Goal: Task Accomplishment & Management: Manage account settings

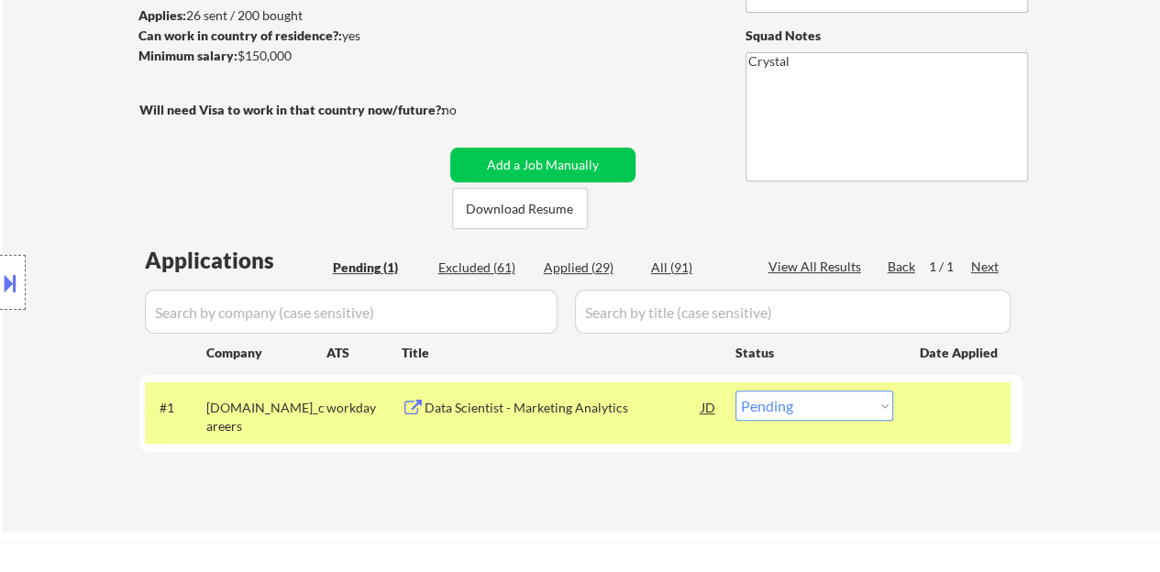
scroll to position [275, 0]
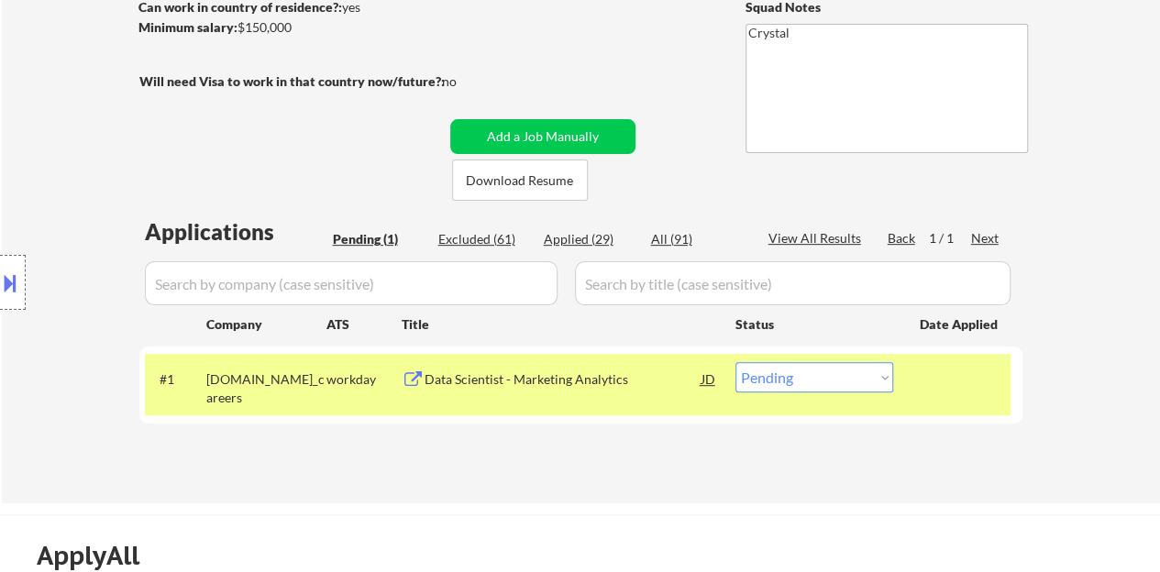
click at [573, 381] on div "Data Scientist - Marketing Analytics" at bounding box center [563, 380] width 277 height 18
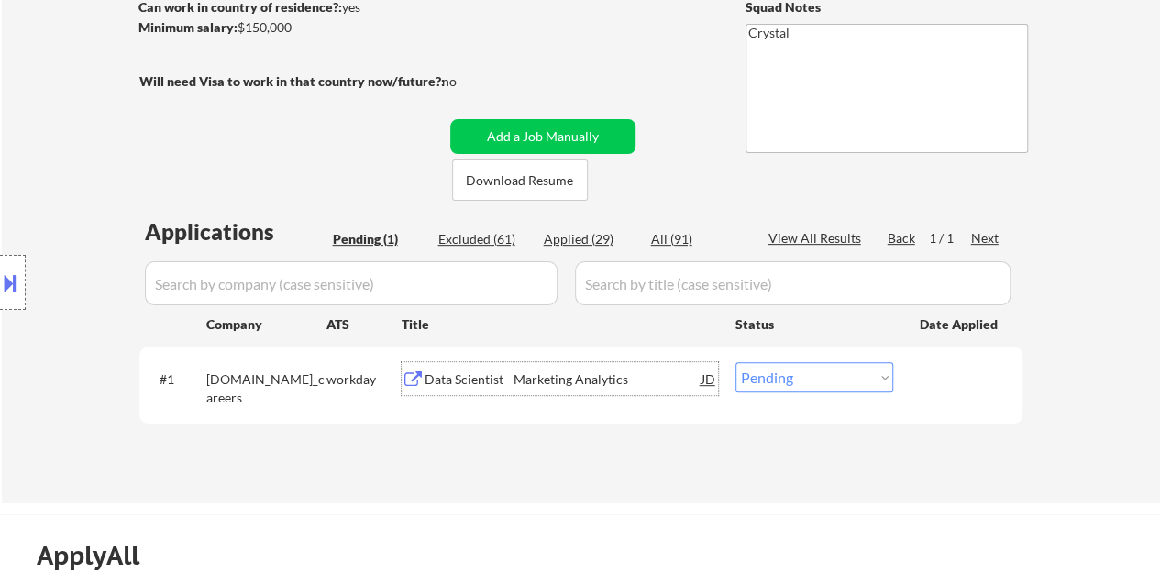
click at [846, 371] on select "Choose an option... Pending Applied Excluded (Questions) Excluded (Expired) Exc…" at bounding box center [815, 377] width 158 height 30
select select ""applied""
click at [736, 362] on select "Choose an option... Pending Applied Excluded (Questions) Excluded (Expired) Exc…" at bounding box center [815, 377] width 158 height 30
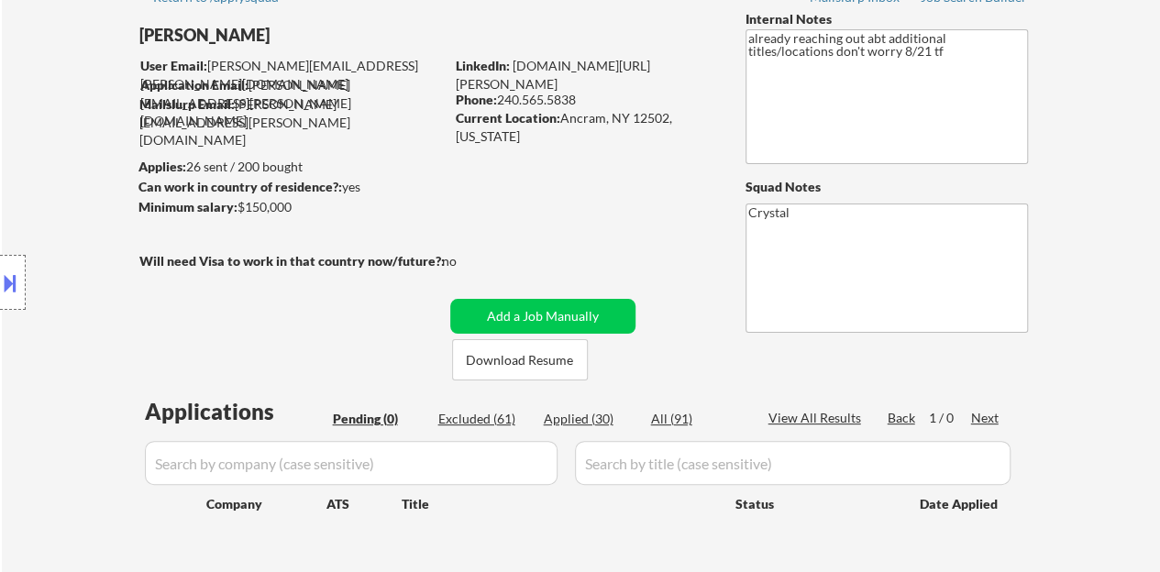
scroll to position [92, 0]
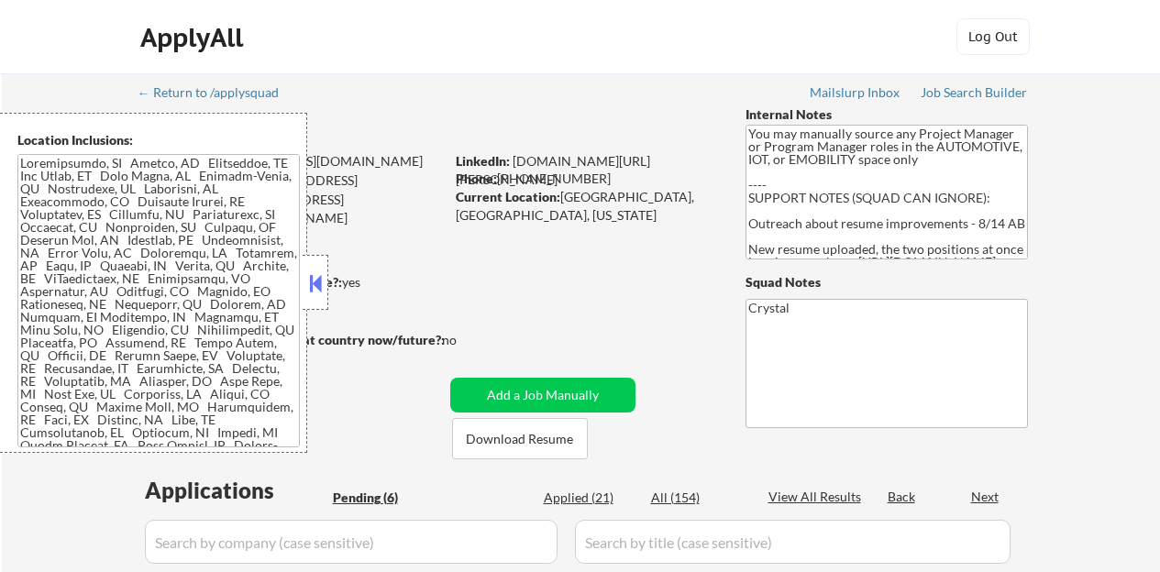
click at [310, 298] on div at bounding box center [316, 282] width 26 height 55
select select ""pending""
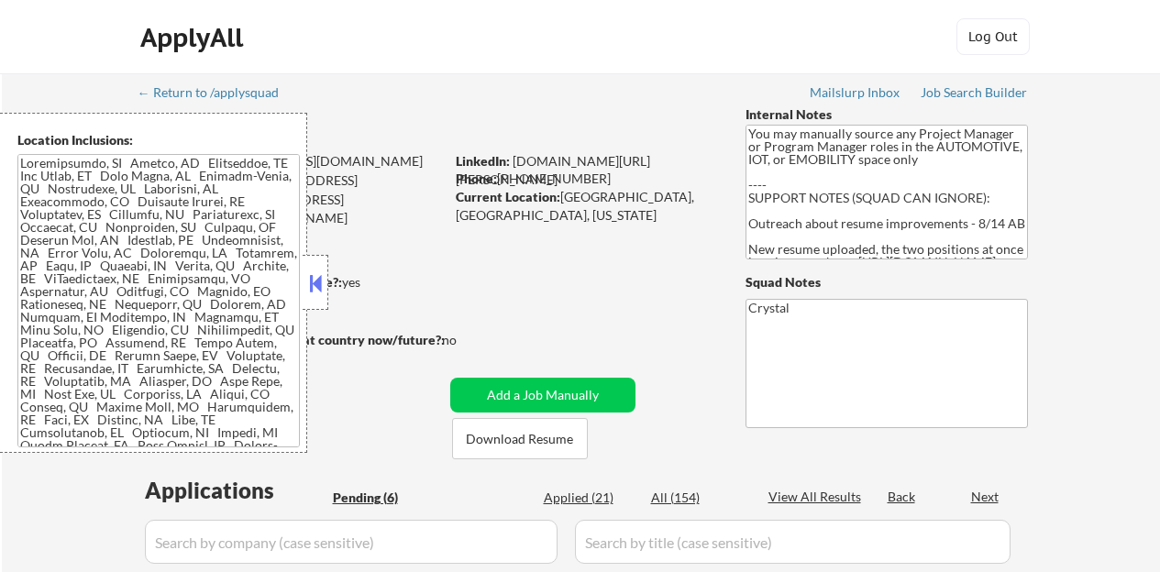
select select ""pending""
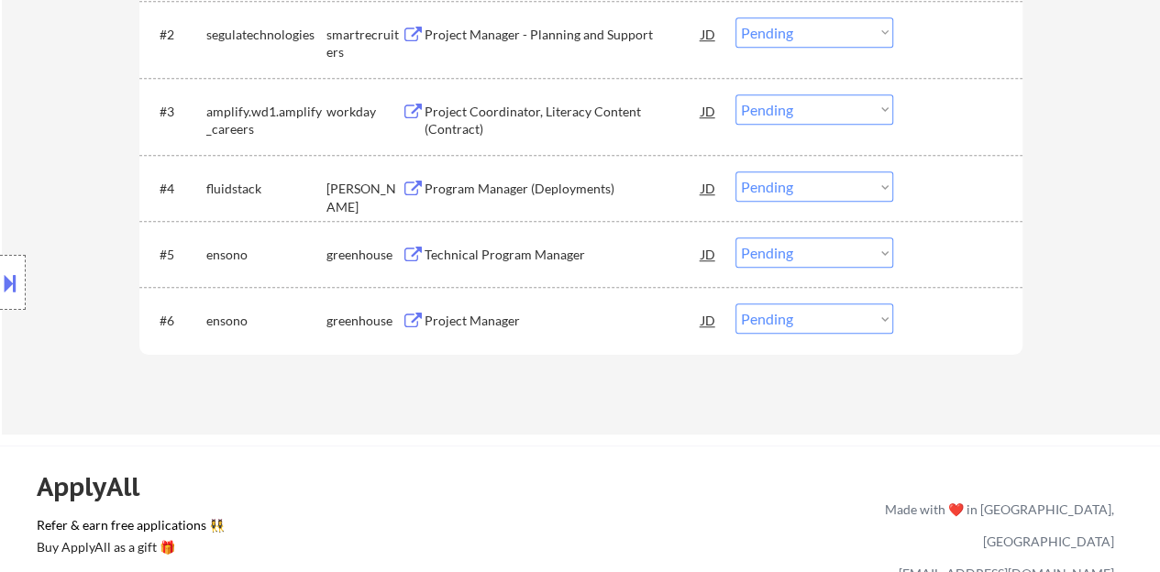
scroll to position [642, 0]
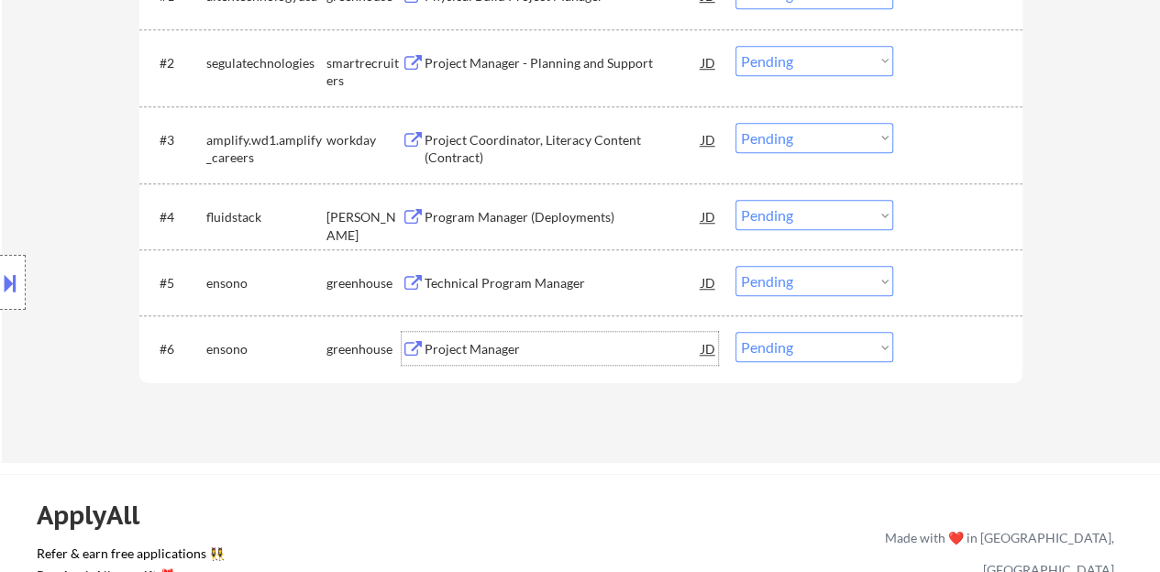
click at [498, 360] on div "Project Manager" at bounding box center [563, 348] width 277 height 33
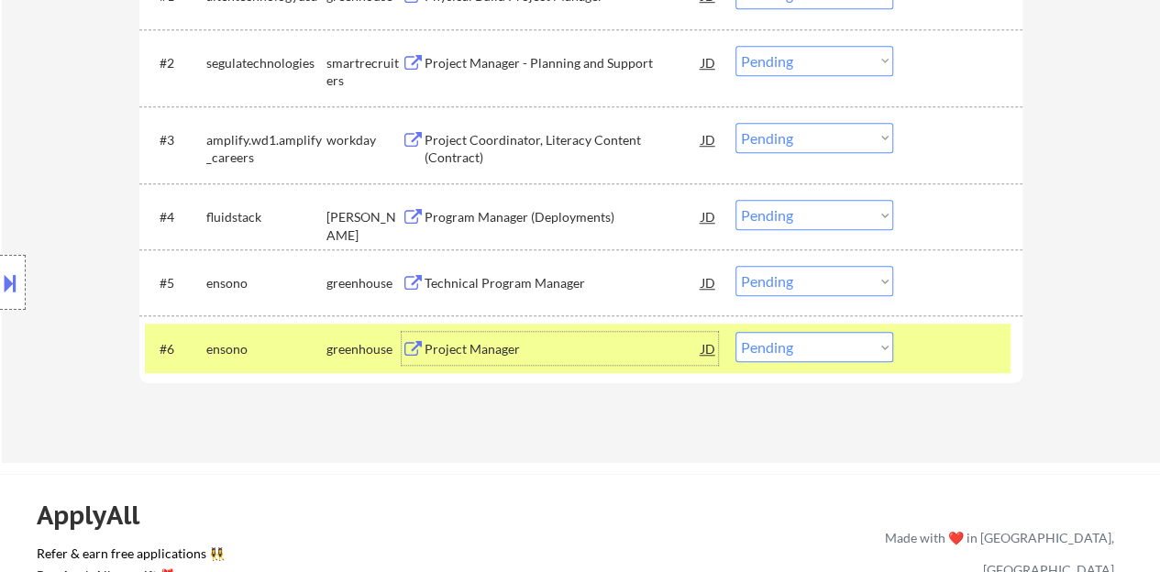
click at [844, 350] on select "Choose an option... Pending Applied Excluded (Questions) Excluded (Expired) Exc…" at bounding box center [815, 347] width 158 height 30
click at [769, 335] on select "Choose an option... Pending Applied Excluded (Questions) Excluded (Expired) Exc…" at bounding box center [815, 347] width 158 height 30
select select ""excluded""
click at [736, 332] on select "Choose an option... Pending Applied Excluded (Questions) Excluded (Expired) Exc…" at bounding box center [815, 347] width 158 height 30
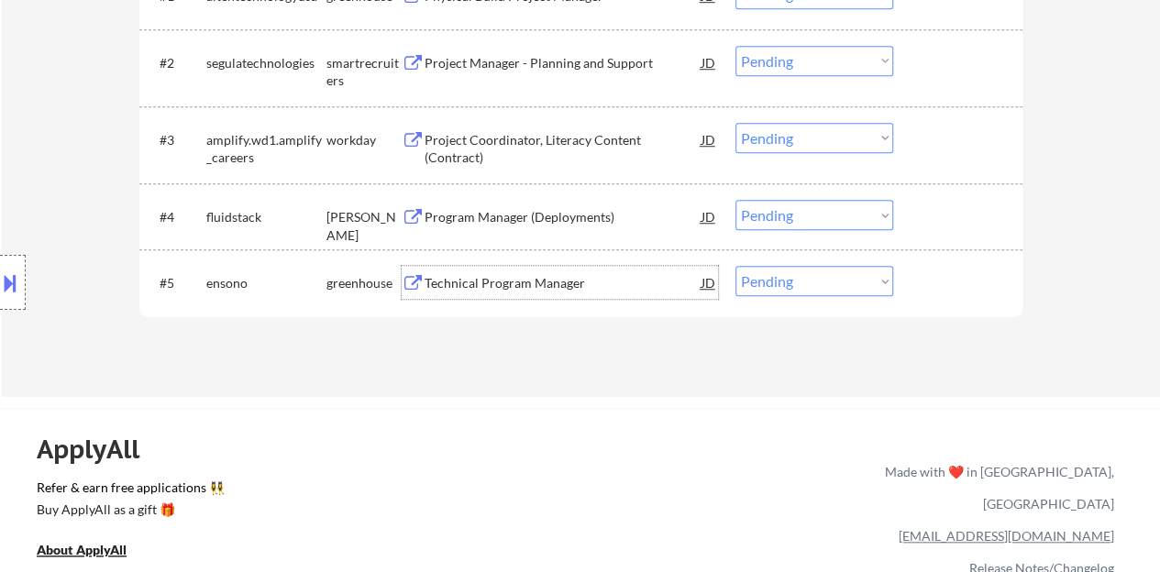
click at [521, 282] on div "Technical Program Manager" at bounding box center [563, 283] width 277 height 18
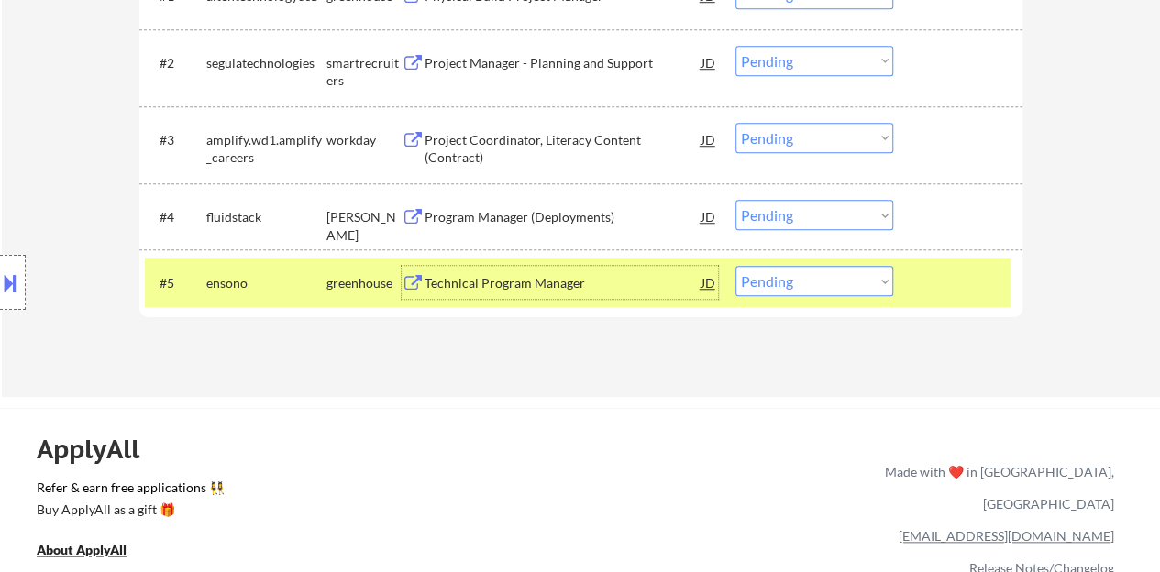
click at [829, 285] on select "Choose an option... Pending Applied Excluded (Questions) Excluded (Expired) Exc…" at bounding box center [815, 281] width 158 height 30
select select ""excluded__bad_match_""
click at [736, 266] on select "Choose an option... Pending Applied Excluded (Questions) Excluded (Expired) Exc…" at bounding box center [815, 281] width 158 height 30
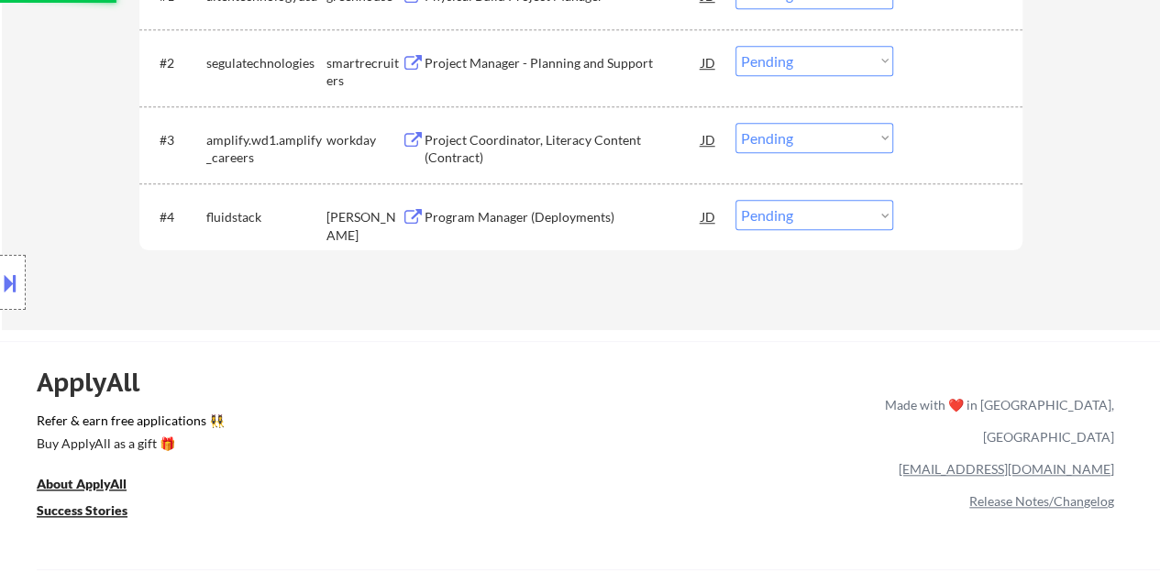
click at [628, 335] on div "← Return to /applysquad Mailslurp Inbox Job Search Builder Oby Monu User Email:…" at bounding box center [580, 314] width 1160 height 1912
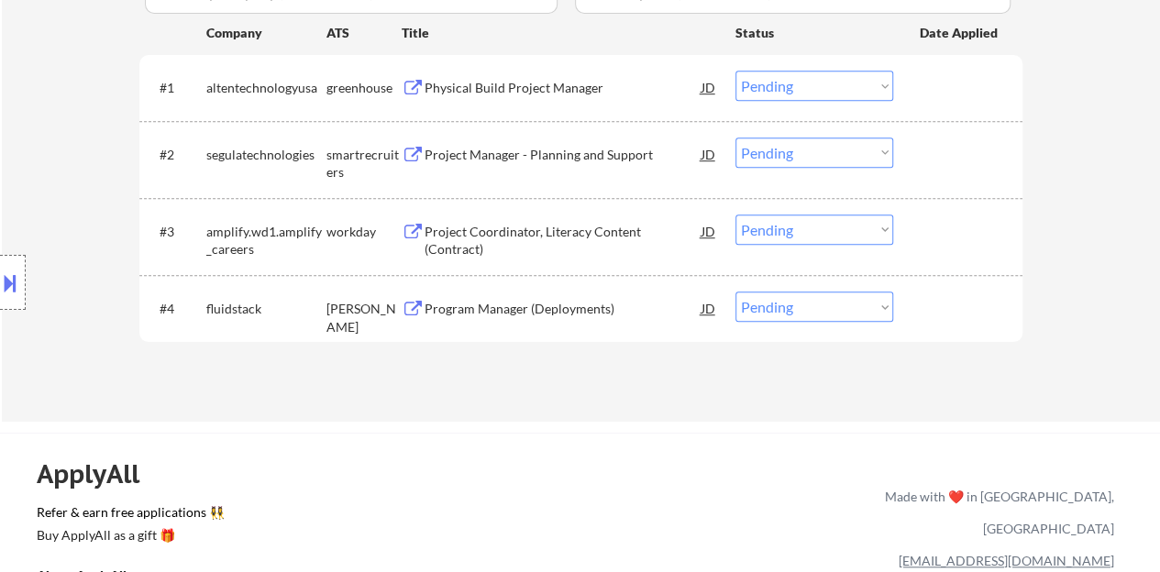
scroll to position [459, 0]
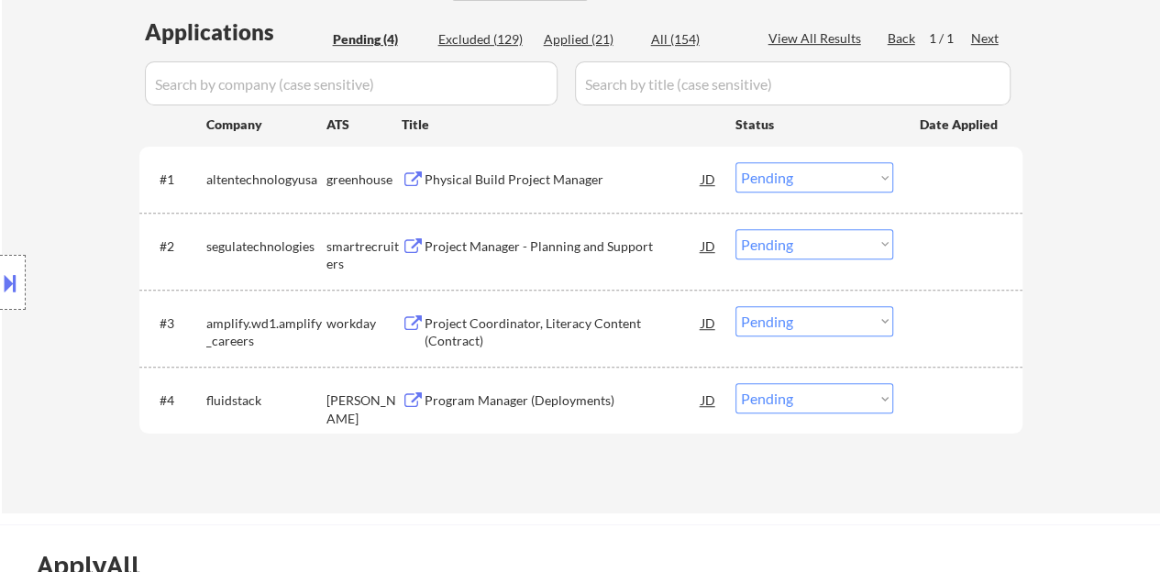
click at [476, 184] on div "Physical Build Project Manager" at bounding box center [563, 180] width 277 height 18
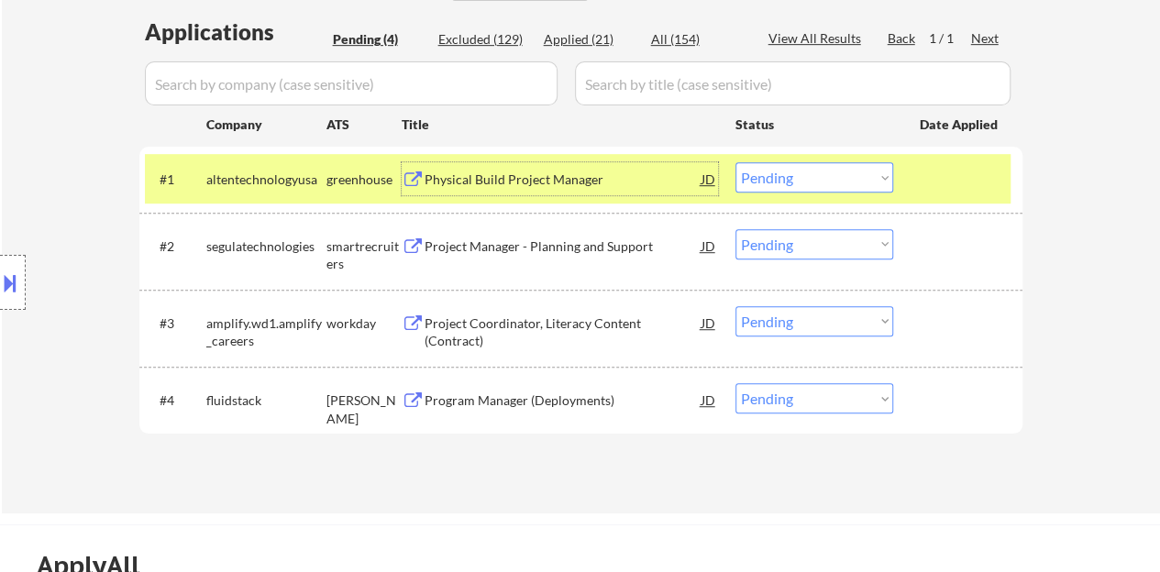
click at [814, 168] on select "Choose an option... Pending Applied Excluded (Questions) Excluded (Expired) Exc…" at bounding box center [815, 177] width 158 height 30
click at [736, 162] on select "Choose an option... Pending Applied Excluded (Questions) Excluded (Expired) Exc…" at bounding box center [815, 177] width 158 height 30
select select ""pending""
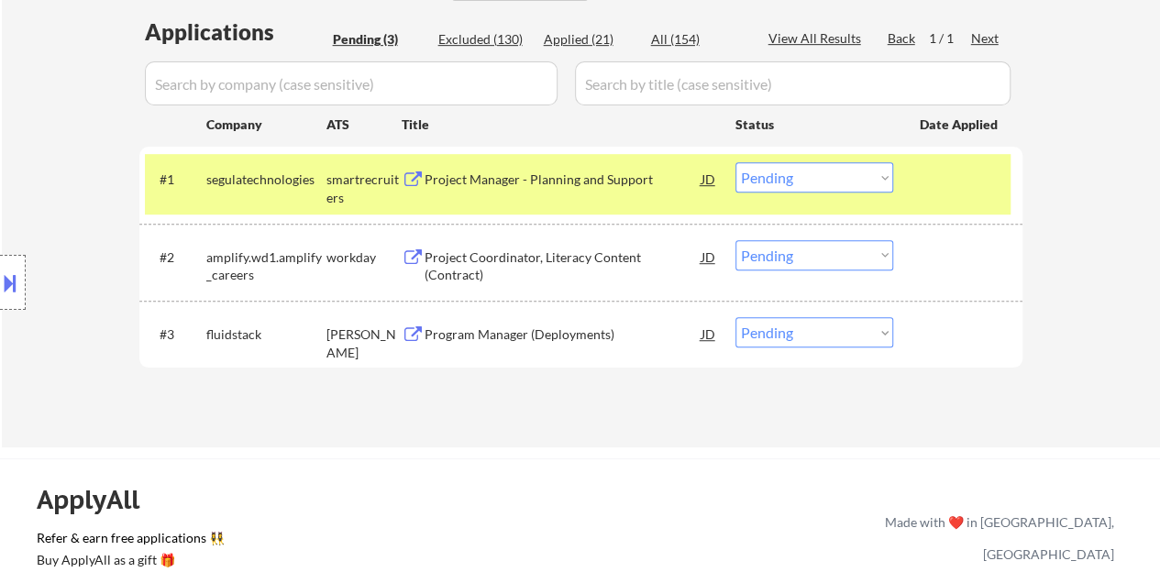
click at [923, 180] on div at bounding box center [960, 178] width 81 height 33
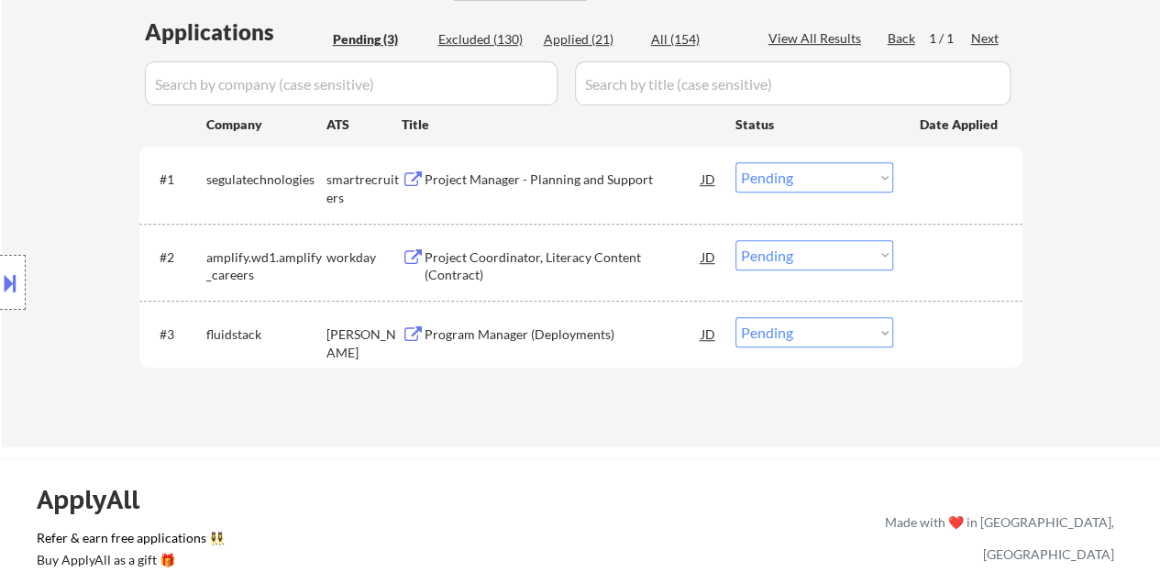
click at [472, 335] on div "Program Manager (Deployments)" at bounding box center [563, 335] width 277 height 18
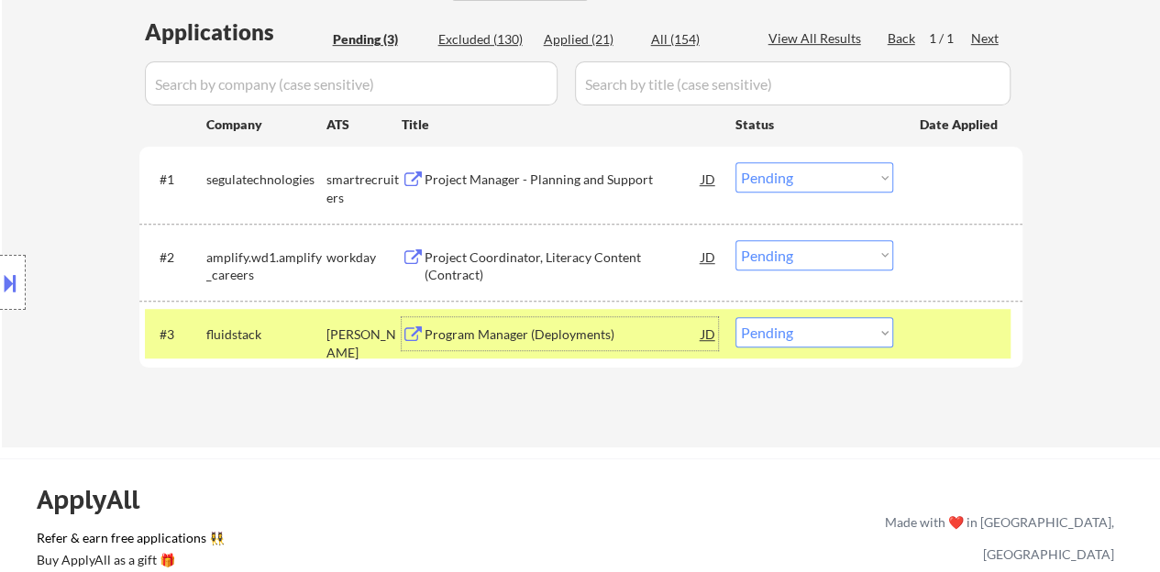
click at [829, 344] on select "Choose an option... Pending Applied Excluded (Questions) Excluded (Expired) Exc…" at bounding box center [815, 332] width 158 height 30
select select ""applied""
click at [736, 317] on select "Choose an option... Pending Applied Excluded (Questions) Excluded (Expired) Exc…" at bounding box center [815, 332] width 158 height 30
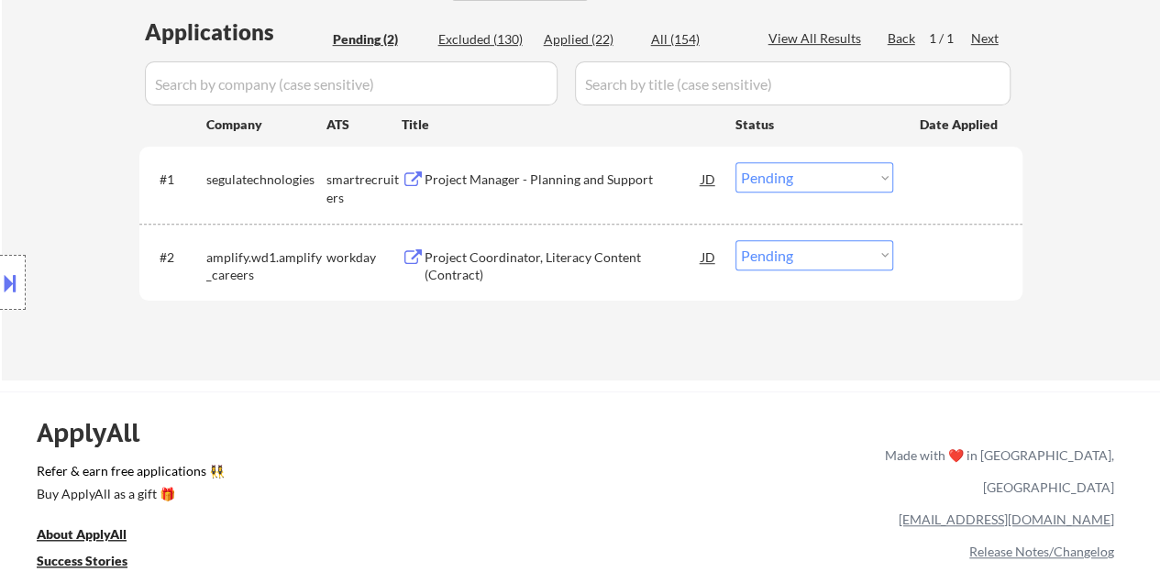
click at [508, 184] on div "Project Manager - Planning and Support" at bounding box center [563, 180] width 277 height 18
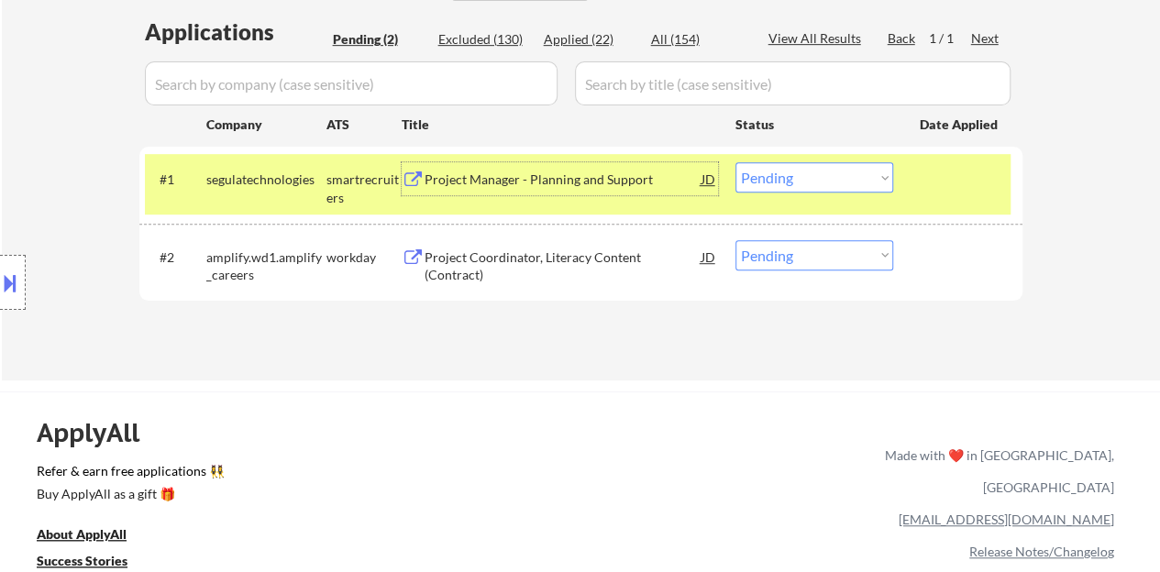
click at [803, 199] on div "#1 segulatechnologies smartrecruiters Project Manager - Planning and Support JD…" at bounding box center [578, 184] width 866 height 61
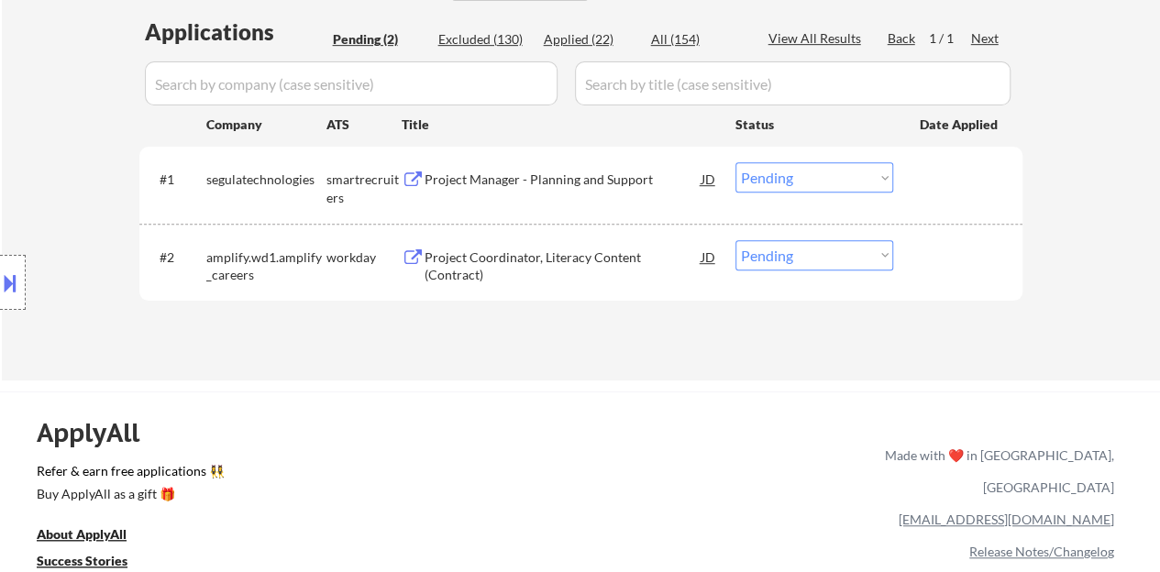
click at [792, 177] on select "Choose an option... Pending Applied Excluded (Questions) Excluded (Expired) Exc…" at bounding box center [815, 177] width 158 height 30
click at [736, 162] on select "Choose an option... Pending Applied Excluded (Questions) Excluded (Expired) Exc…" at bounding box center [815, 177] width 158 height 30
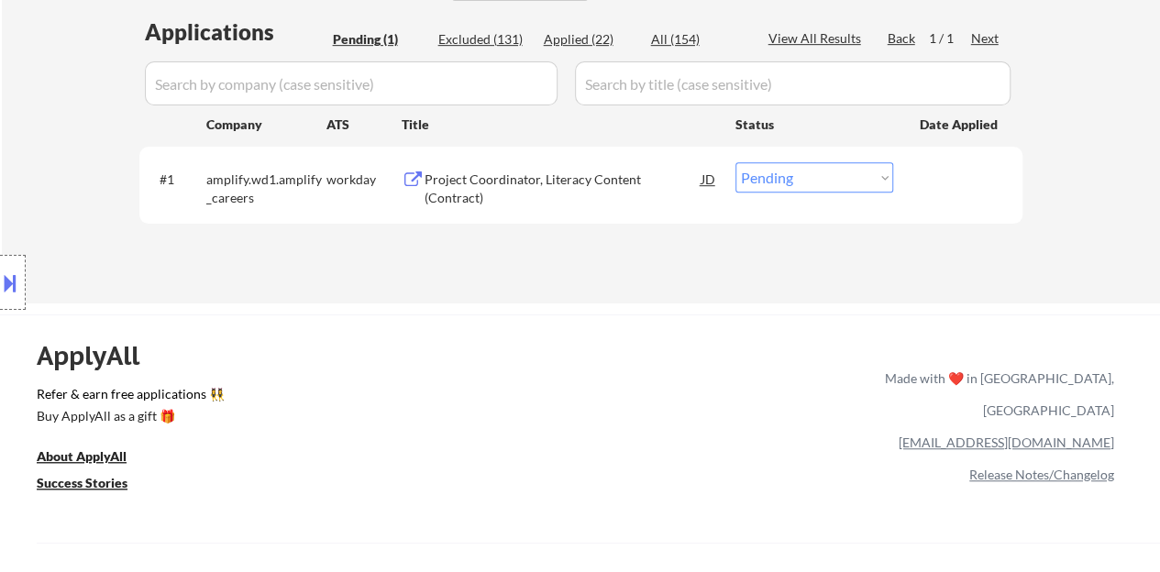
click at [536, 179] on div "Project Coordinator, Literacy Content (Contract)" at bounding box center [563, 189] width 277 height 36
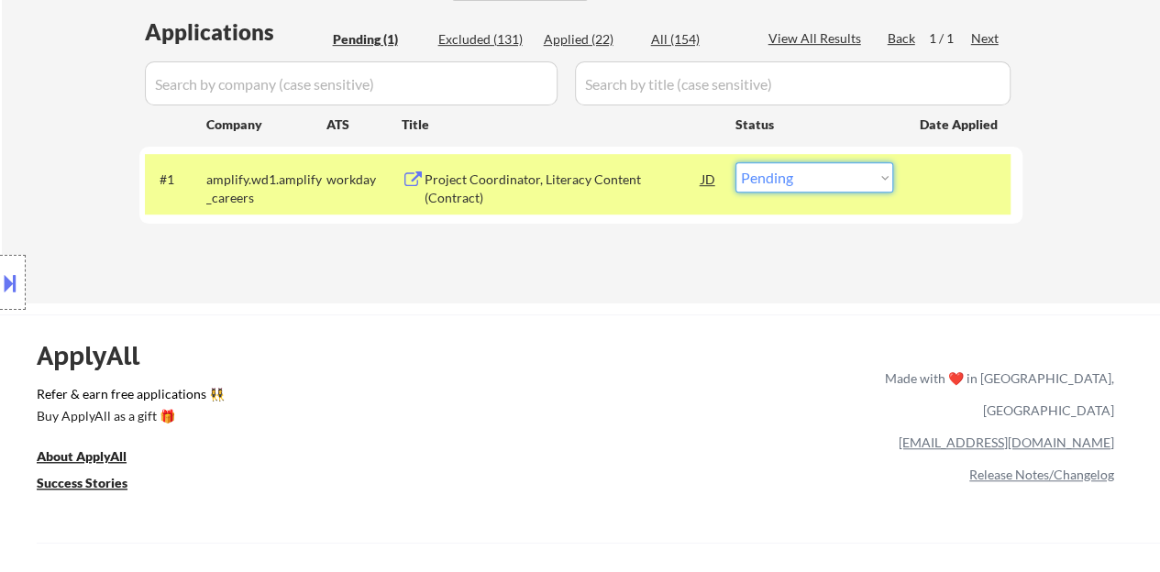
drag, startPoint x: 825, startPoint y: 177, endPoint x: 822, endPoint y: 187, distance: 10.7
click at [825, 177] on select "Choose an option... Pending Applied Excluded (Questions) Excluded (Expired) Exc…" at bounding box center [815, 177] width 158 height 30
select select ""excluded__bad_match_""
click at [736, 162] on select "Choose an option... Pending Applied Excluded (Questions) Excluded (Expired) Exc…" at bounding box center [815, 177] width 158 height 30
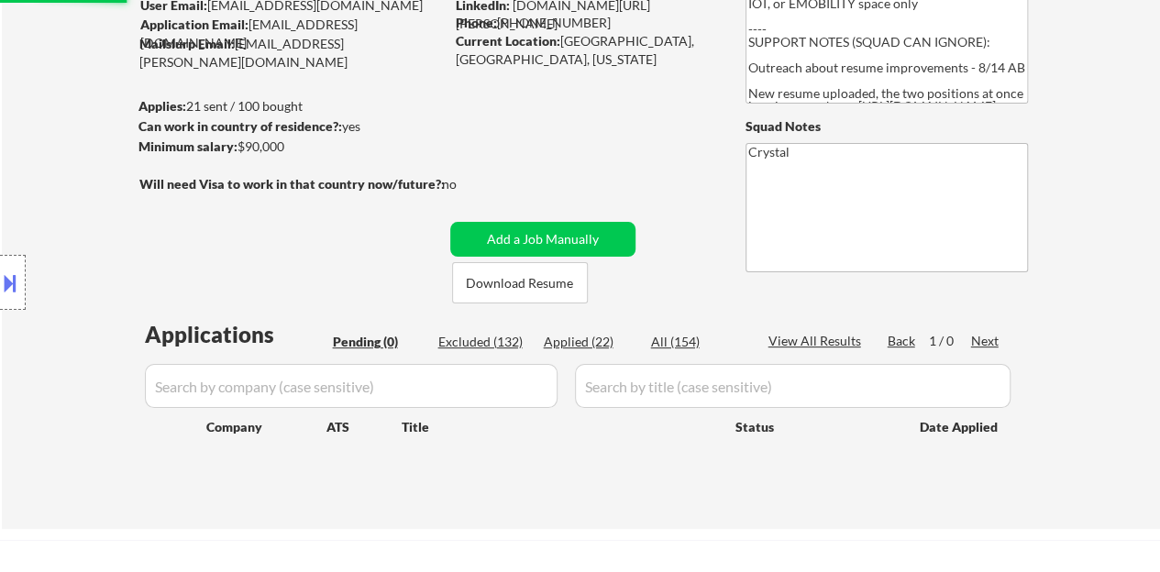
scroll to position [183, 0]
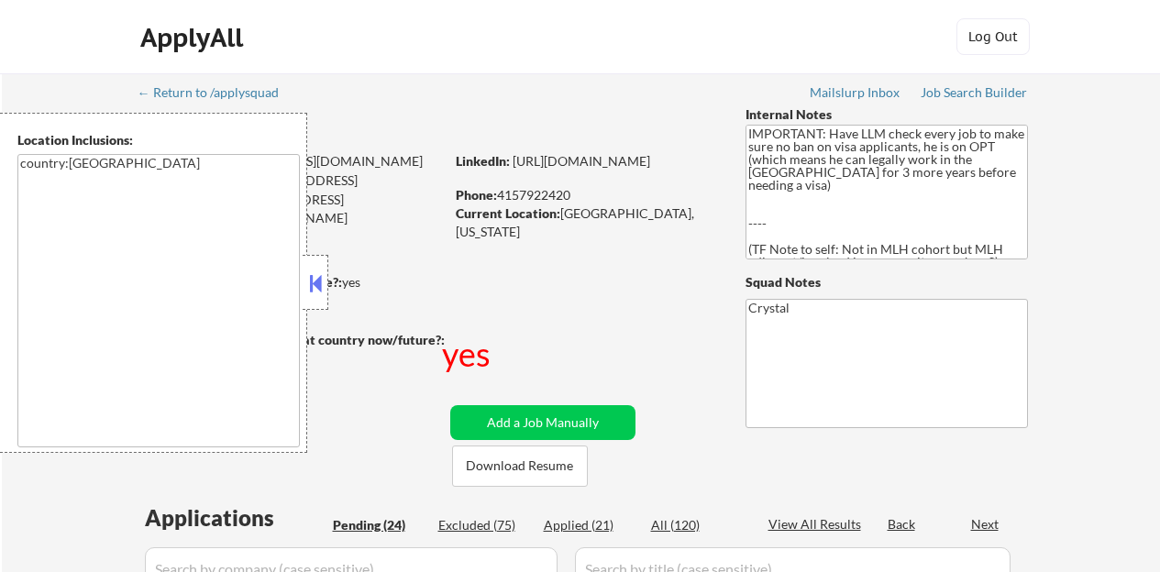
click at [318, 267] on div at bounding box center [316, 282] width 26 height 55
click at [313, 298] on div at bounding box center [316, 282] width 26 height 55
select select ""pending""
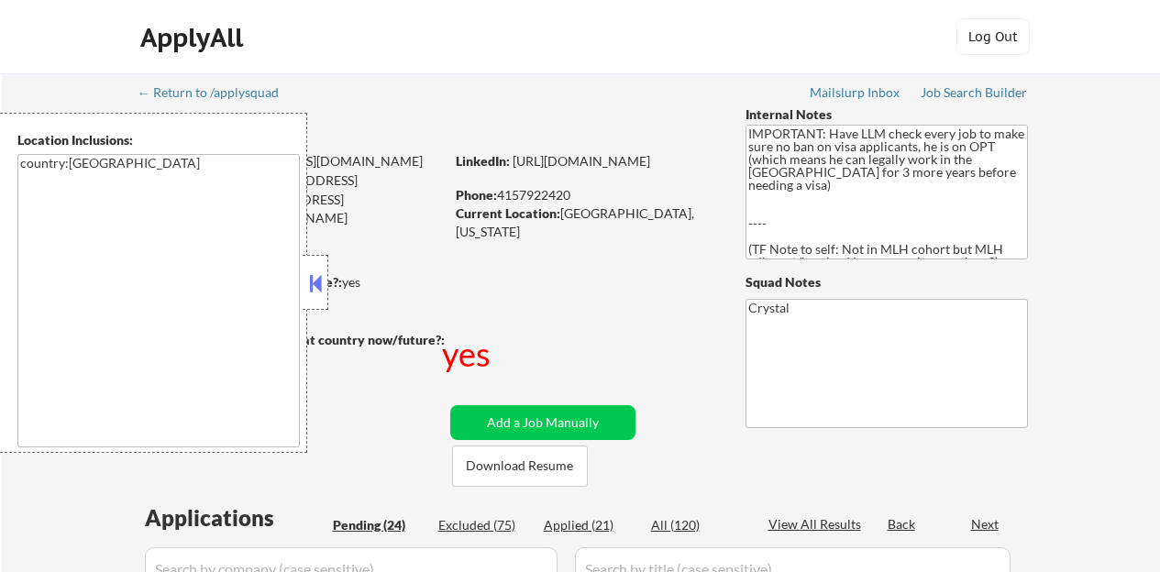
select select ""pending""
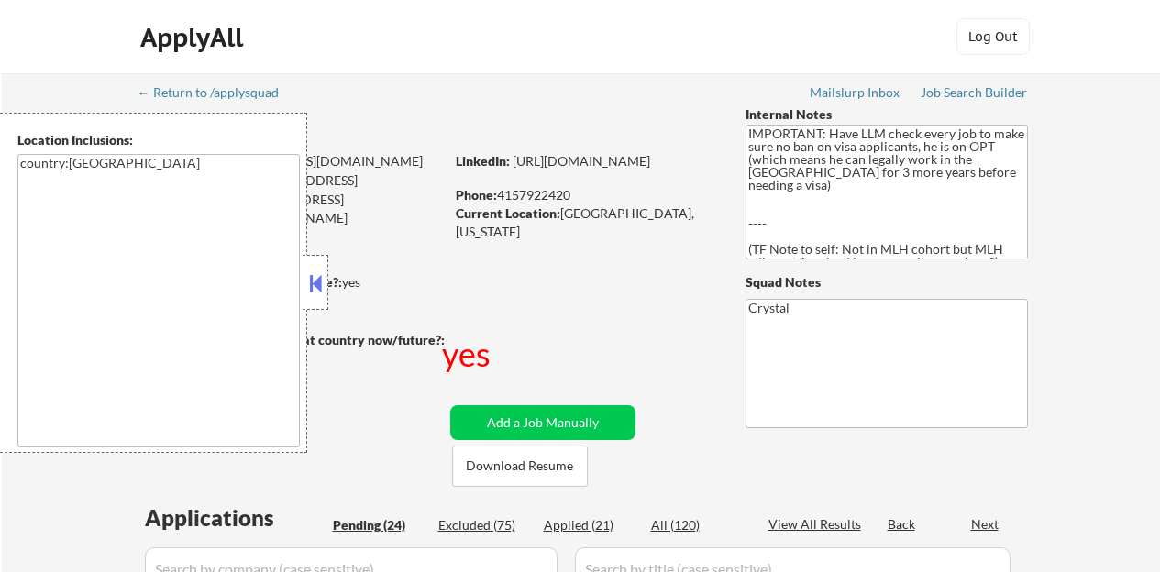
select select ""pending""
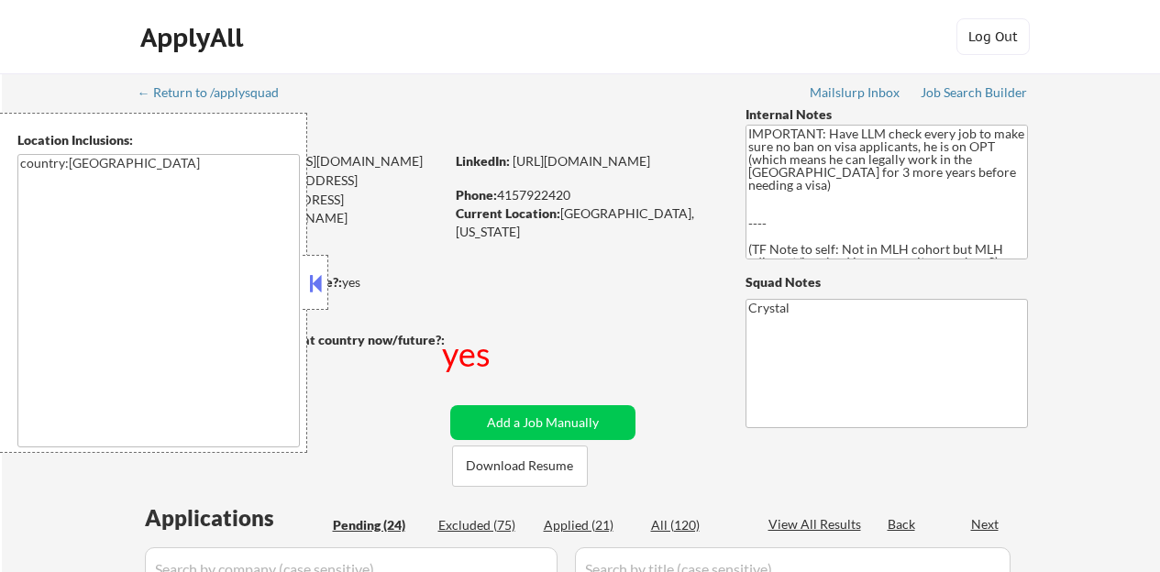
select select ""pending""
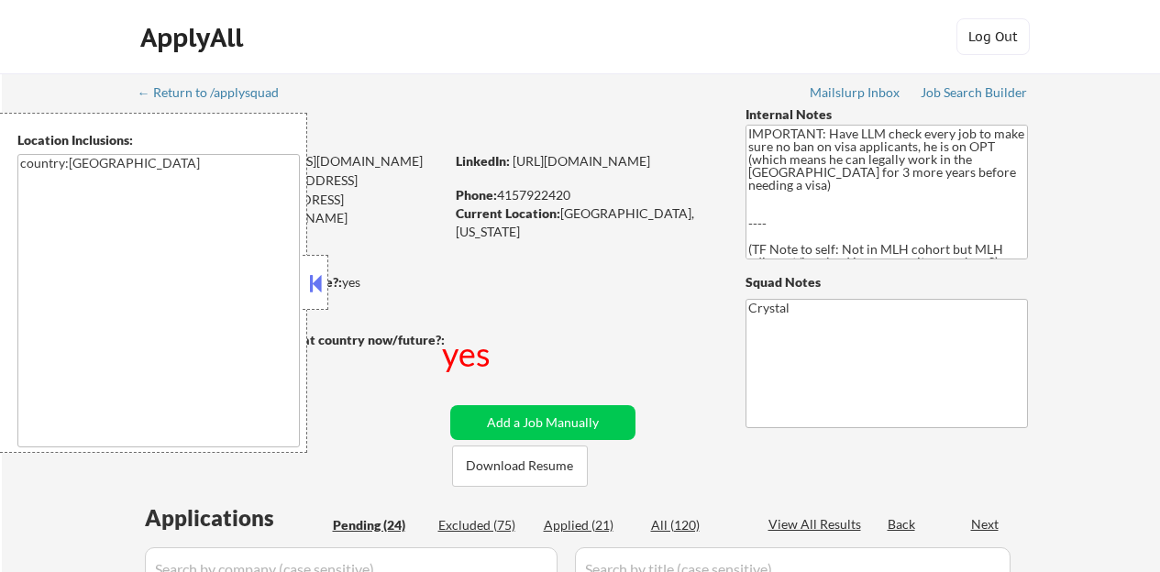
select select ""pending""
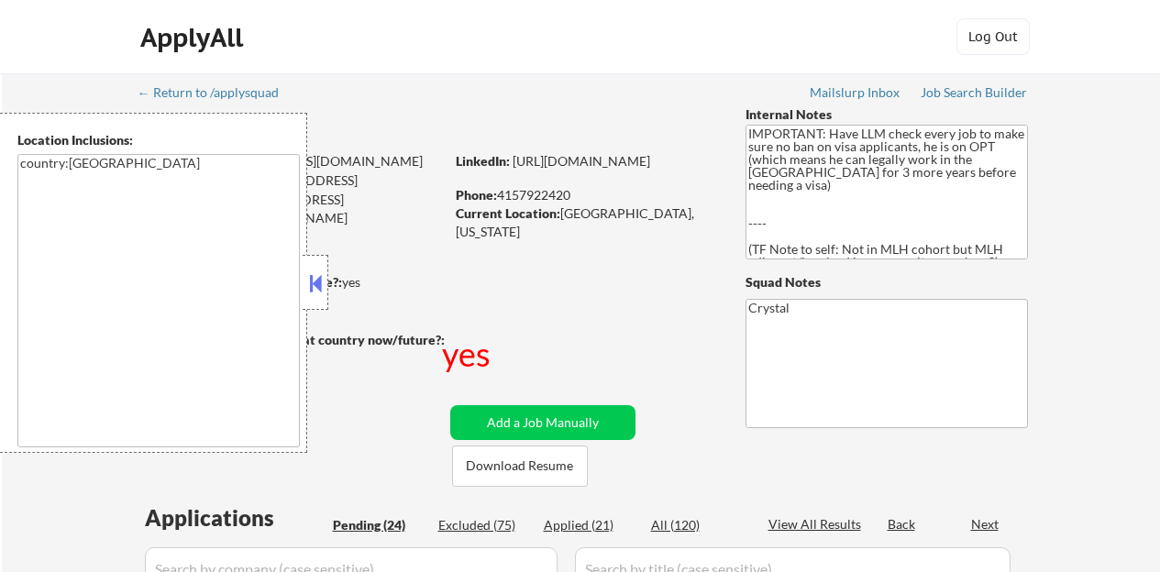
select select ""pending""
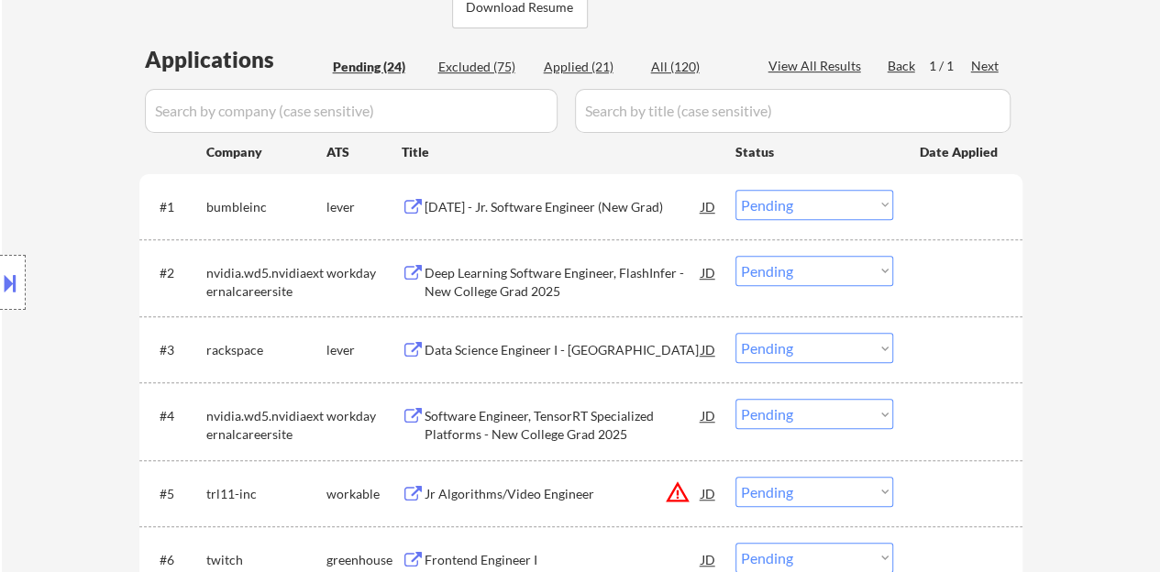
scroll to position [550, 0]
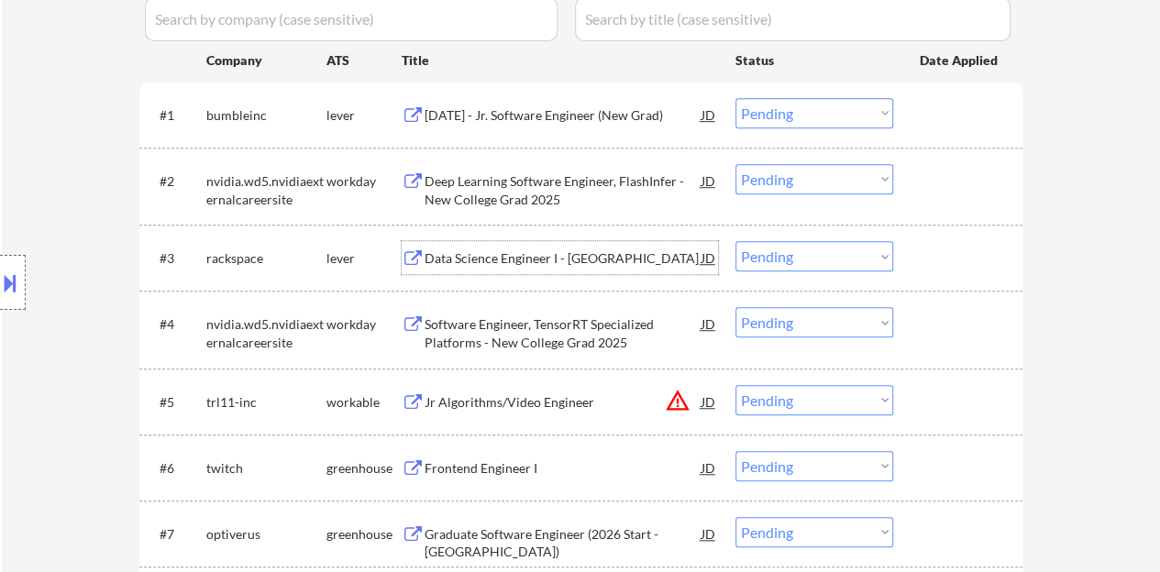
click at [457, 261] on div "Data Science Engineer I - US" at bounding box center [563, 258] width 277 height 18
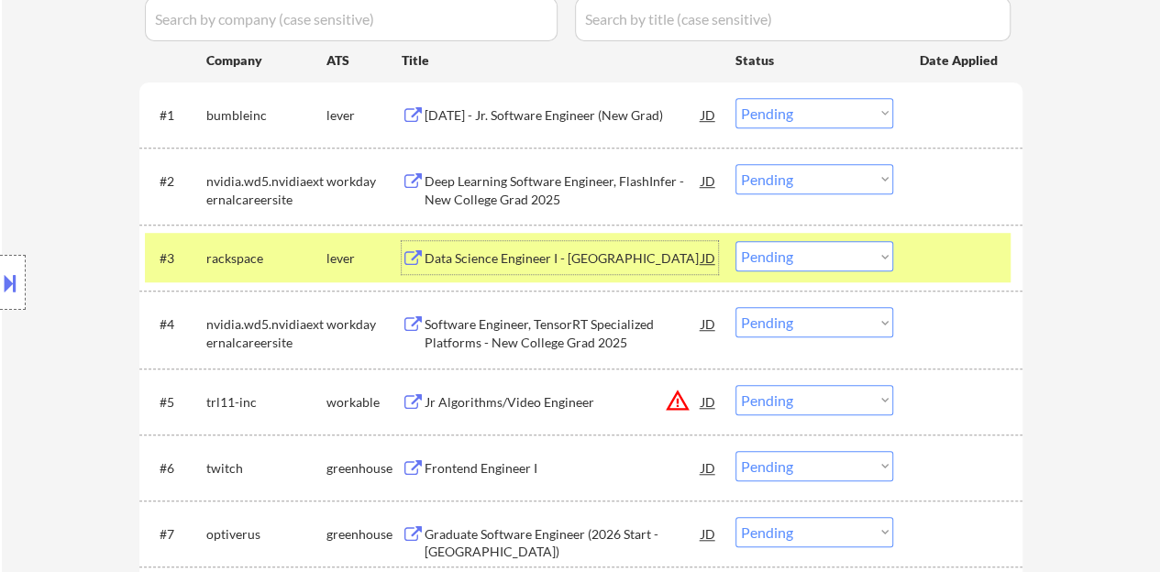
click at [831, 241] on select "Choose an option... Pending Applied Excluded (Questions) Excluded (Expired) Exc…" at bounding box center [815, 256] width 158 height 30
click at [736, 241] on select "Choose an option... Pending Applied Excluded (Questions) Excluded (Expired) Exc…" at bounding box center [815, 256] width 158 height 30
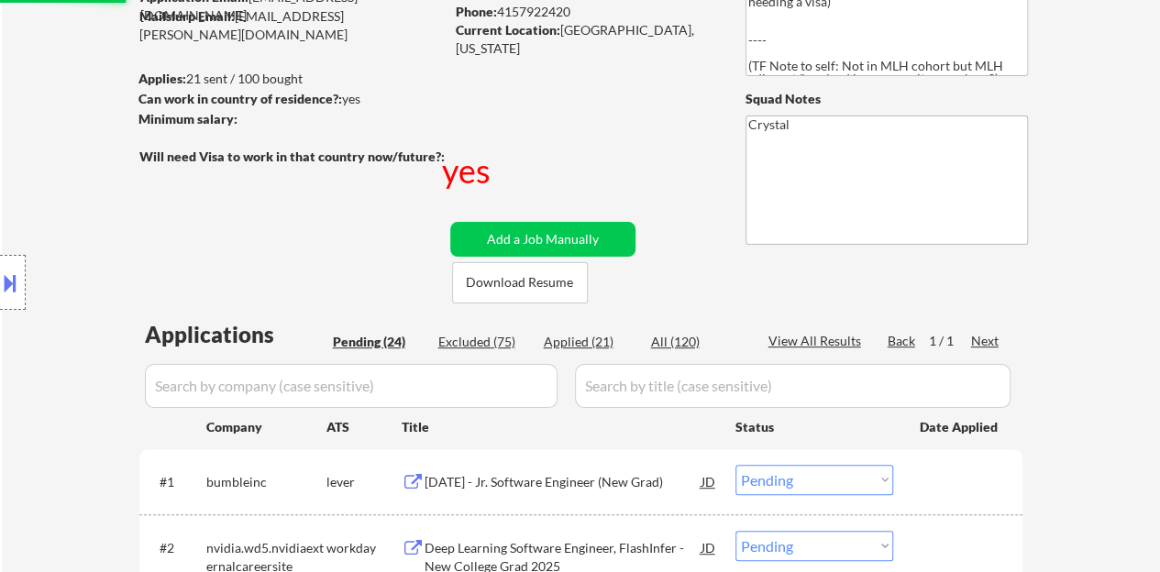
select select ""pending""
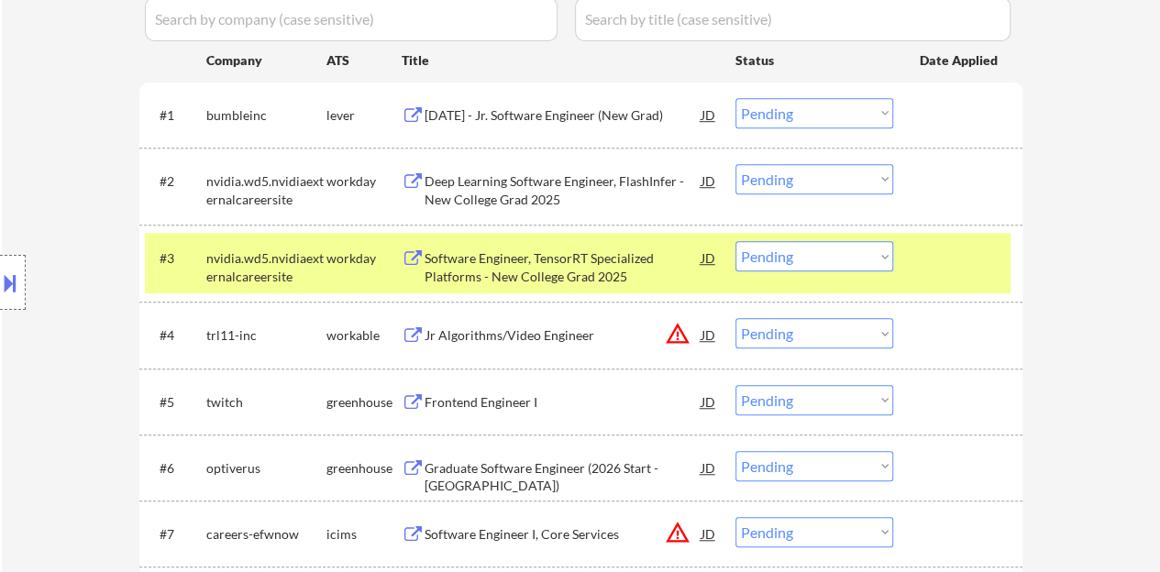
click at [976, 263] on div at bounding box center [960, 257] width 81 height 33
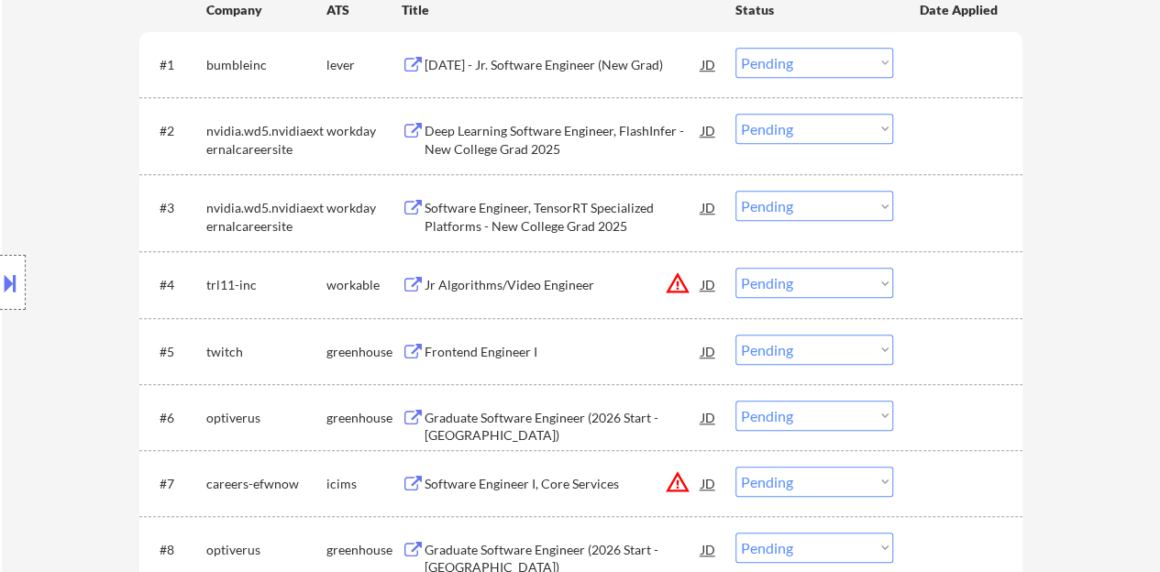
scroll to position [642, 0]
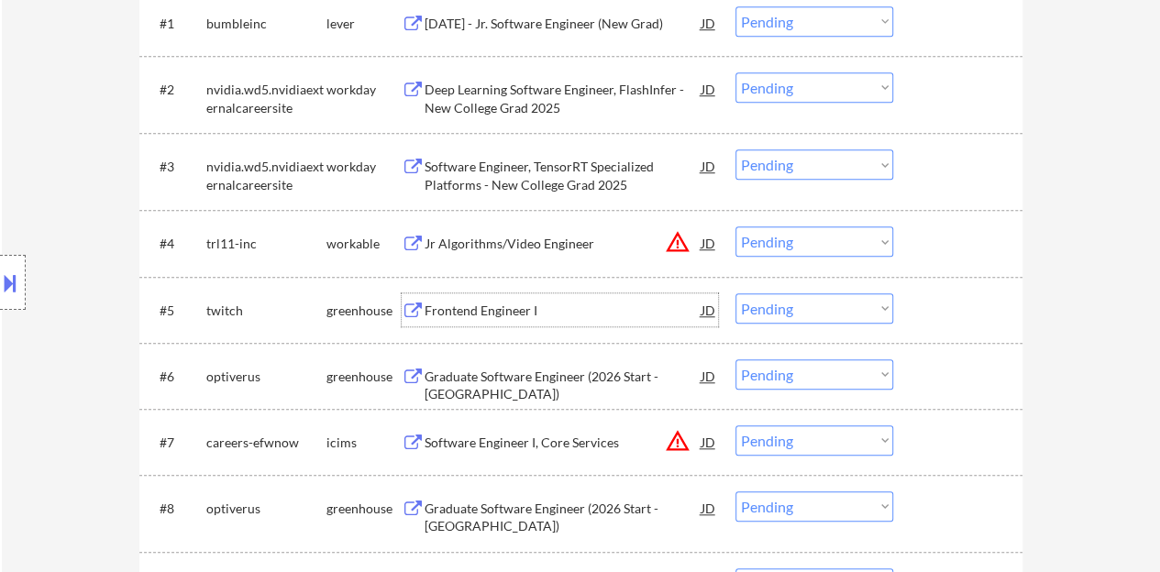
click at [506, 310] on div "Frontend Engineer I" at bounding box center [563, 311] width 277 height 18
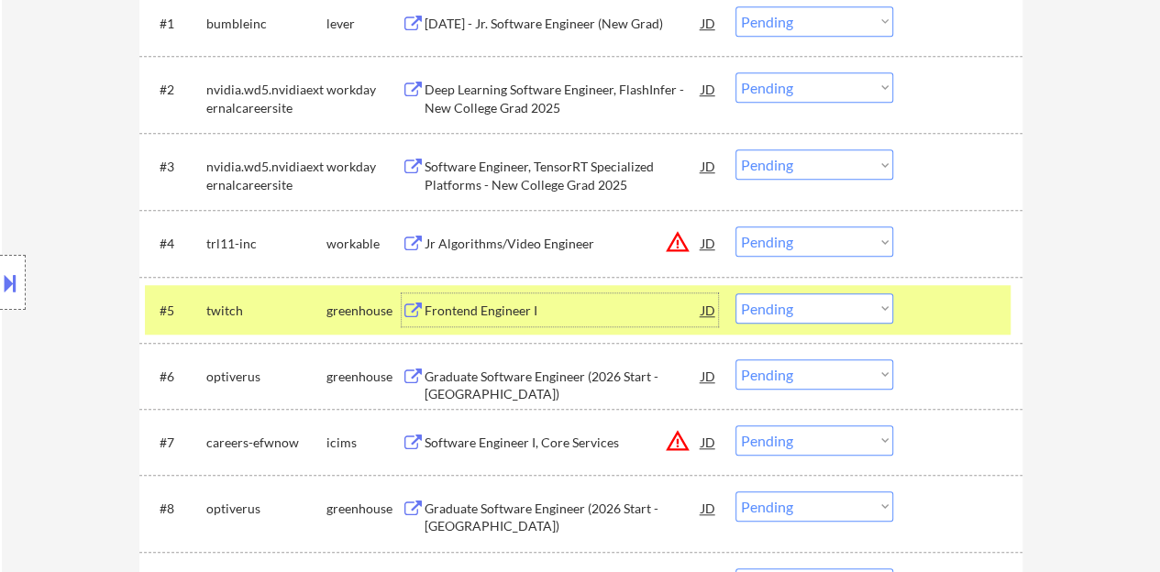
click at [854, 309] on select "Choose an option... Pending Applied Excluded (Questions) Excluded (Expired) Exc…" at bounding box center [815, 308] width 158 height 30
click at [736, 293] on select "Choose an option... Pending Applied Excluded (Questions) Excluded (Expired) Exc…" at bounding box center [815, 308] width 158 height 30
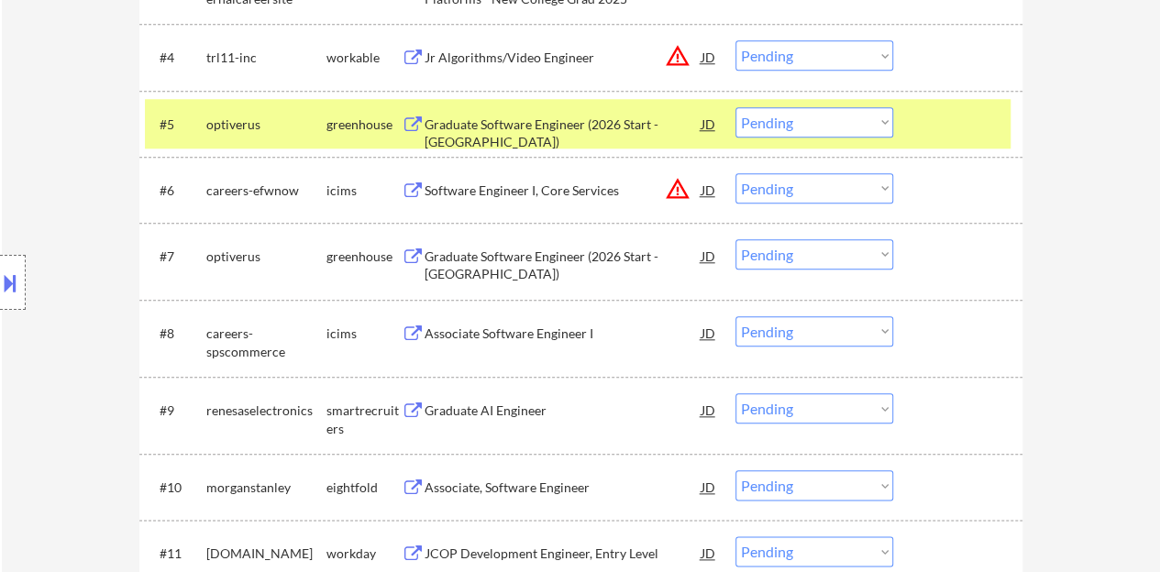
scroll to position [825, 0]
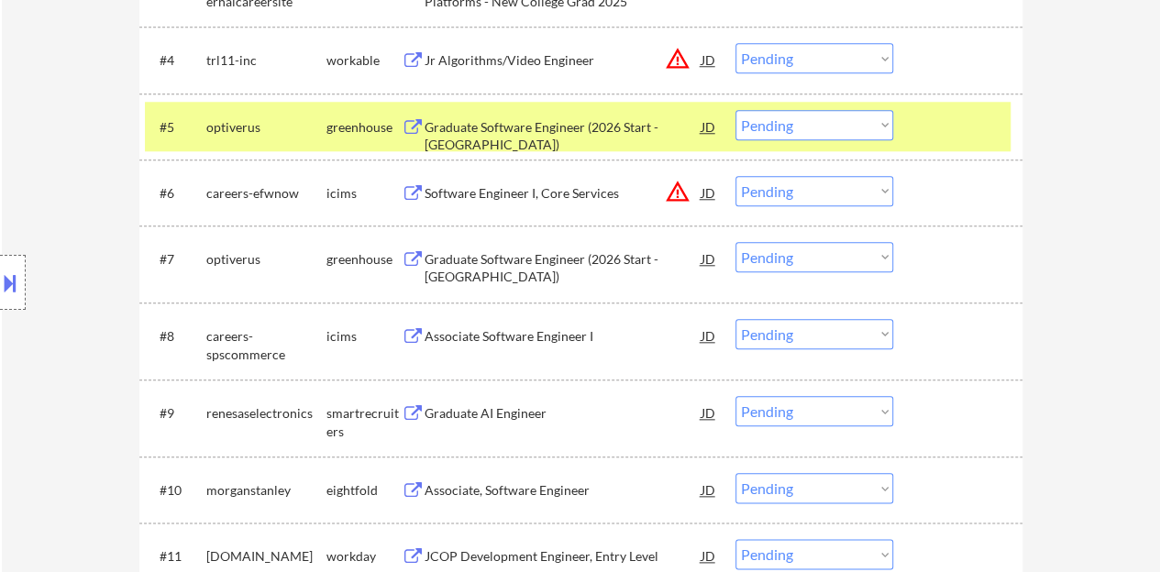
click at [955, 113] on div at bounding box center [960, 126] width 81 height 33
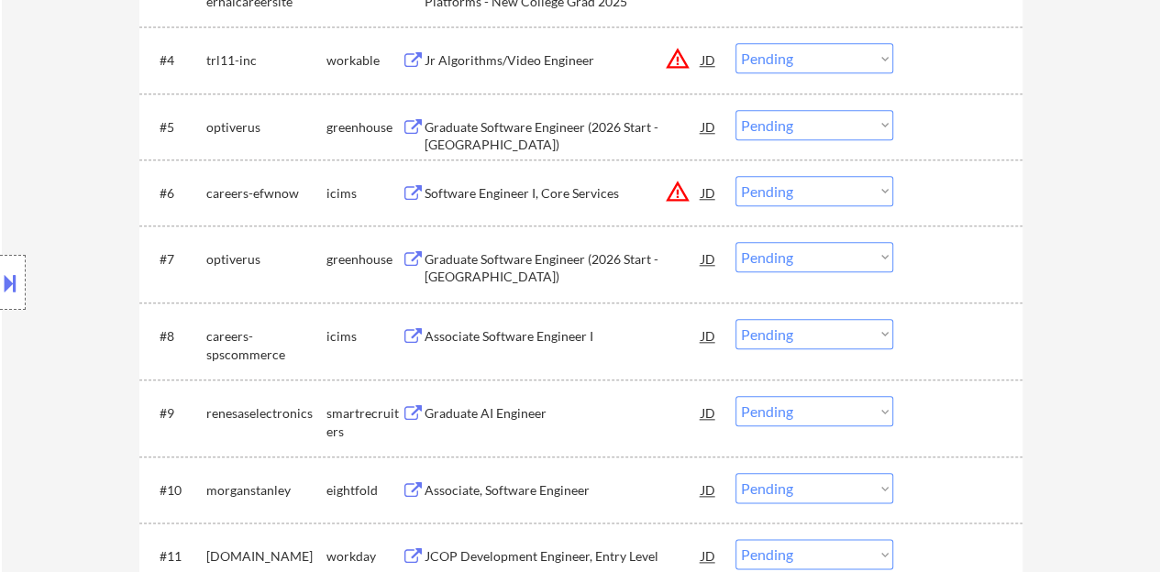
click at [578, 132] on div "Graduate Software Engineer (2026 Start - Austin)" at bounding box center [563, 136] width 277 height 36
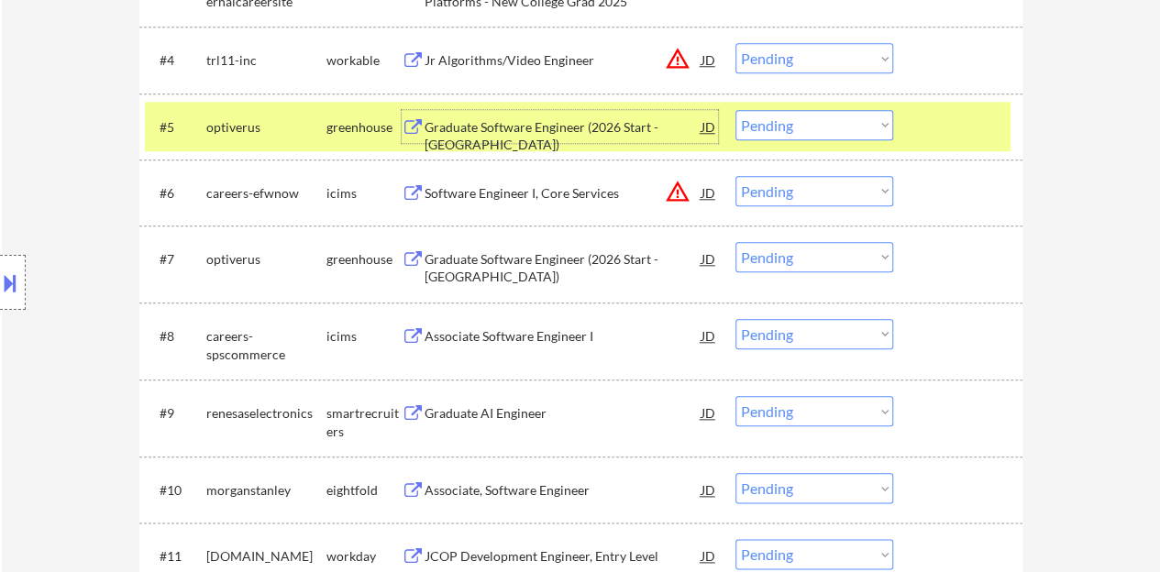
click at [803, 128] on select "Choose an option... Pending Applied Excluded (Questions) Excluded (Expired) Exc…" at bounding box center [815, 125] width 158 height 30
click at [736, 110] on select "Choose an option... Pending Applied Excluded (Questions) Excluded (Expired) Exc…" at bounding box center [815, 125] width 158 height 30
select select ""pending""
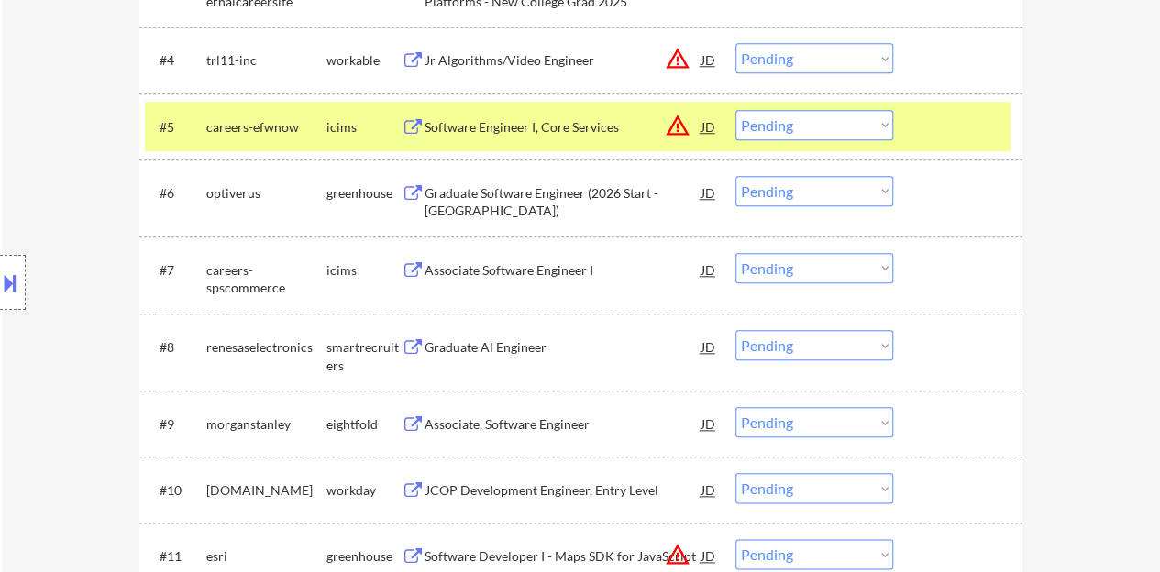
click at [948, 122] on div at bounding box center [960, 126] width 81 height 33
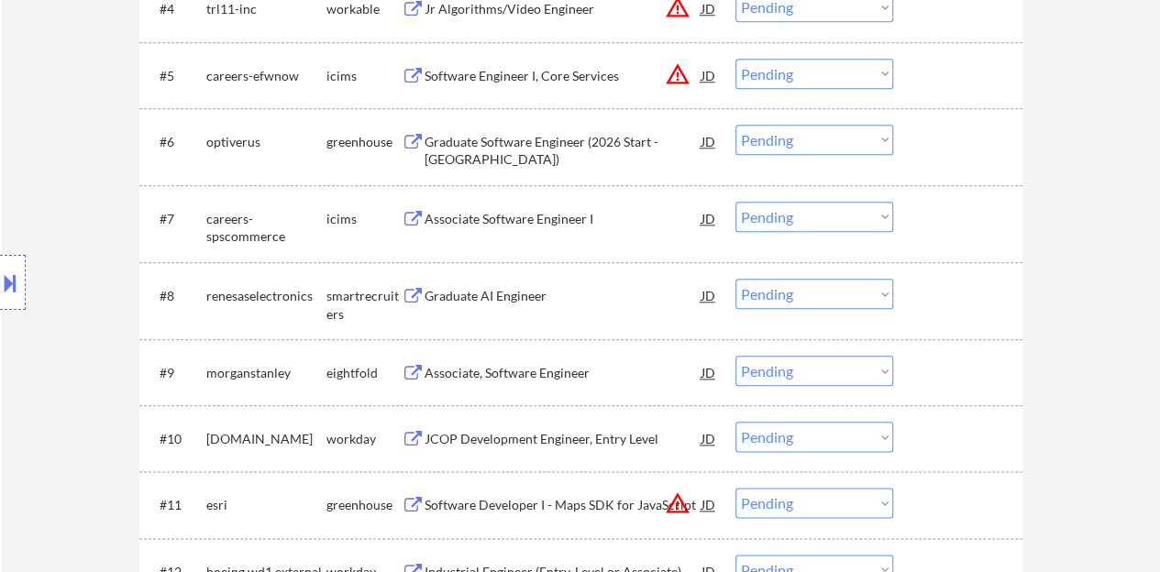
scroll to position [917, 0]
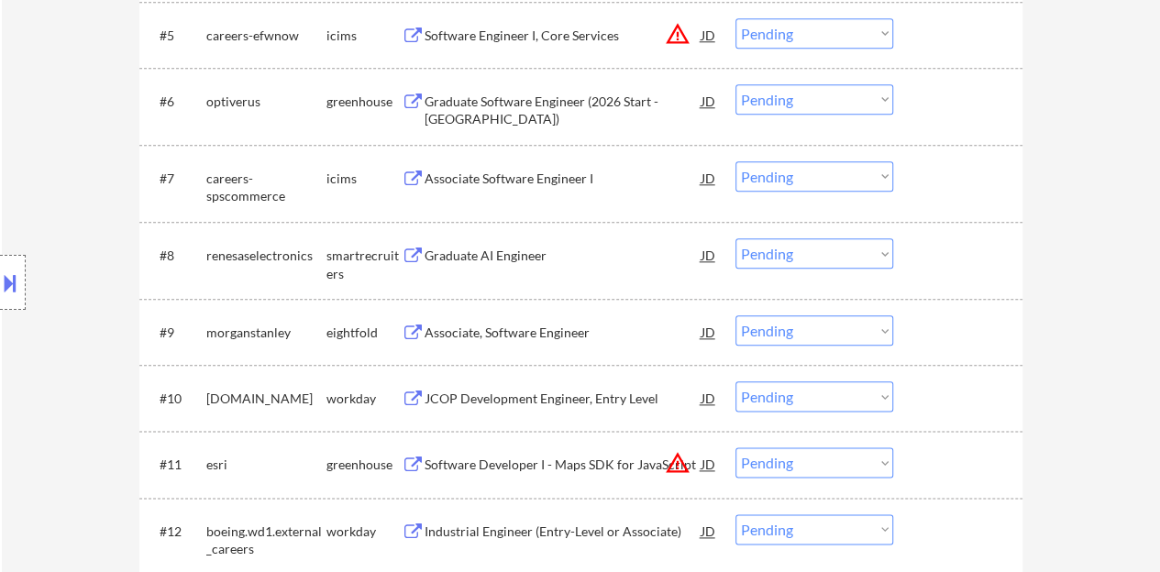
click at [493, 252] on div "Graduate AI Engineer" at bounding box center [563, 256] width 277 height 18
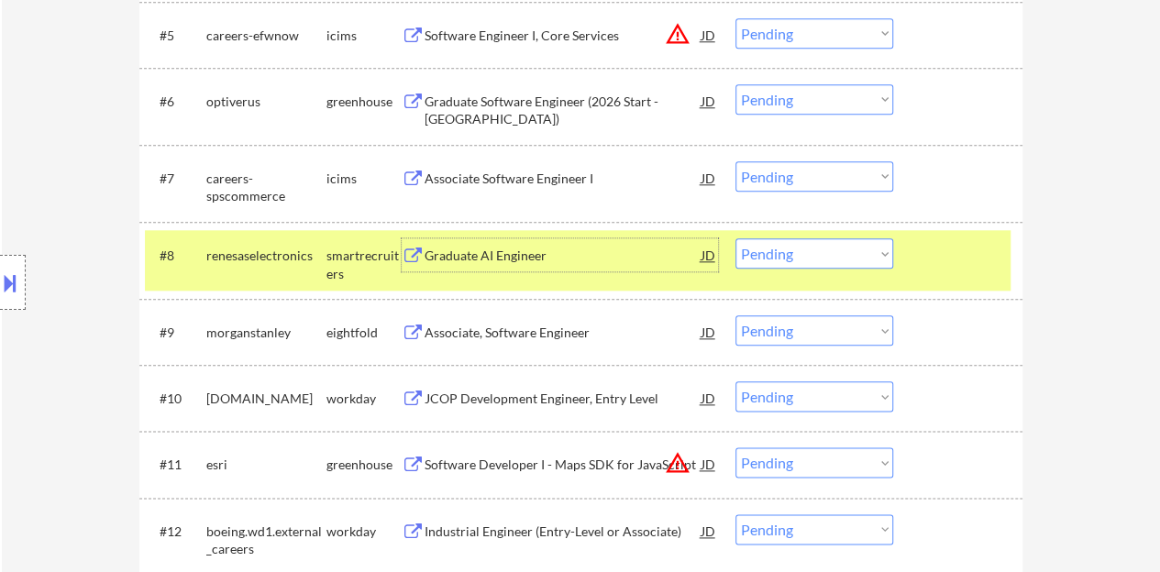
click at [827, 249] on select "Choose an option... Pending Applied Excluded (Questions) Excluded (Expired) Exc…" at bounding box center [815, 253] width 158 height 30
click at [822, 261] on select "Choose an option... Pending Applied Excluded (Questions) Excluded (Expired) Exc…" at bounding box center [815, 253] width 158 height 30
click at [736, 238] on select "Choose an option... Pending Applied Excluded (Questions) Excluded (Expired) Exc…" at bounding box center [815, 253] width 158 height 30
select select ""pending""
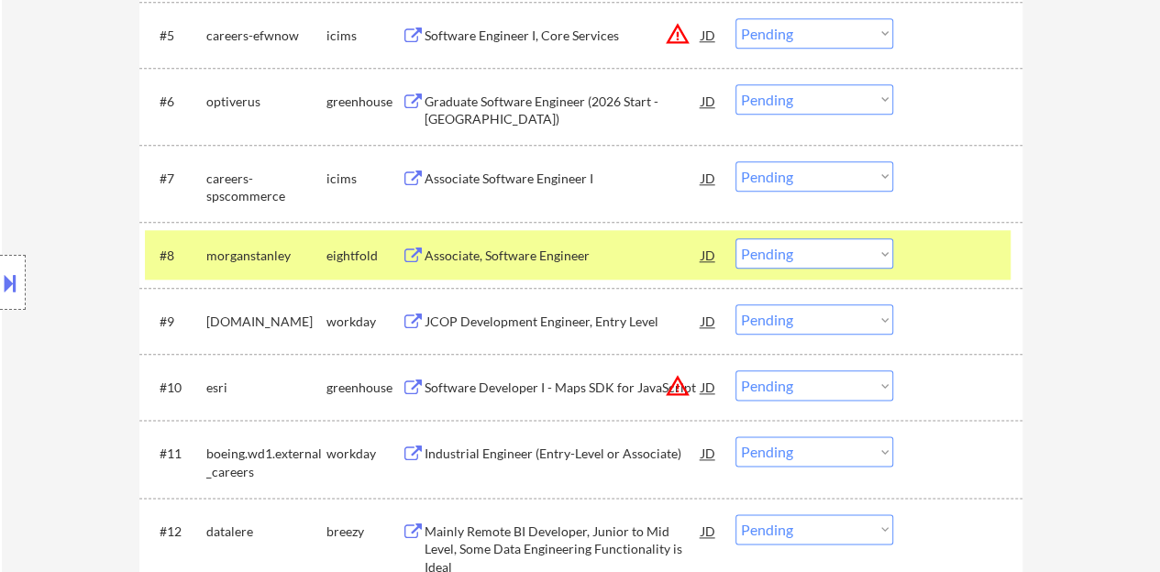
click at [922, 262] on div at bounding box center [960, 254] width 81 height 33
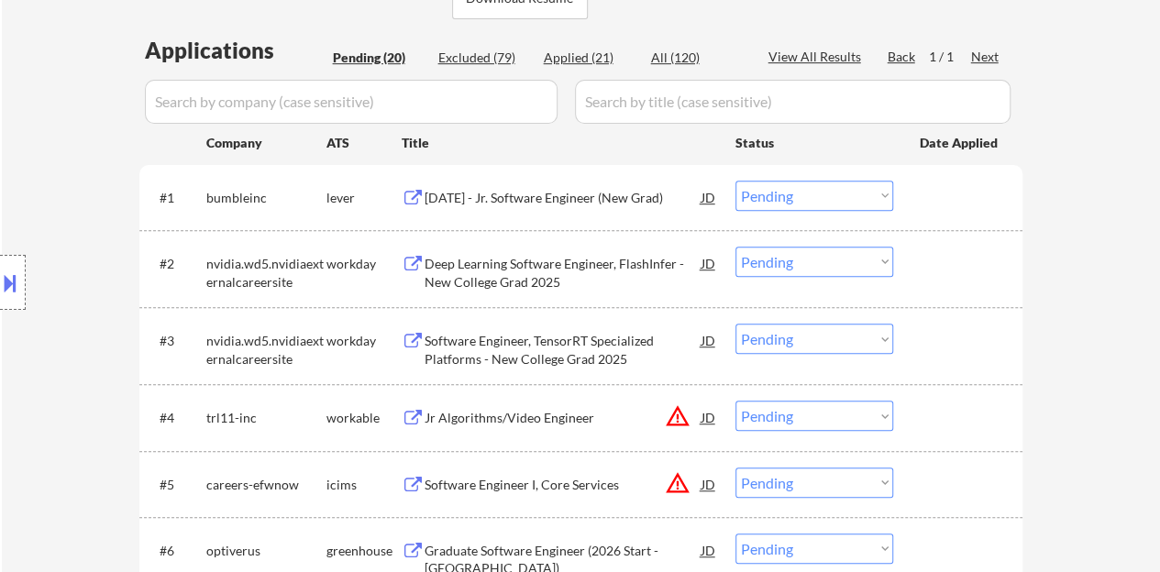
scroll to position [459, 0]
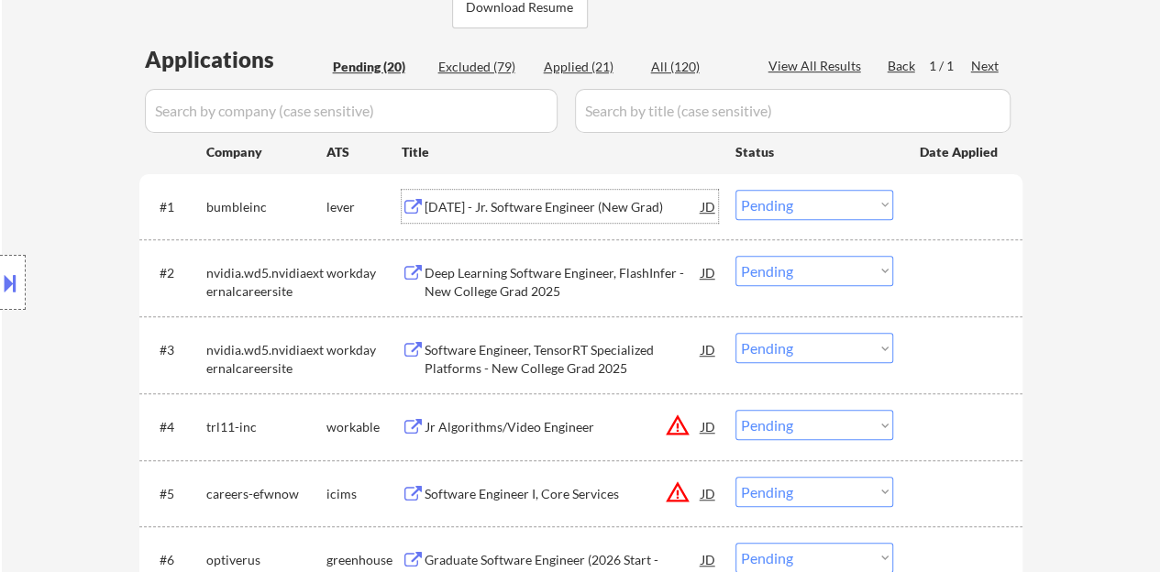
click at [516, 205] on div "[DATE] - Jr. Software Engineer (New Grad)" at bounding box center [563, 207] width 277 height 18
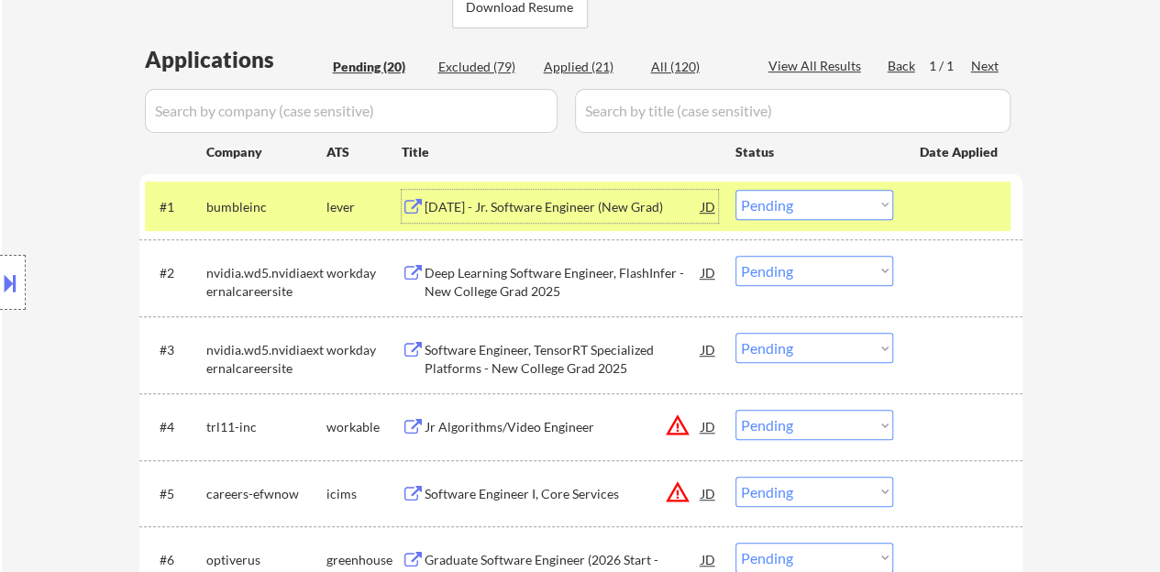
click at [853, 205] on select "Choose an option... Pending Applied Excluded (Questions) Excluded (Expired) Exc…" at bounding box center [815, 205] width 158 height 30
click at [736, 190] on select "Choose an option... Pending Applied Excluded (Questions) Excluded (Expired) Exc…" at bounding box center [815, 205] width 158 height 30
select select ""pending""
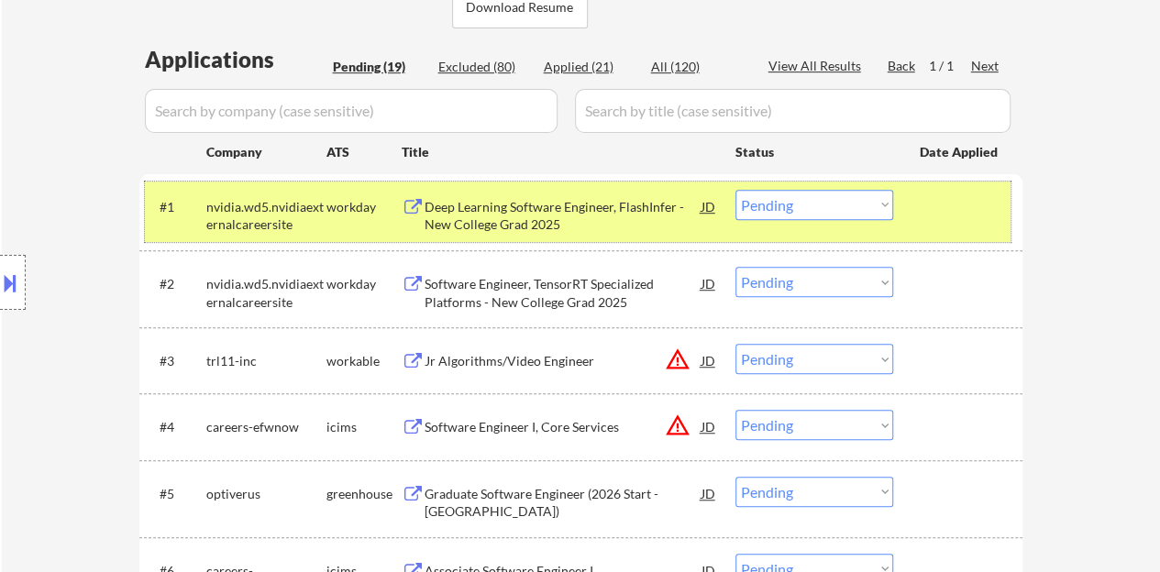
click at [917, 207] on div "#1 nvidia.wd5.nvidiaexternalcareersite workday Deep Learning Software Engineer,…" at bounding box center [578, 212] width 866 height 61
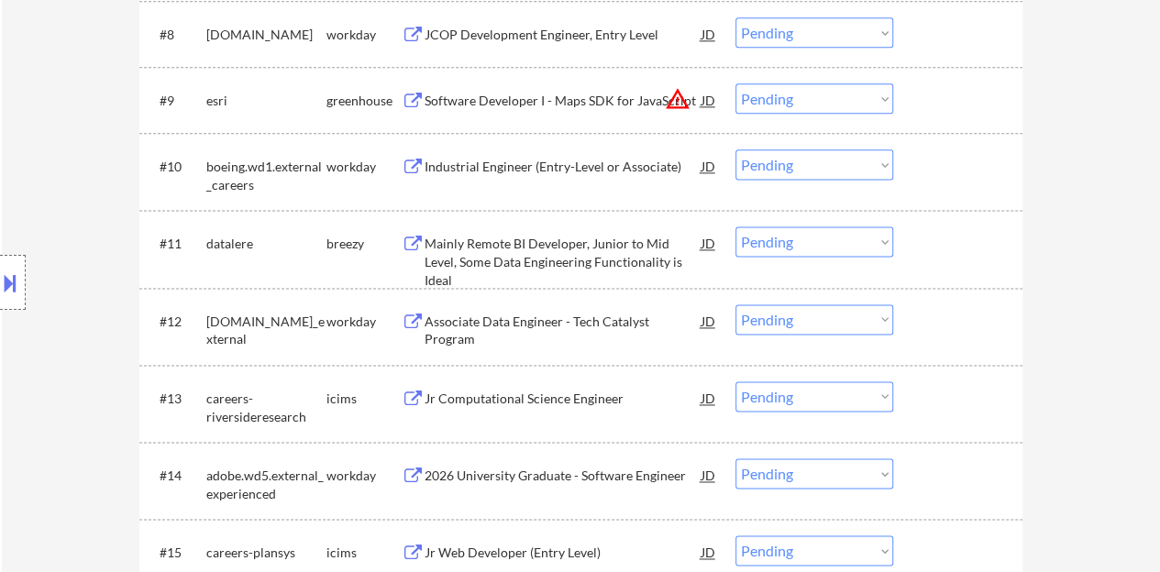
scroll to position [1101, 0]
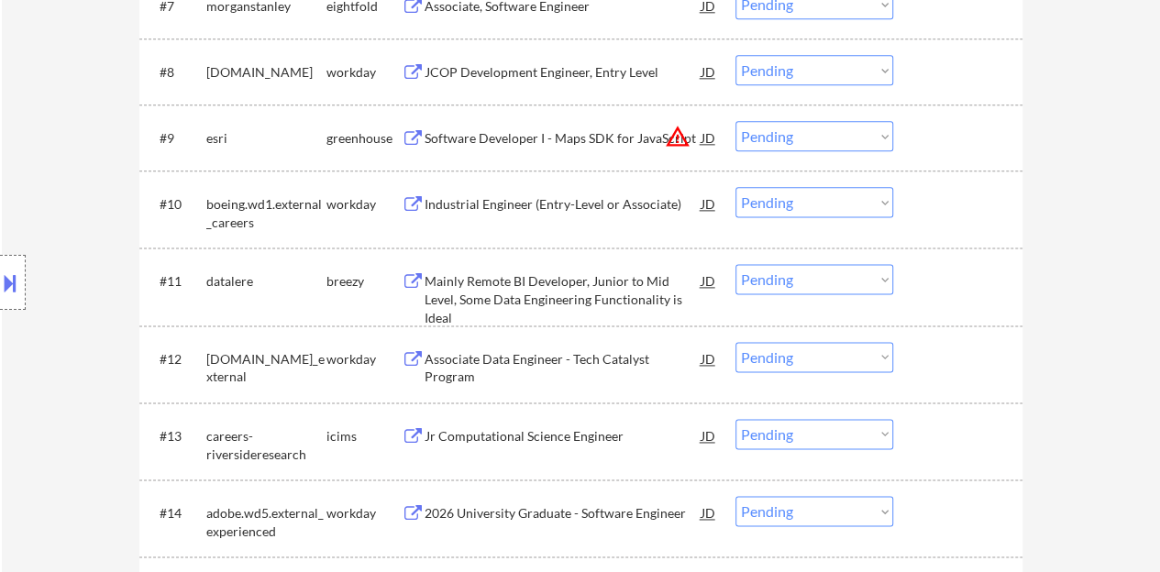
click at [508, 204] on div "Industrial Engineer (Entry-Level or Associate)" at bounding box center [563, 204] width 277 height 18
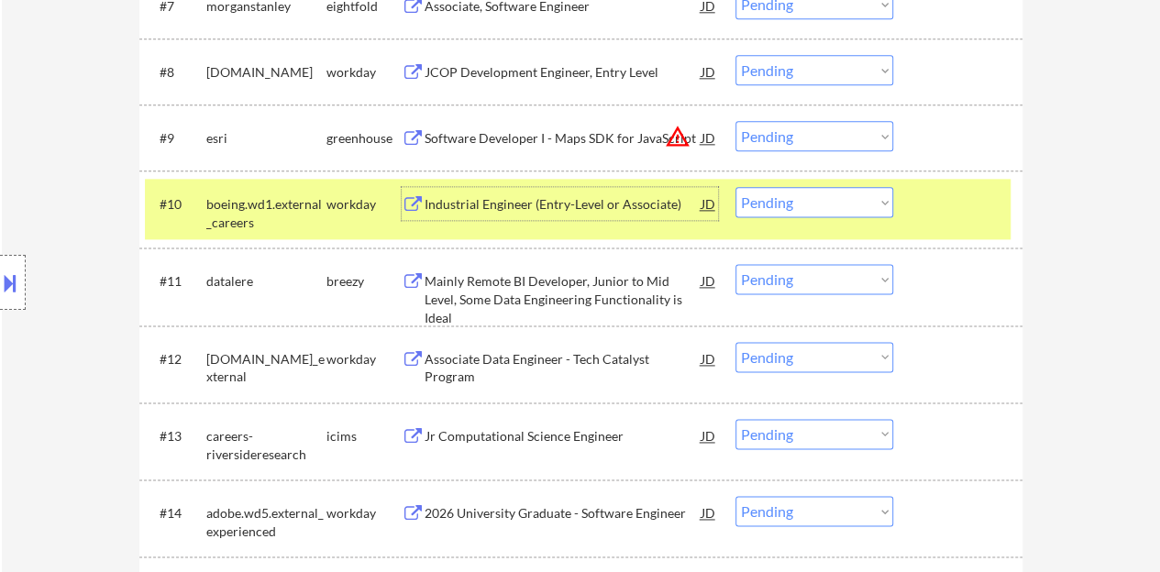
click at [812, 191] on select "Choose an option... Pending Applied Excluded (Questions) Excluded (Expired) Exc…" at bounding box center [815, 202] width 158 height 30
click at [736, 187] on select "Choose an option... Pending Applied Excluded (Questions) Excluded (Expired) Exc…" at bounding box center [815, 202] width 158 height 30
select select ""pending""
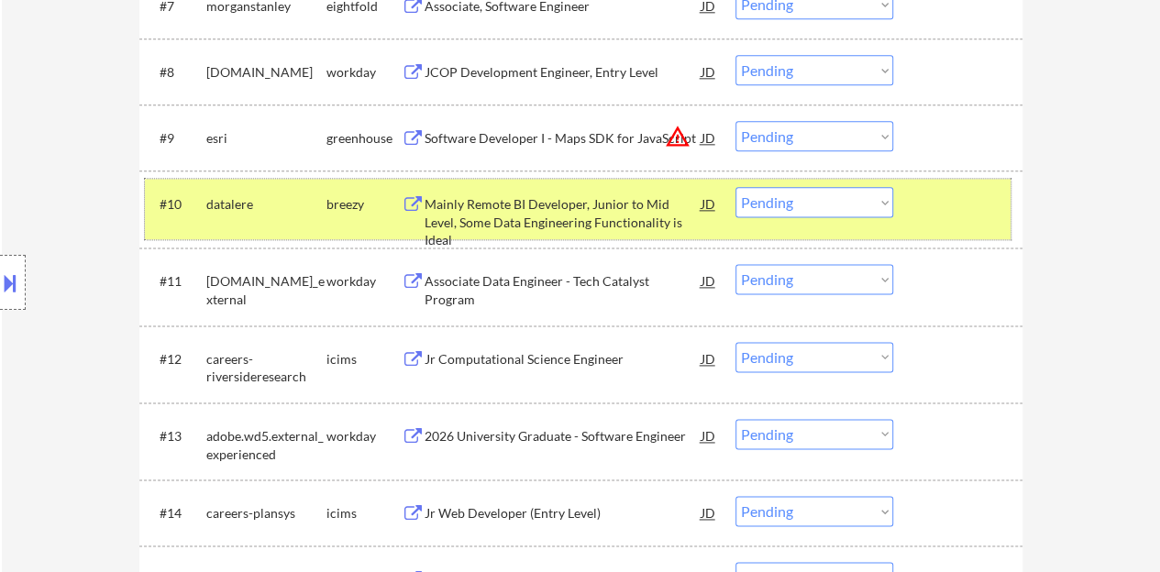
click at [939, 205] on div at bounding box center [960, 203] width 81 height 33
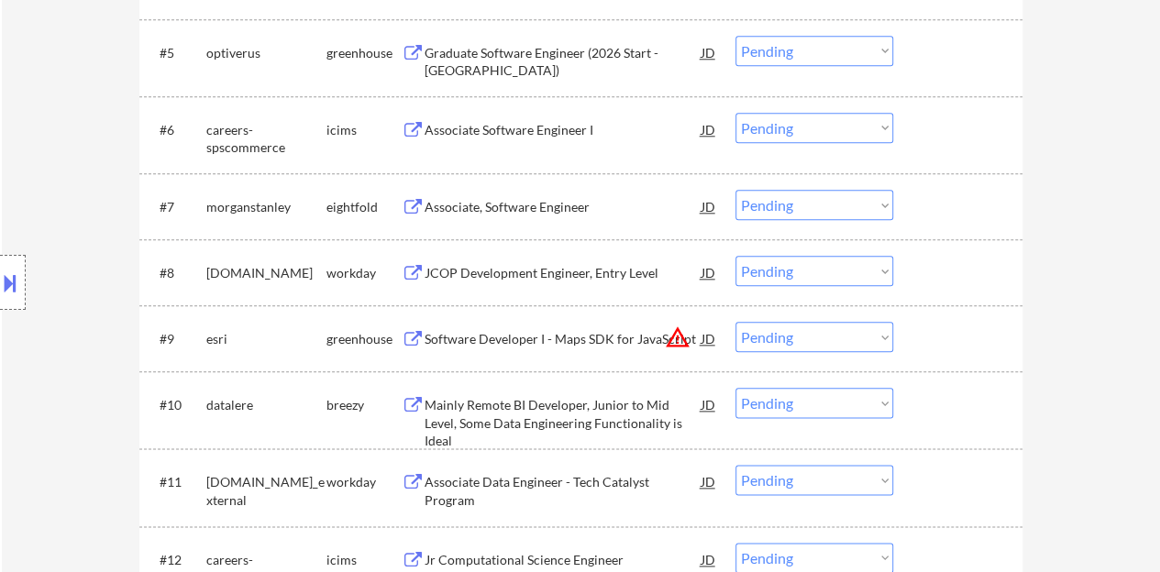
scroll to position [734, 0]
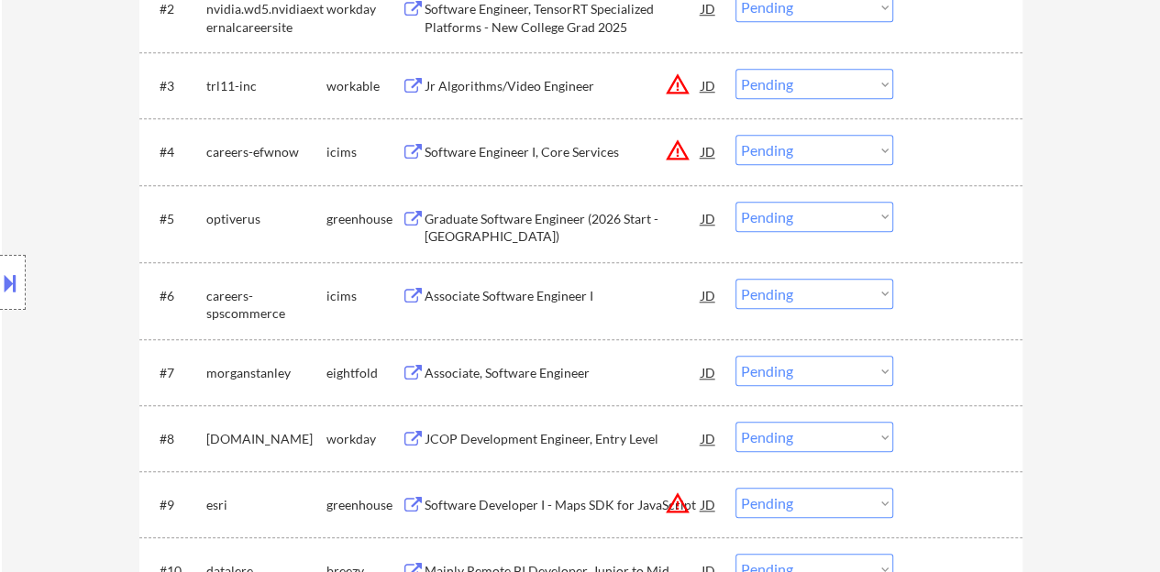
click at [543, 227] on div "Graduate Software Engineer (2026 Start - Chicago)" at bounding box center [563, 228] width 277 height 36
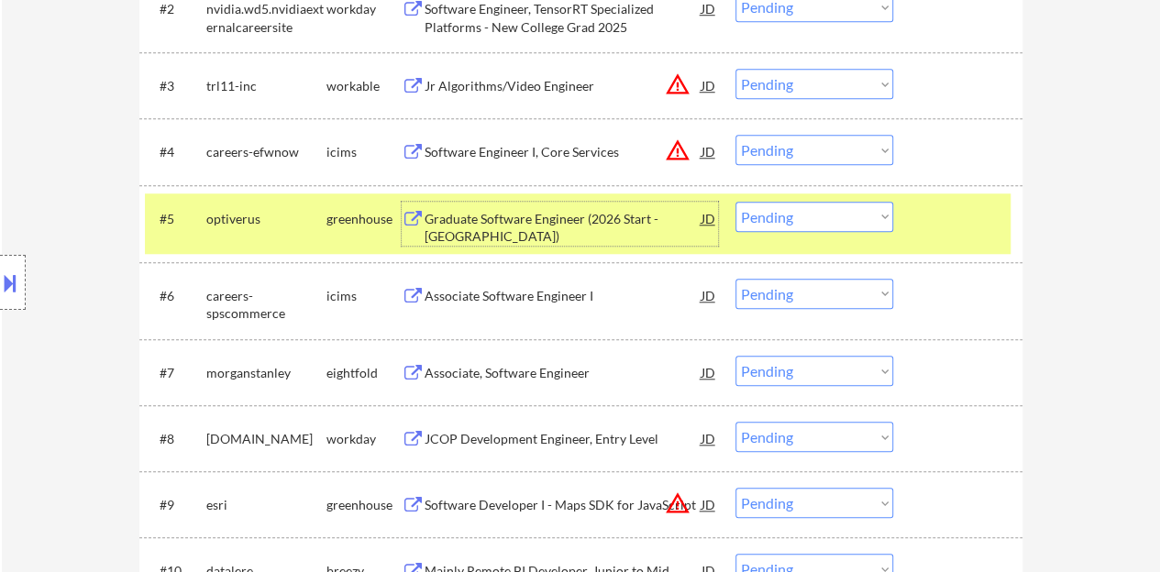
click at [823, 218] on select "Choose an option... Pending Applied Excluded (Questions) Excluded (Expired) Exc…" at bounding box center [815, 217] width 158 height 30
click at [736, 202] on select "Choose an option... Pending Applied Excluded (Questions) Excluded (Expired) Exc…" at bounding box center [815, 217] width 158 height 30
select select ""pending""
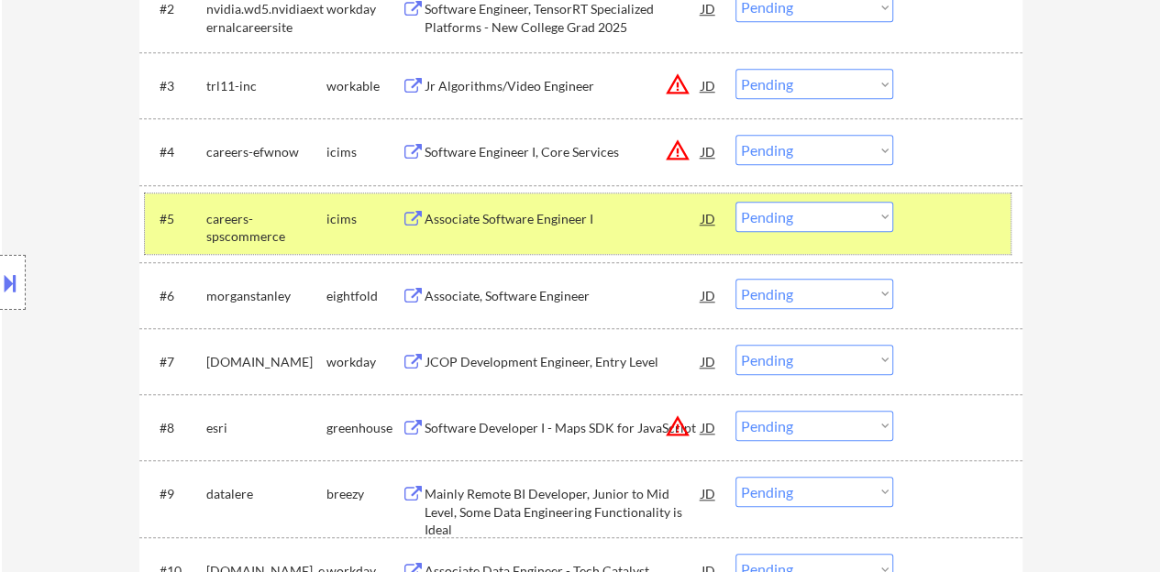
click at [925, 228] on div at bounding box center [960, 218] width 81 height 33
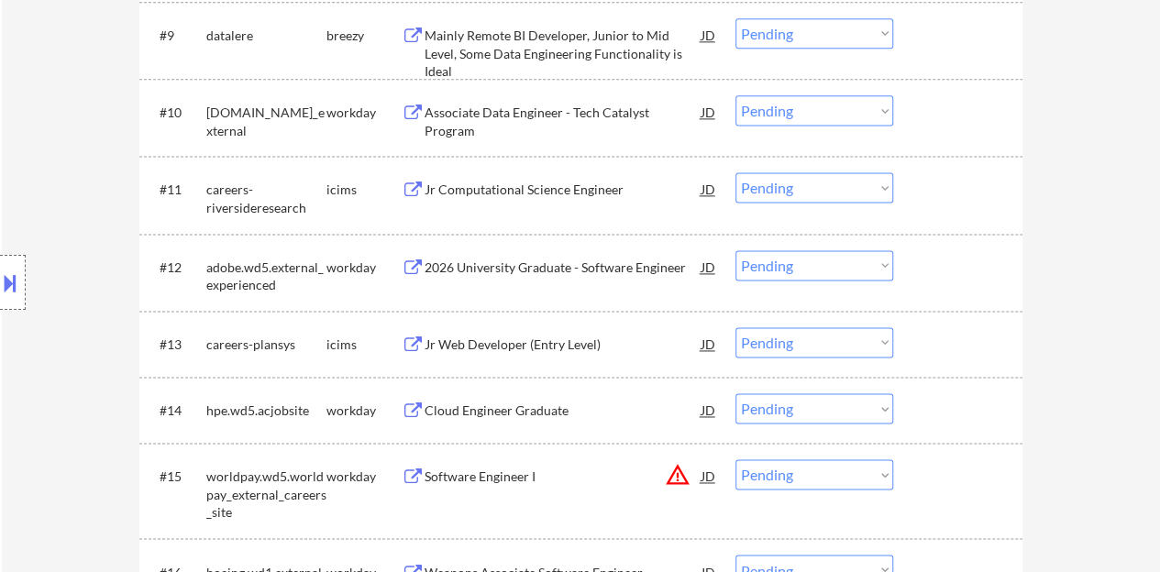
scroll to position [1376, 0]
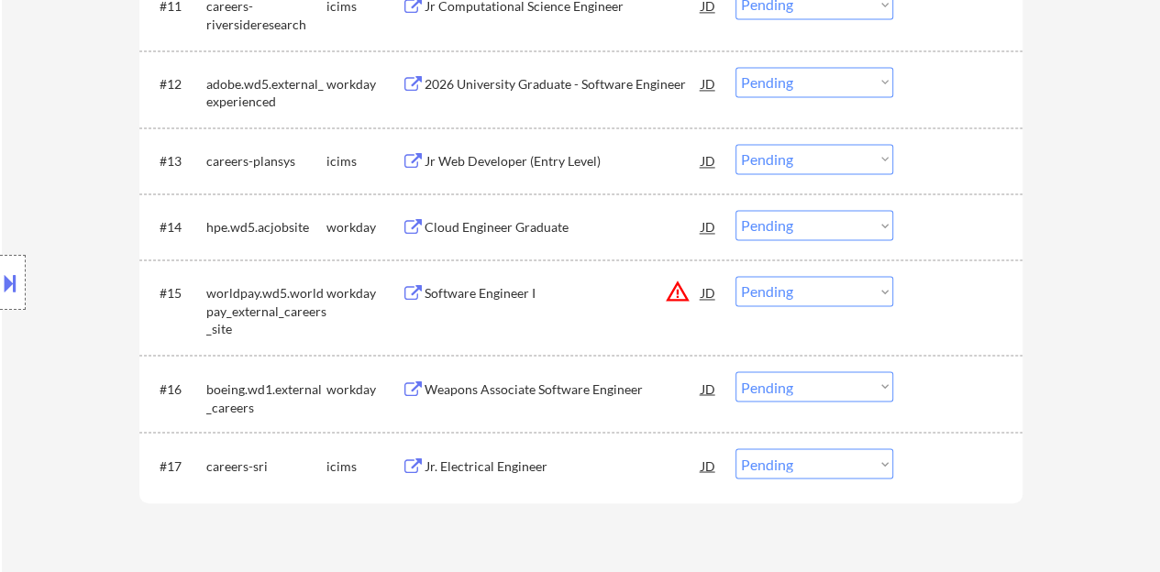
click at [501, 216] on div "Cloud Engineer Graduate" at bounding box center [563, 226] width 277 height 33
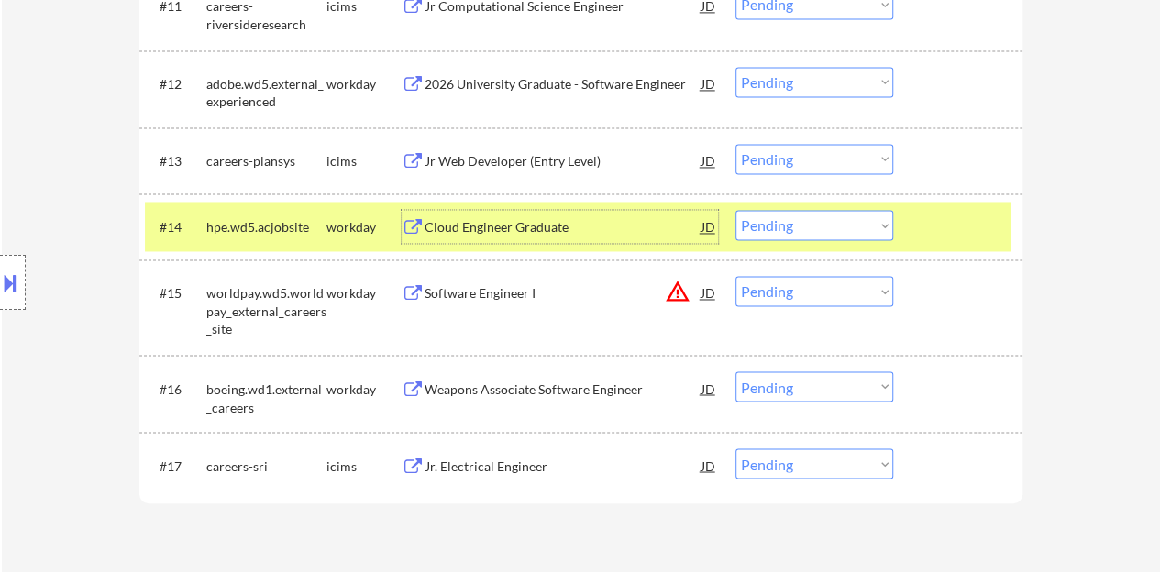
click at [812, 212] on select "Choose an option... Pending Applied Excluded (Questions) Excluded (Expired) Exc…" at bounding box center [815, 225] width 158 height 30
click at [736, 210] on select "Choose an option... Pending Applied Excluded (Questions) Excluded (Expired) Exc…" at bounding box center [815, 225] width 158 height 30
select select ""pending""
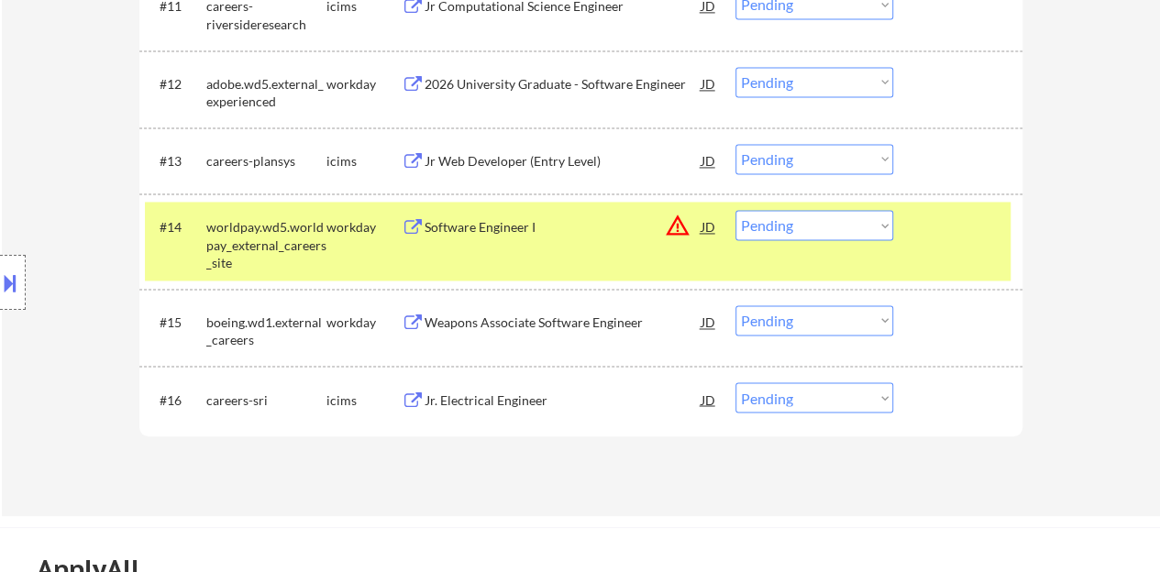
click at [952, 252] on div "#14 worldpay.wd5.worldpay_external_careers_site workday Software Engineer I JD …" at bounding box center [578, 241] width 866 height 79
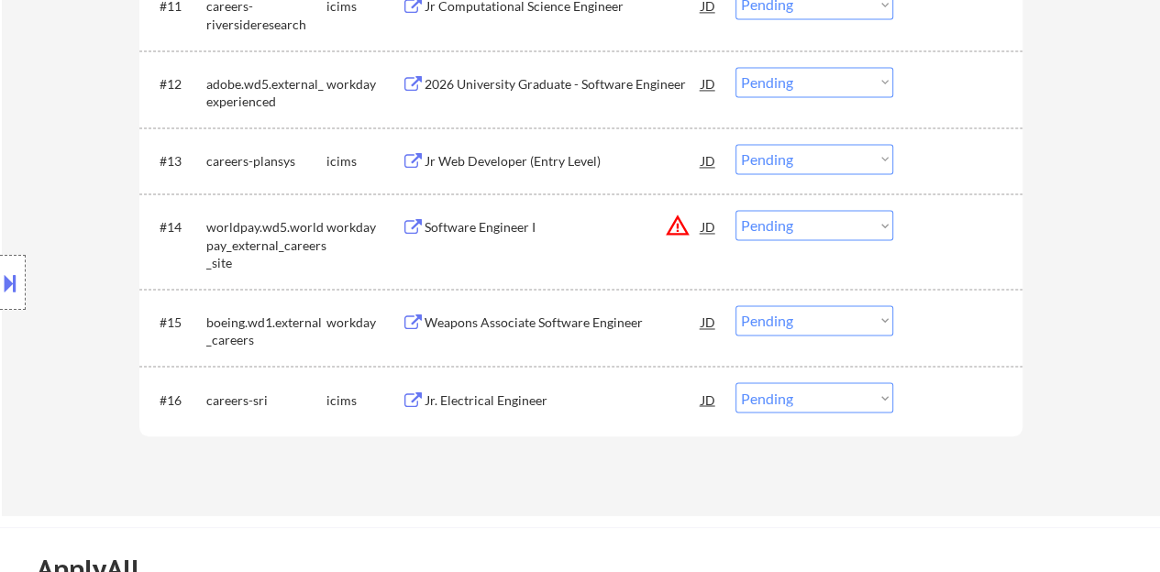
click at [470, 315] on div "Weapons Associate Software Engineer" at bounding box center [563, 323] width 277 height 18
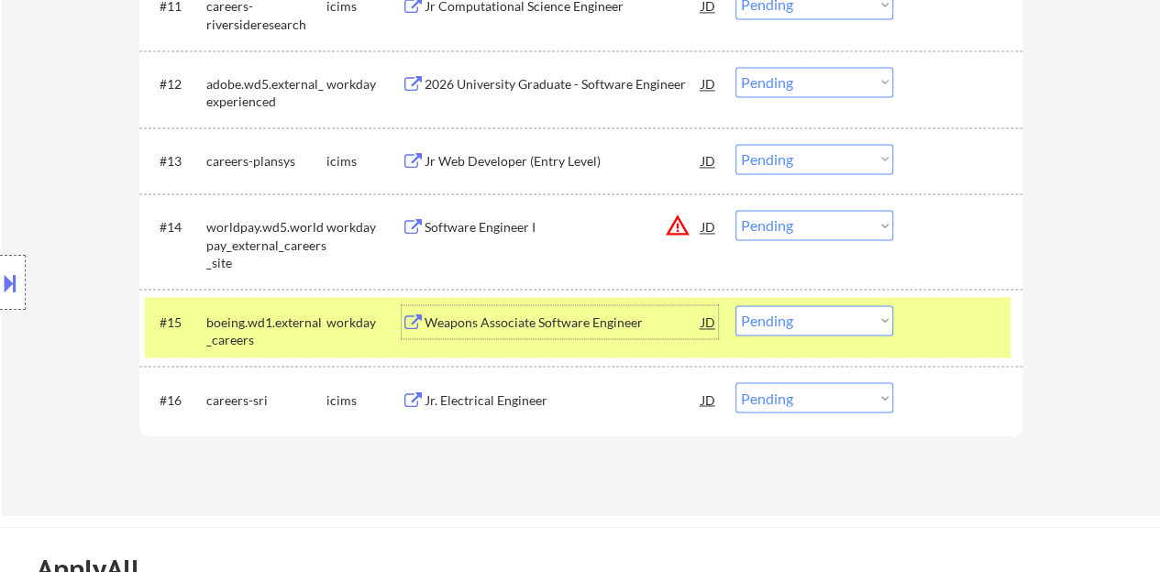
click at [807, 320] on select "Choose an option... Pending Applied Excluded (Questions) Excluded (Expired) Exc…" at bounding box center [815, 320] width 158 height 30
click at [736, 305] on select "Choose an option... Pending Applied Excluded (Questions) Excluded (Expired) Exc…" at bounding box center [815, 320] width 158 height 30
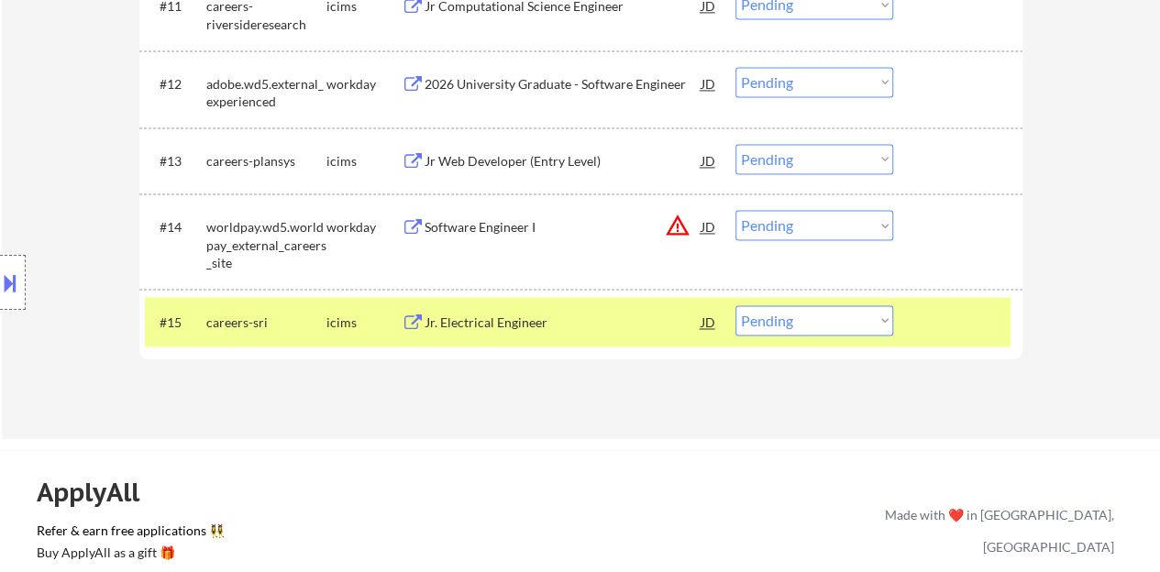
click at [475, 318] on div "Jr. Electrical Engineer" at bounding box center [563, 323] width 277 height 18
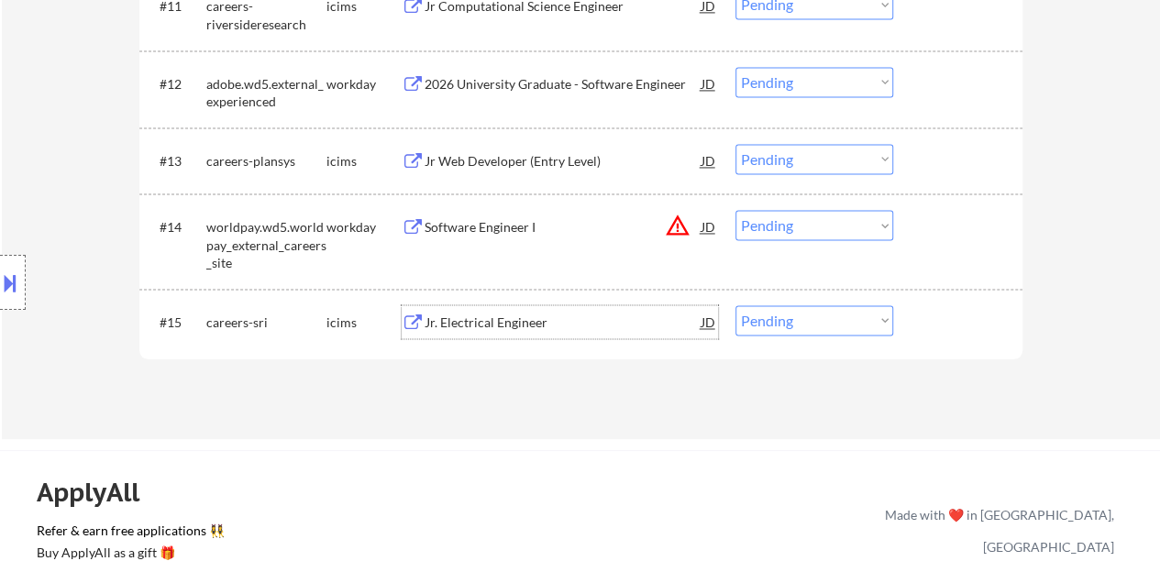
click at [978, 323] on div at bounding box center [960, 321] width 81 height 33
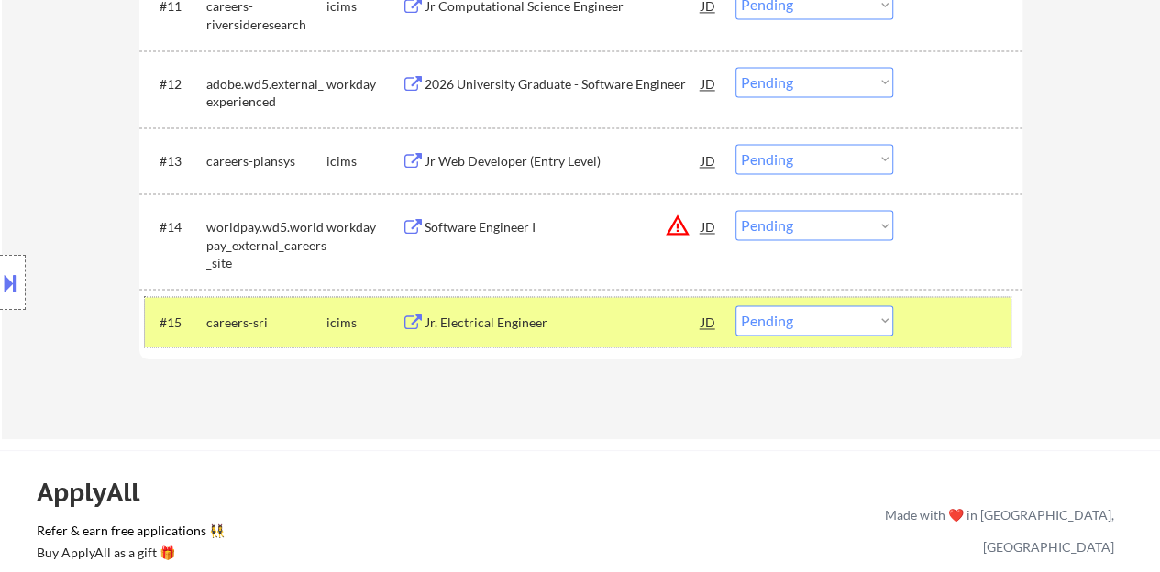
click at [843, 323] on select "Choose an option... Pending Applied Excluded (Questions) Excluded (Expired) Exc…" at bounding box center [815, 320] width 158 height 30
select select ""excluded__bad_match_""
click at [736, 305] on select "Choose an option... Pending Applied Excluded (Questions) Excluded (Expired) Exc…" at bounding box center [815, 320] width 158 height 30
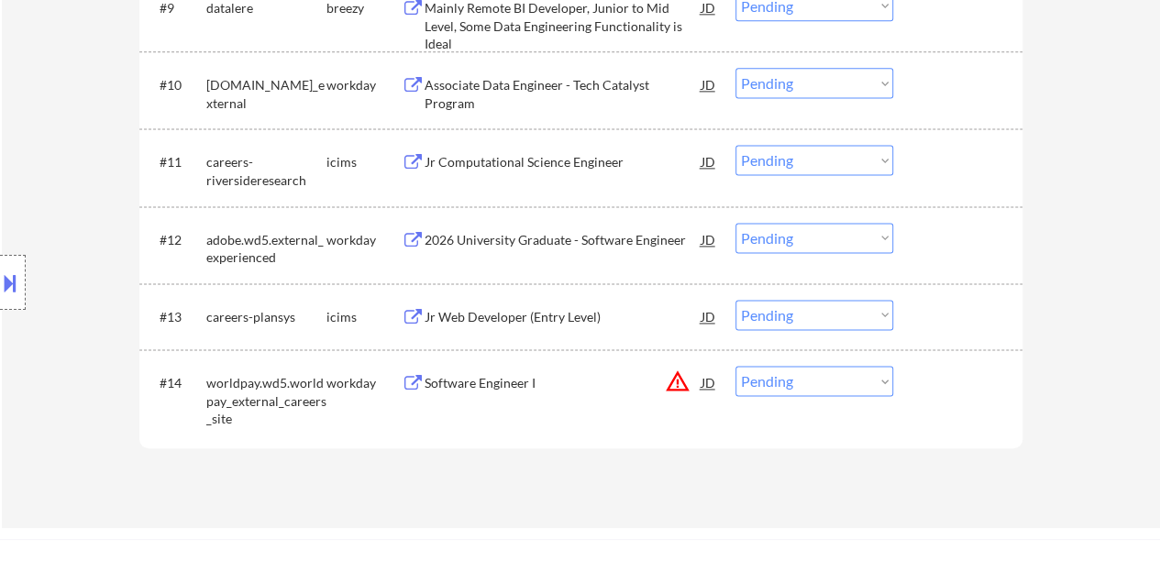
scroll to position [1192, 0]
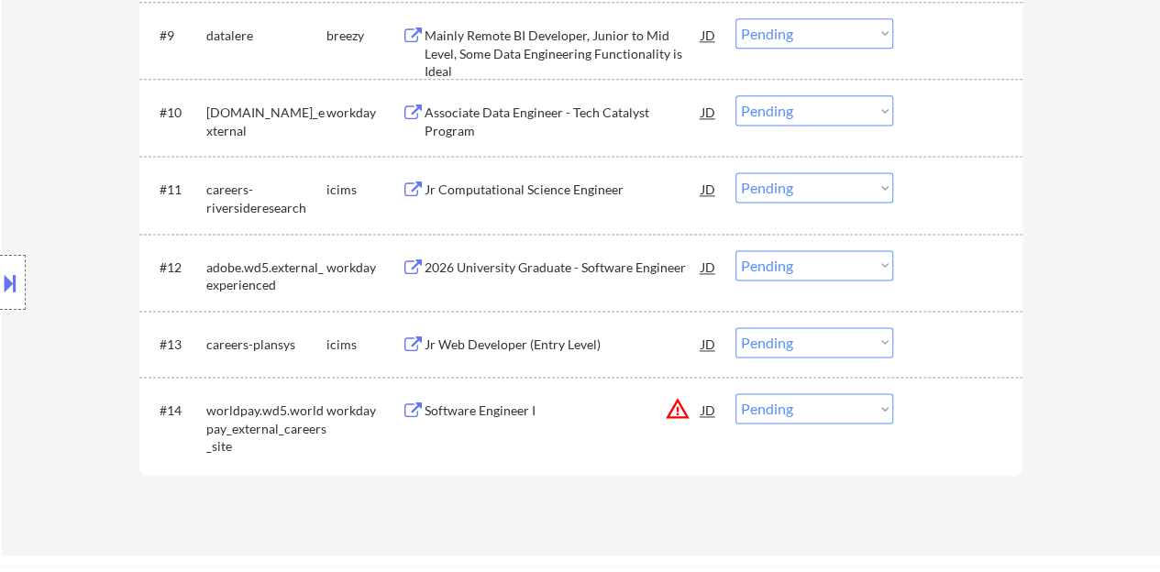
click at [507, 412] on div "Software Engineer I" at bounding box center [563, 411] width 277 height 18
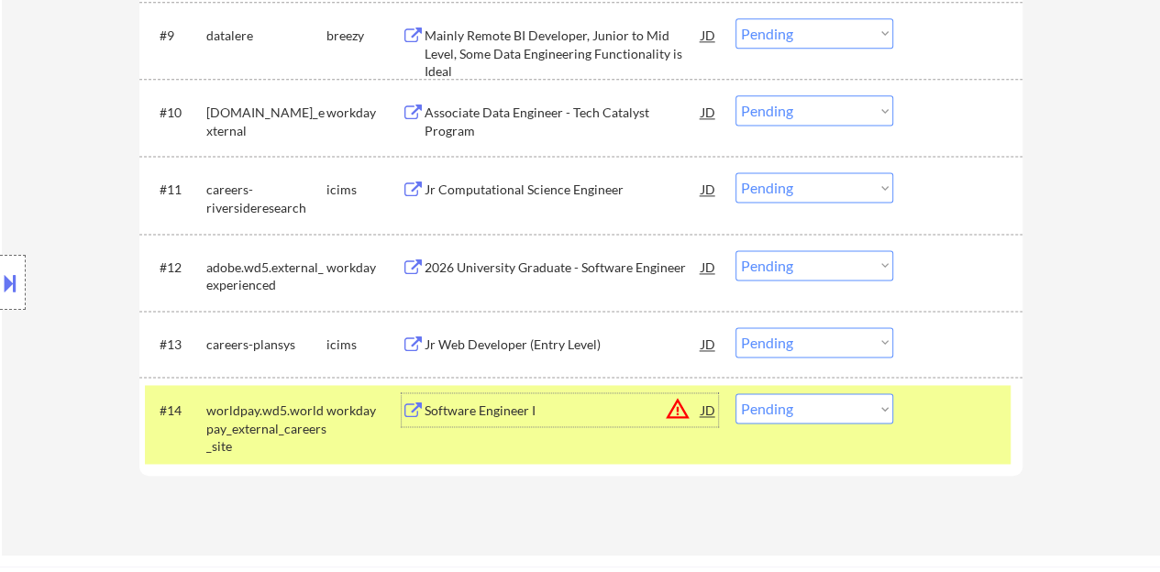
click at [816, 415] on select "Choose an option... Pending Applied Excluded (Questions) Excluded (Expired) Exc…" at bounding box center [815, 408] width 158 height 30
select select ""excluded__expired_""
click at [736, 393] on select "Choose an option... Pending Applied Excluded (Questions) Excluded (Expired) Exc…" at bounding box center [815, 408] width 158 height 30
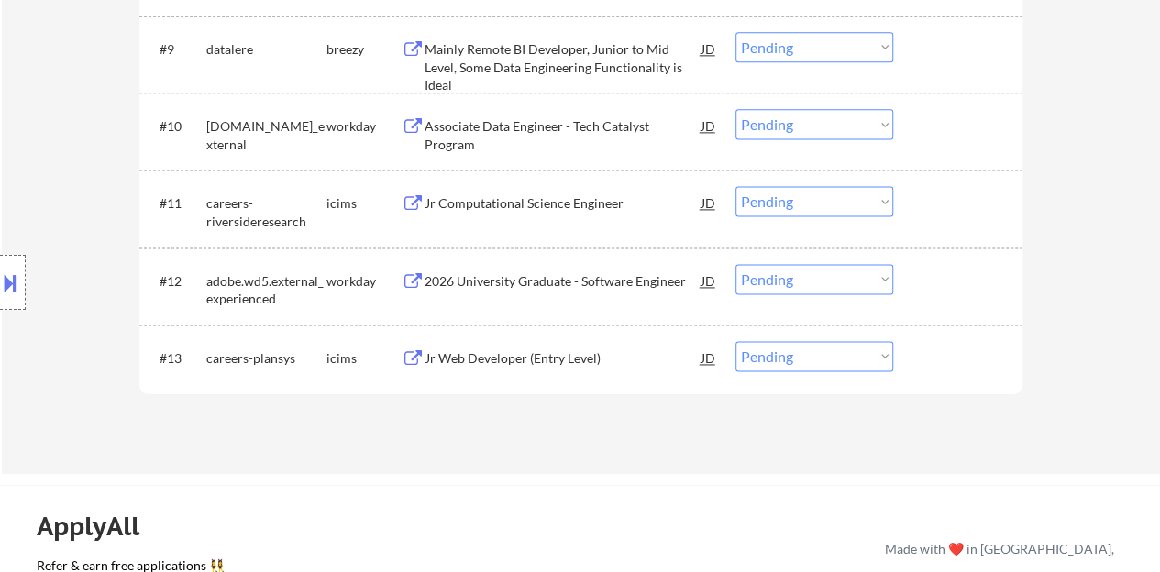
scroll to position [1101, 0]
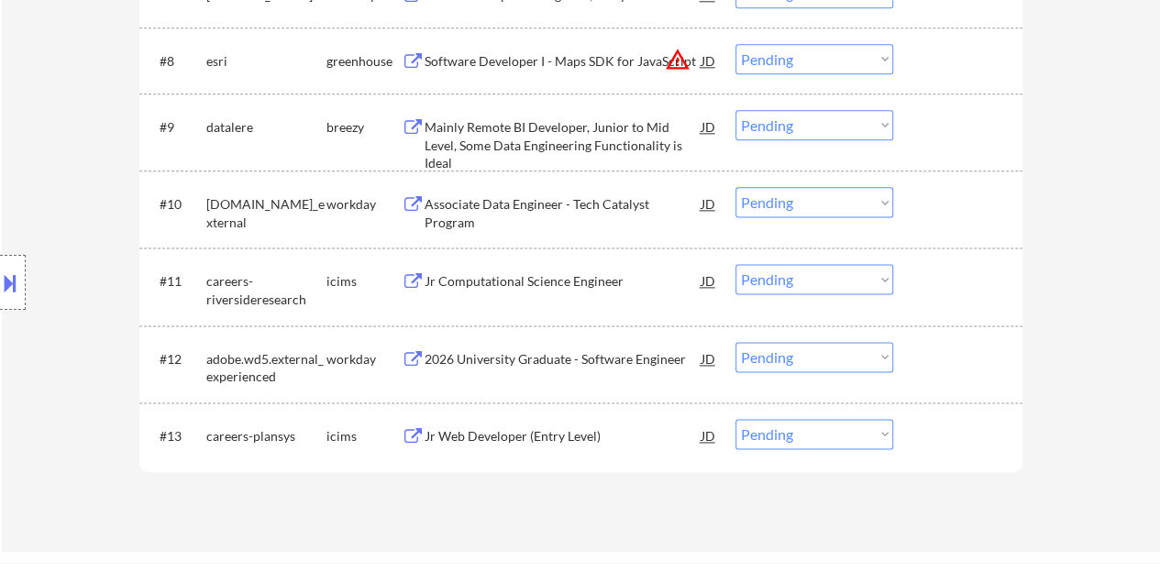
click at [587, 206] on div "Associate Data Engineer - Tech Catalyst Program" at bounding box center [563, 213] width 277 height 36
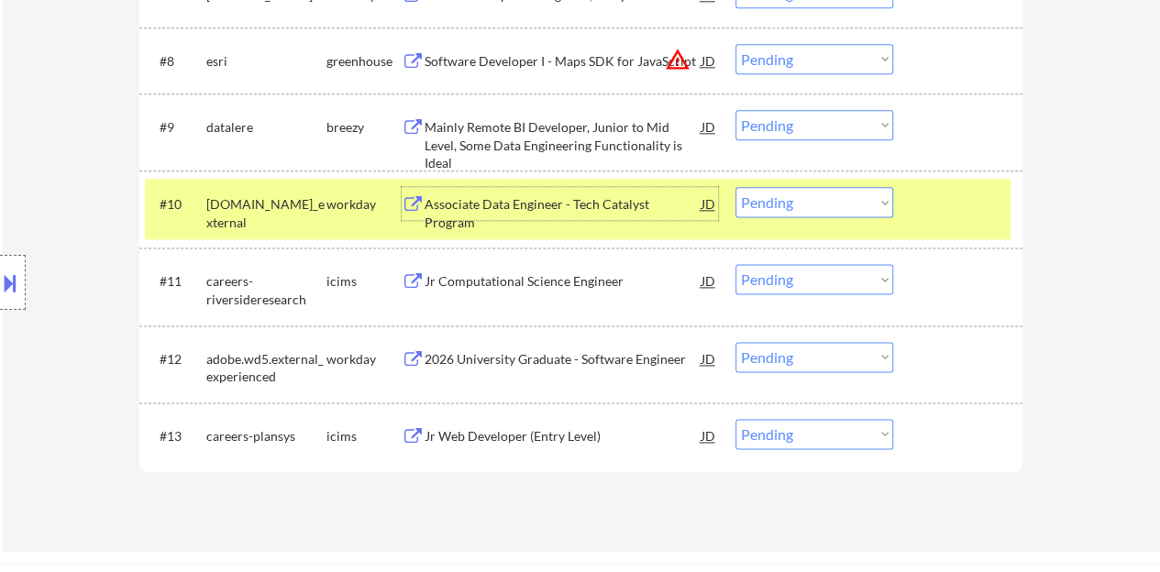
click at [807, 205] on select "Choose an option... Pending Applied Excluded (Questions) Excluded (Expired) Exc…" at bounding box center [815, 202] width 158 height 30
select select ""excluded__bad_match_""
click at [736, 187] on select "Choose an option... Pending Applied Excluded (Questions) Excluded (Expired) Exc…" at bounding box center [815, 202] width 158 height 30
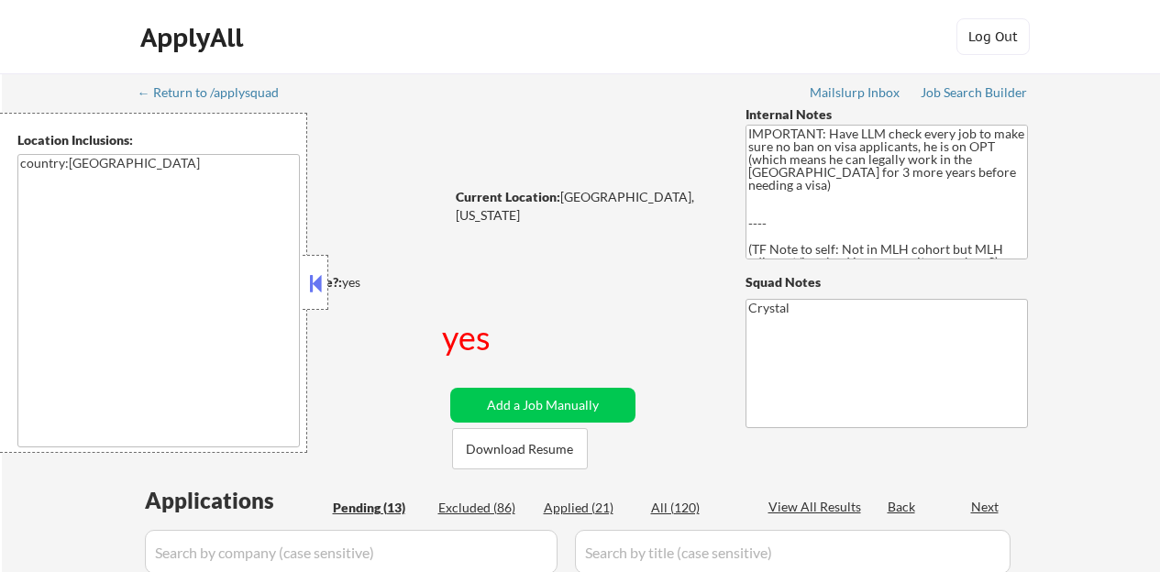
click at [326, 284] on div at bounding box center [316, 282] width 26 height 55
select select ""pending""
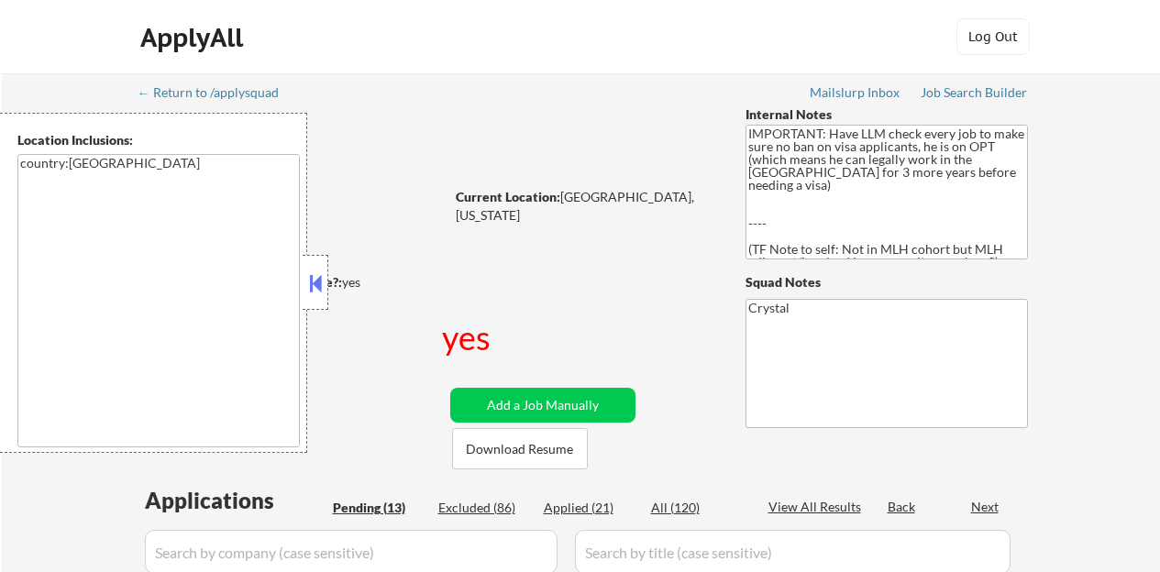
select select ""pending""
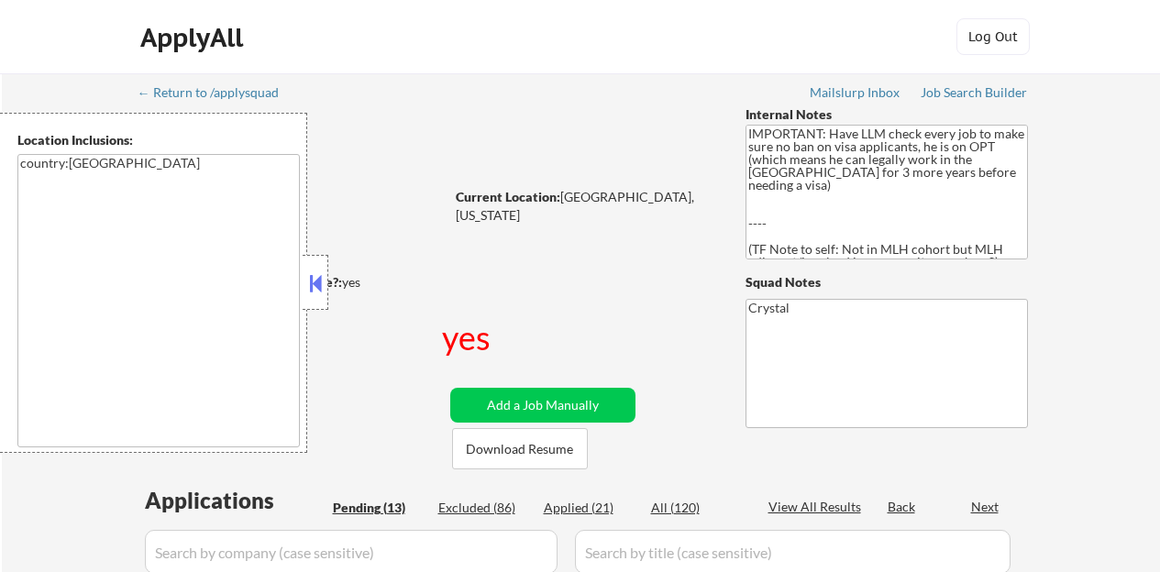
select select ""pending""
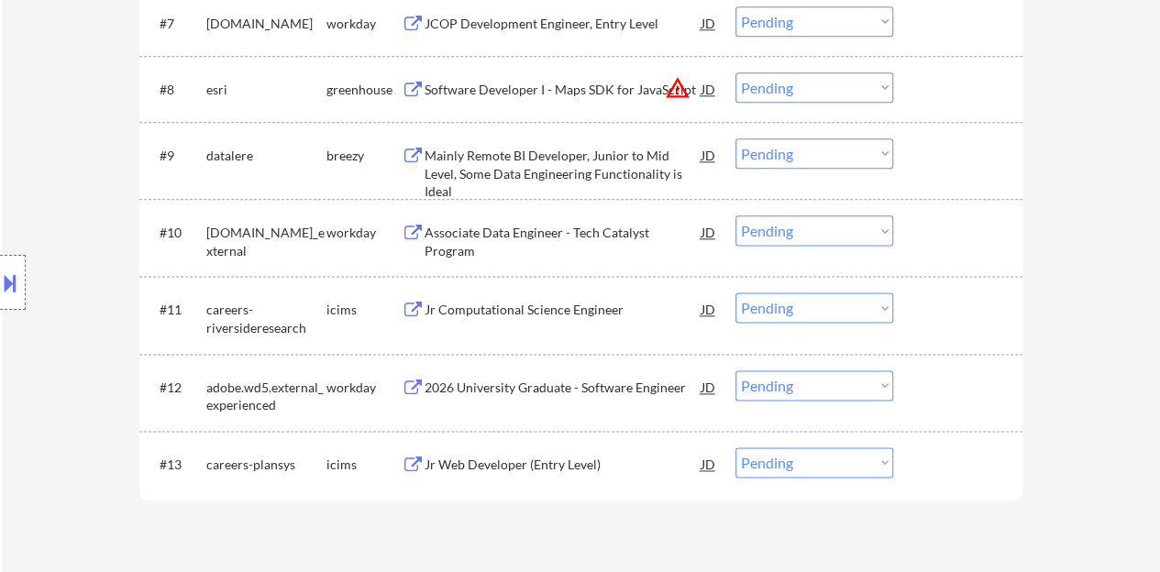
scroll to position [1101, 0]
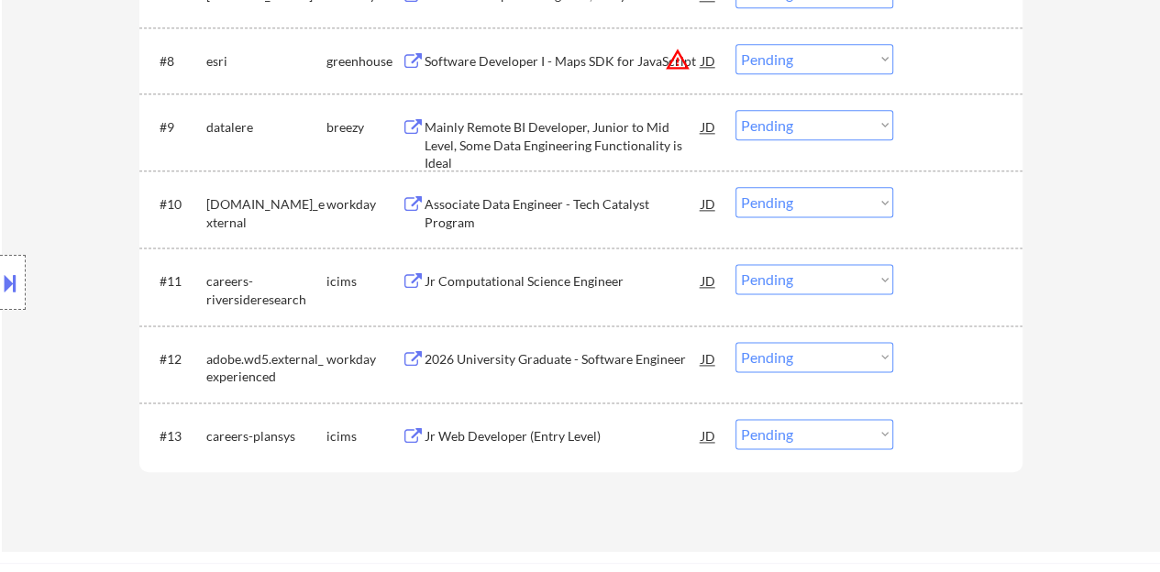
click at [824, 206] on select "Choose an option... Pending Applied Excluded (Questions) Excluded (Expired) Exc…" at bounding box center [815, 202] width 158 height 30
click at [736, 187] on select "Choose an option... Pending Applied Excluded (Questions) Excluded (Expired) Exc…" at bounding box center [815, 202] width 158 height 30
select select ""pending""
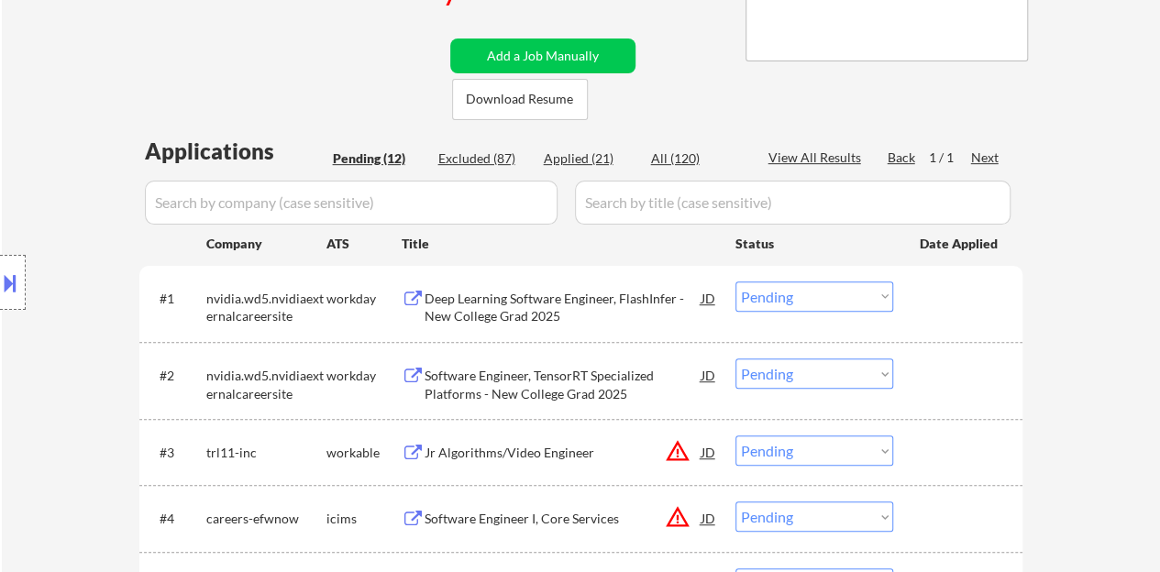
scroll to position [550, 0]
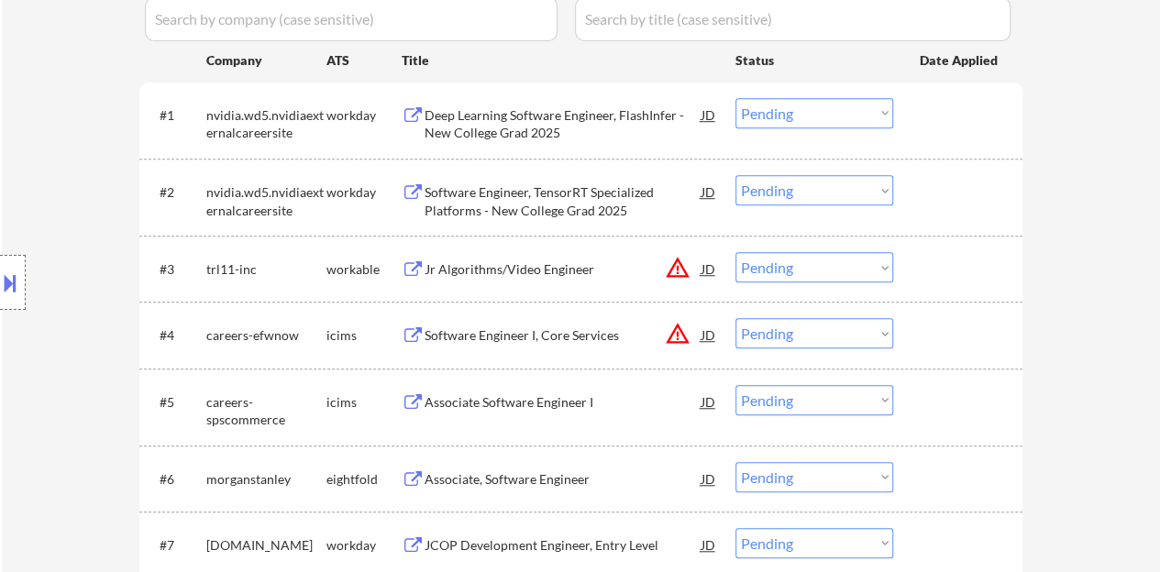
click at [502, 272] on div "Jr Algorithms/Video Engineer" at bounding box center [563, 269] width 277 height 18
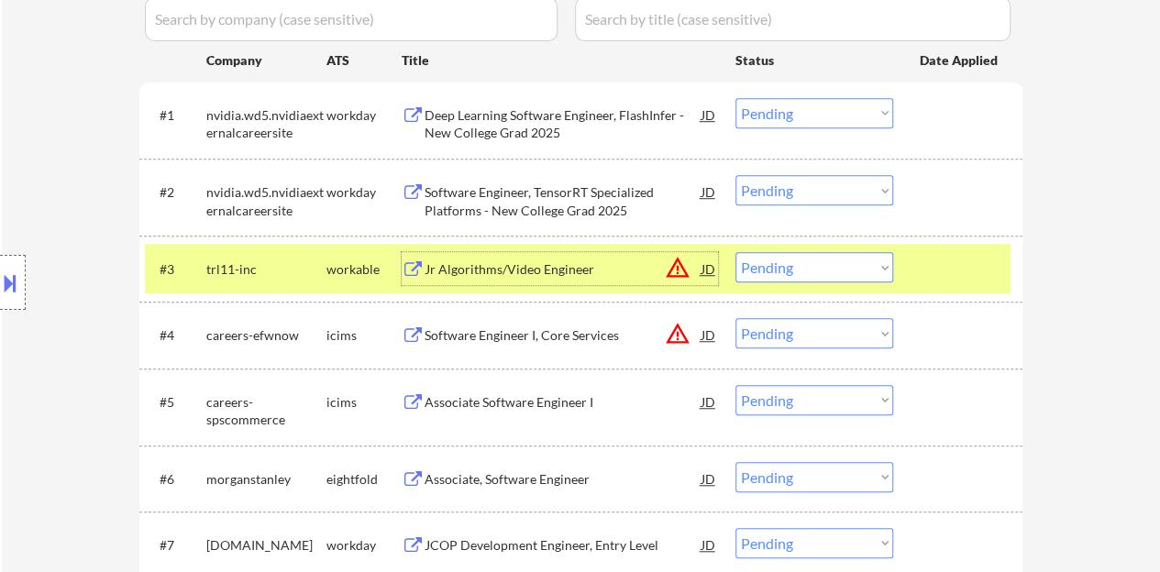
click at [818, 279] on select "Choose an option... Pending Applied Excluded (Questions) Excluded (Expired) Exc…" at bounding box center [815, 267] width 158 height 30
click at [736, 252] on select "Choose an option... Pending Applied Excluded (Questions) Excluded (Expired) Exc…" at bounding box center [815, 267] width 158 height 30
select select ""pending""
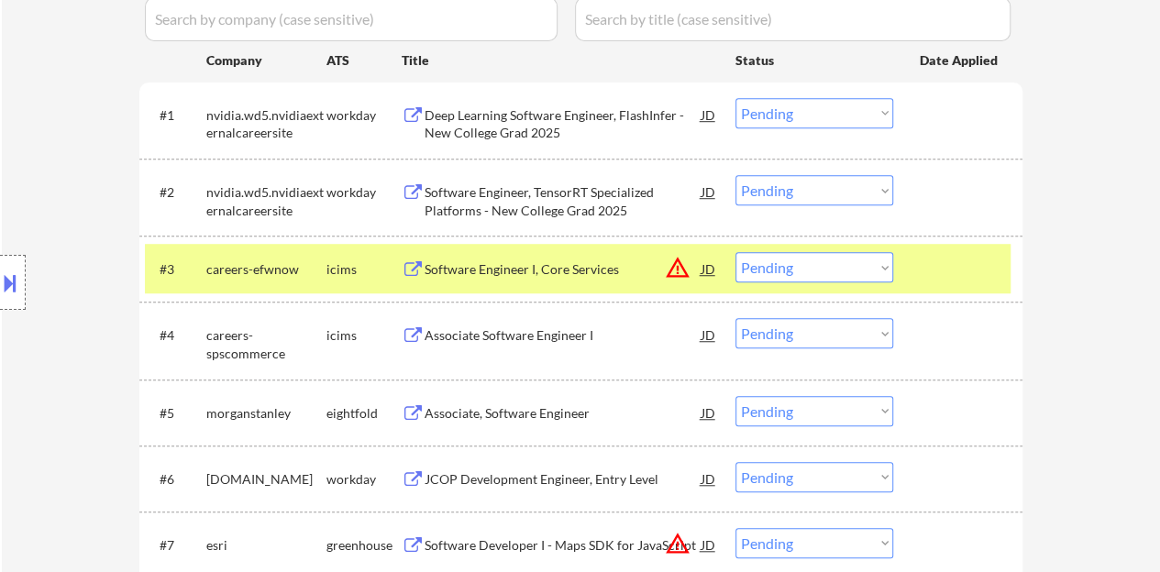
click at [996, 274] on div at bounding box center [960, 268] width 81 height 33
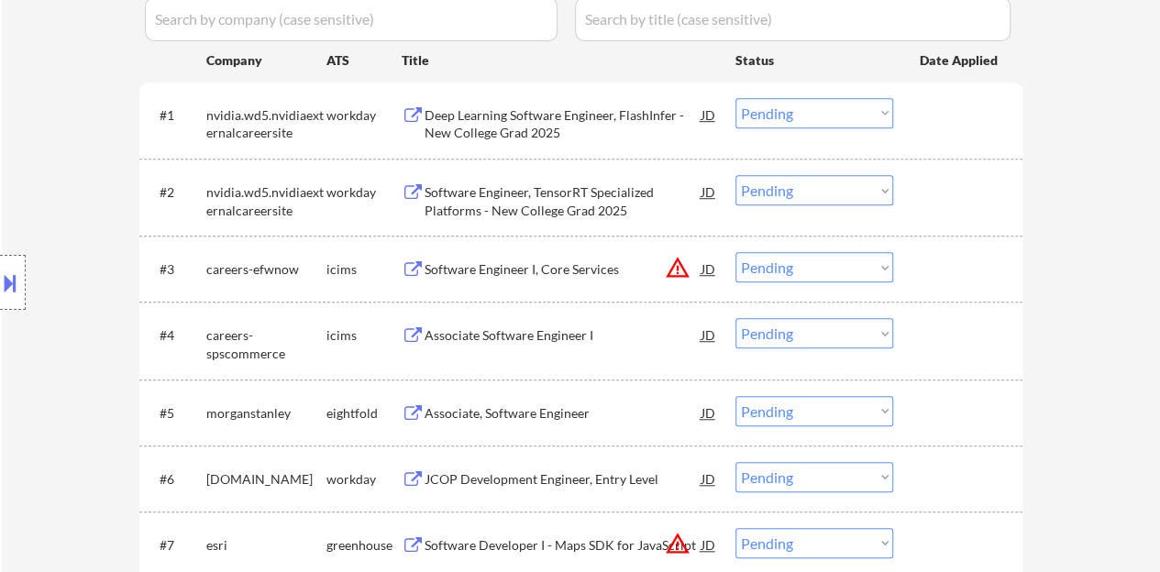
click at [495, 127] on div "Deep Learning Software Engineer, FlashInfer - New College Grad 2025" at bounding box center [563, 124] width 277 height 36
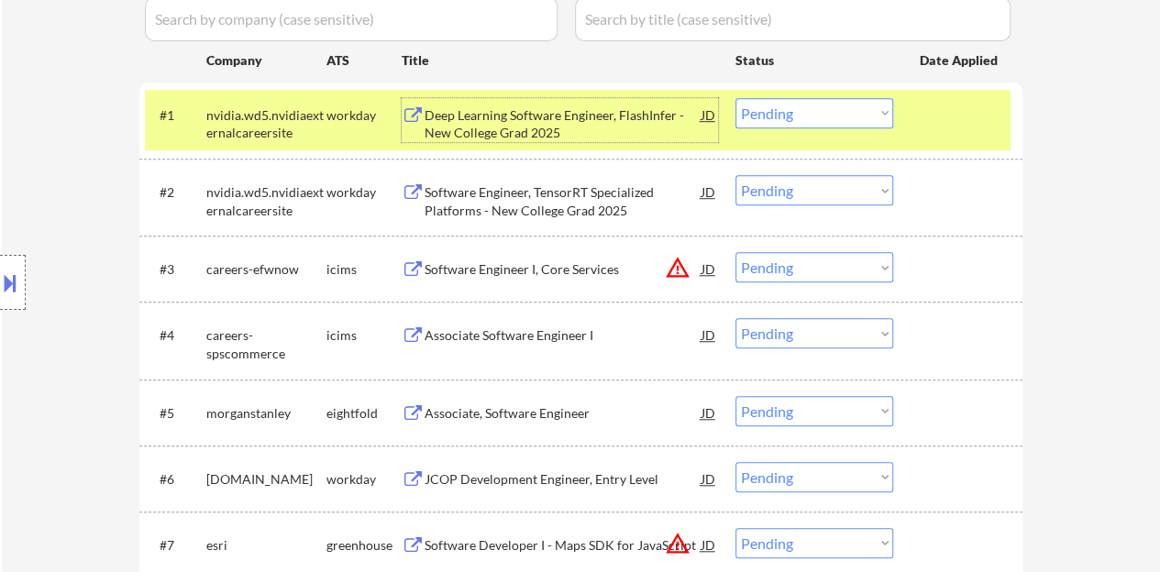
click at [843, 105] on select "Choose an option... Pending Applied Excluded (Questions) Excluded (Expired) Exc…" at bounding box center [815, 113] width 158 height 30
click at [736, 98] on select "Choose an option... Pending Applied Excluded (Questions) Excluded (Expired) Exc…" at bounding box center [815, 113] width 158 height 30
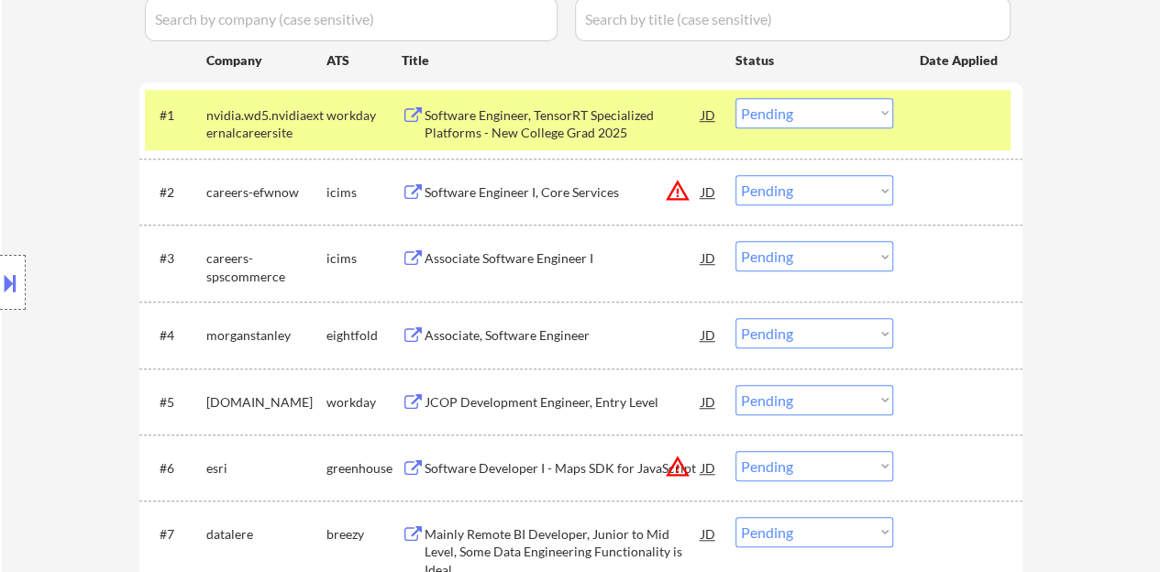
click at [548, 116] on div "Software Engineer, TensorRT Specialized Platforms - New College Grad 2025" at bounding box center [563, 124] width 277 height 36
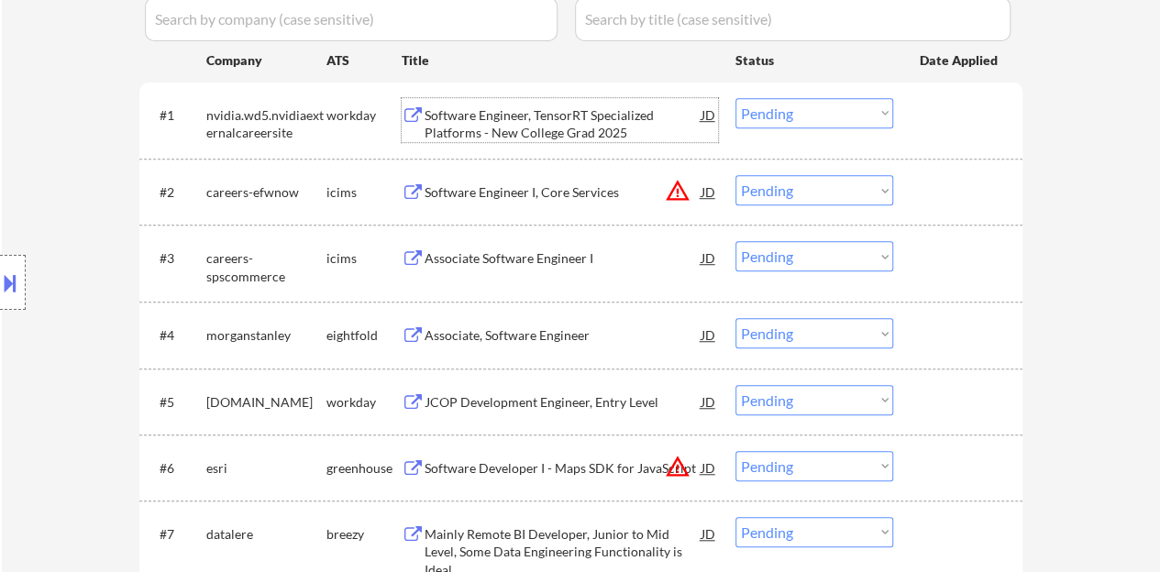
click at [950, 131] on div "#1 nvidia.wd5.nvidiaexternalcareersite workday Software Engineer, TensorRT Spec…" at bounding box center [578, 120] width 866 height 61
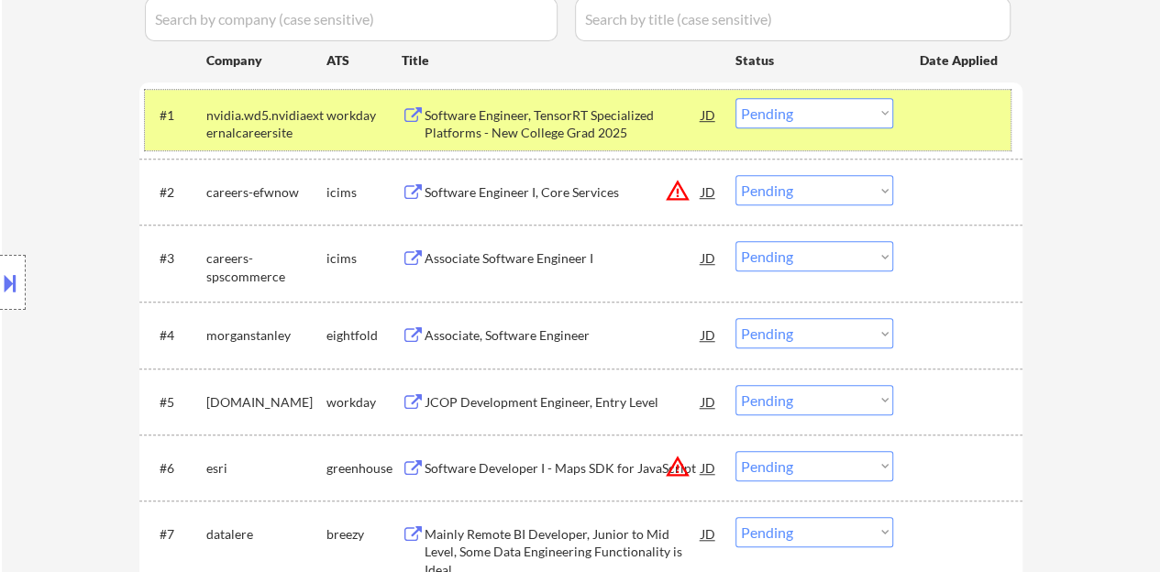
click at [858, 113] on select "Choose an option... Pending Applied Excluded (Questions) Excluded (Expired) Exc…" at bounding box center [815, 113] width 158 height 30
click at [736, 98] on select "Choose an option... Pending Applied Excluded (Questions) Excluded (Expired) Exc…" at bounding box center [815, 113] width 158 height 30
select select ""pending""
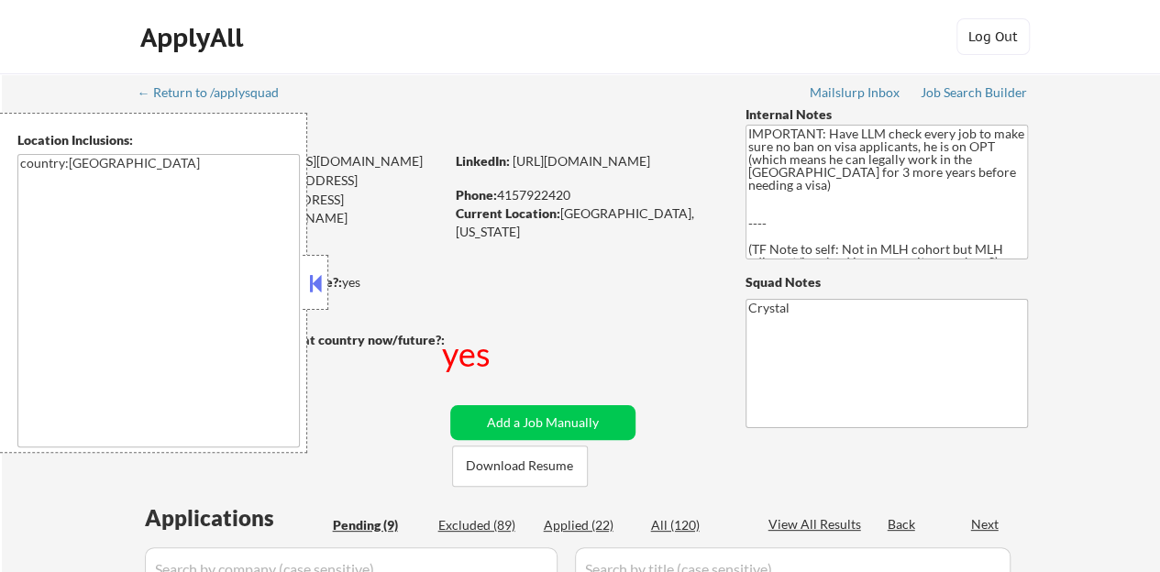
select select ""pending""
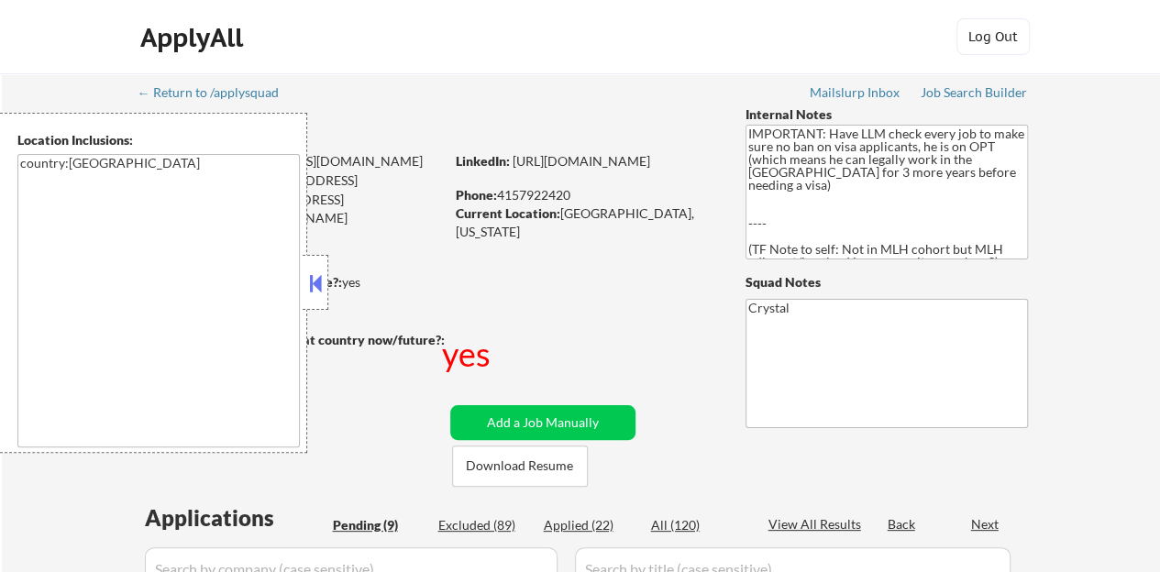
select select ""pending""
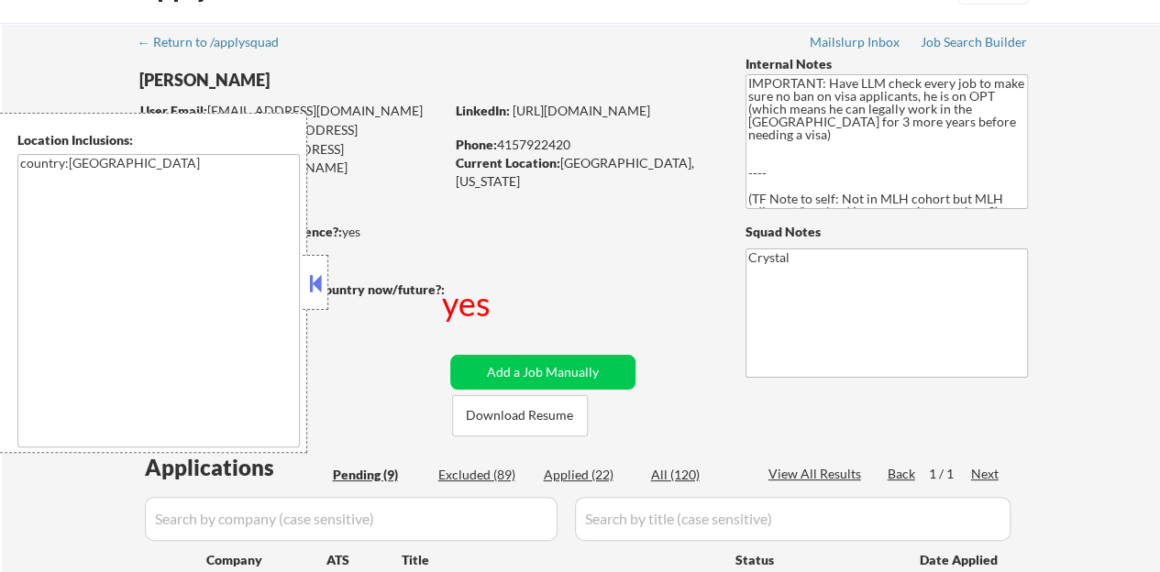
scroll to position [92, 0]
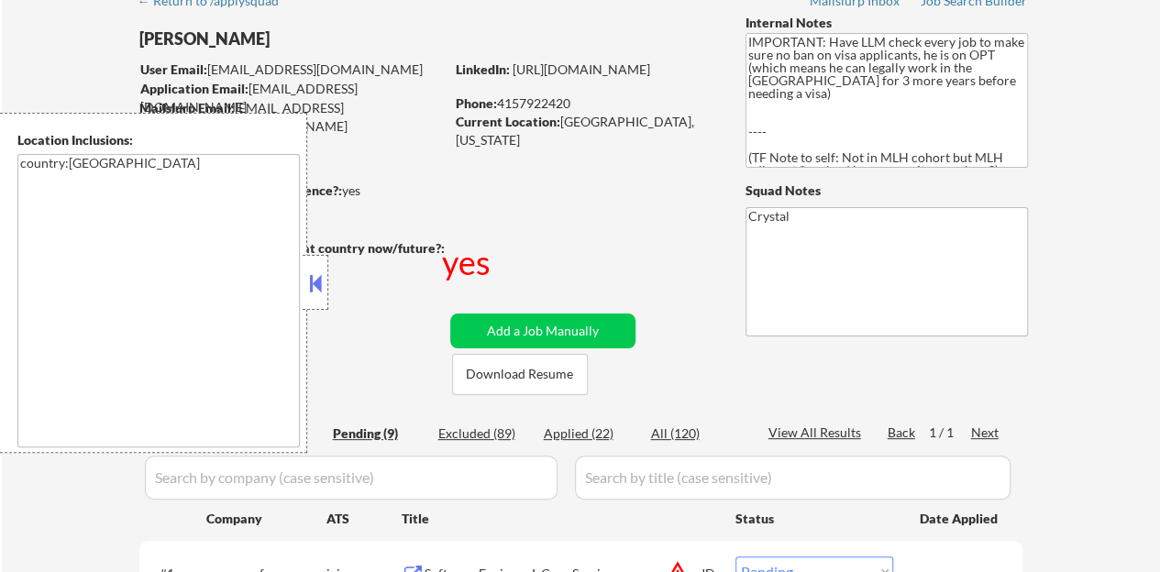
click at [316, 285] on button at bounding box center [315, 284] width 20 height 28
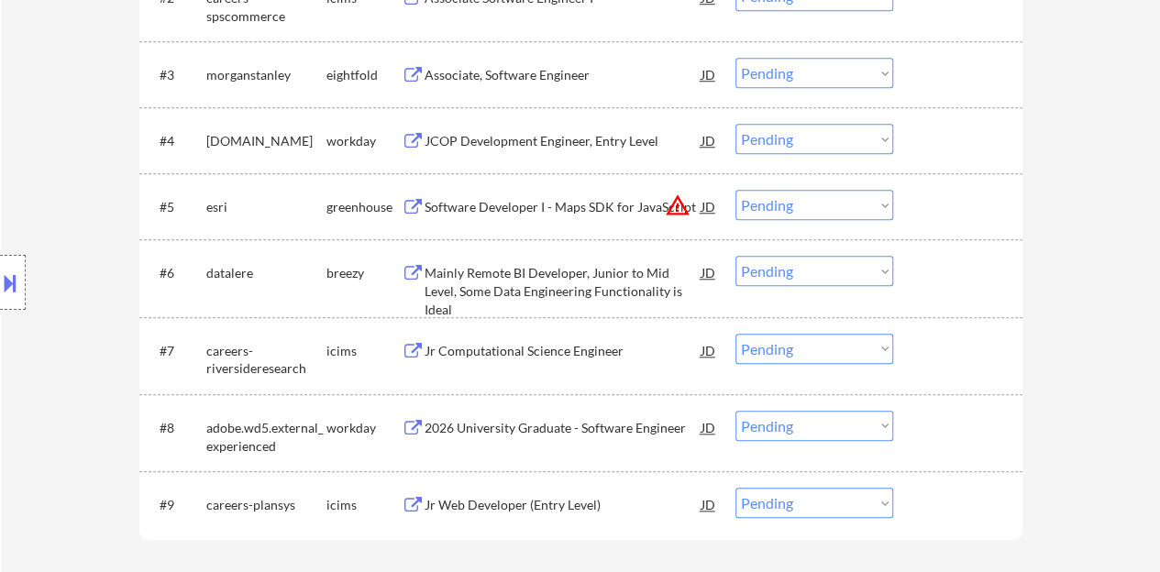
scroll to position [550, 0]
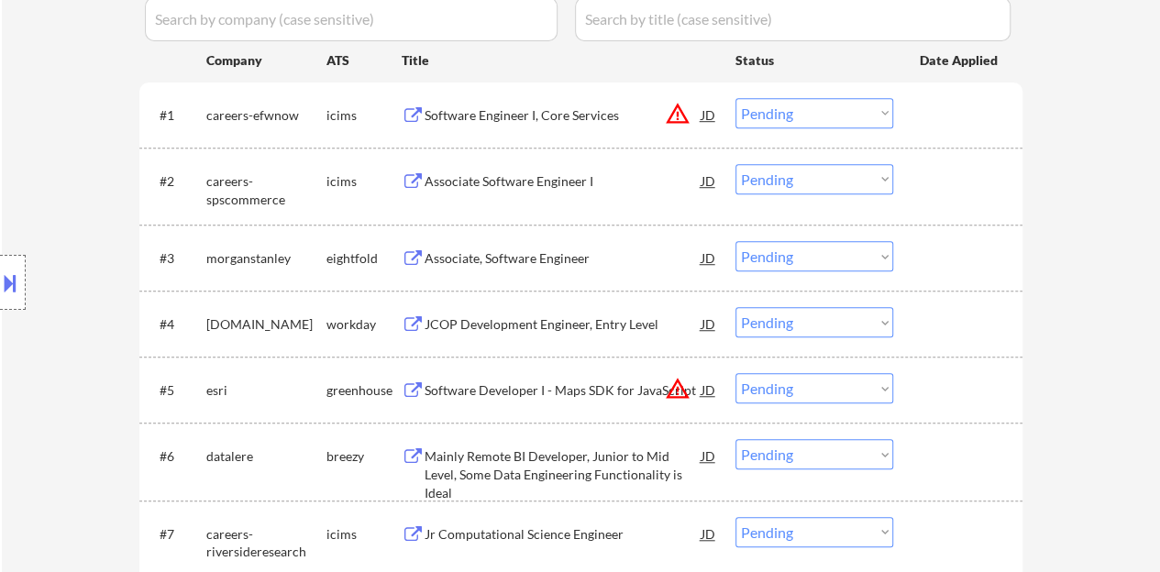
click at [556, 184] on div "Associate Software Engineer I" at bounding box center [563, 181] width 277 height 18
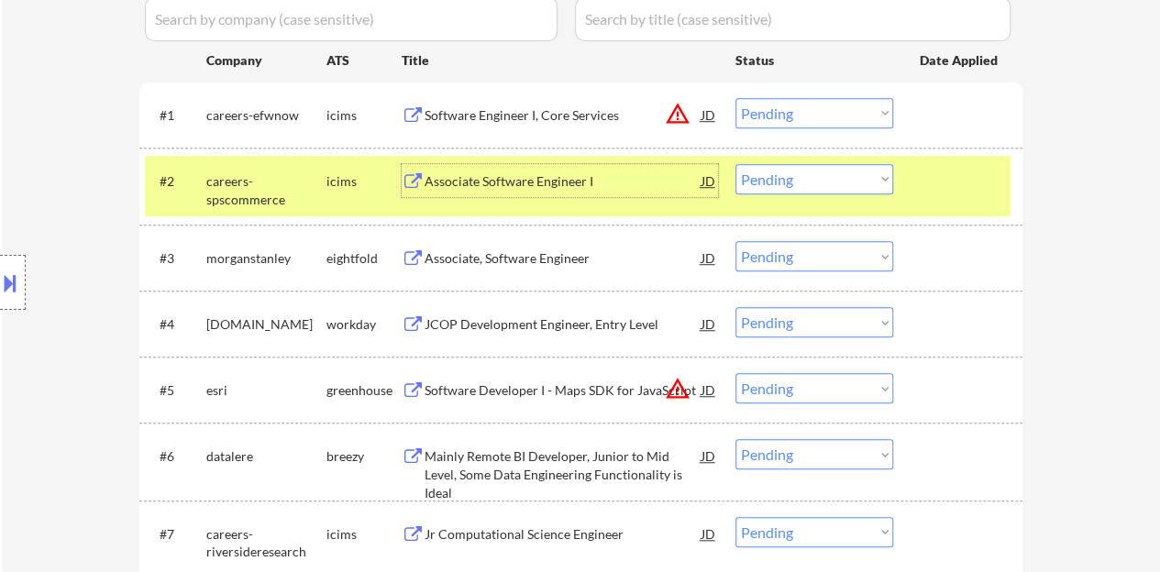
click at [781, 173] on select "Choose an option... Pending Applied Excluded (Questions) Excluded (Expired) Exc…" at bounding box center [815, 179] width 158 height 30
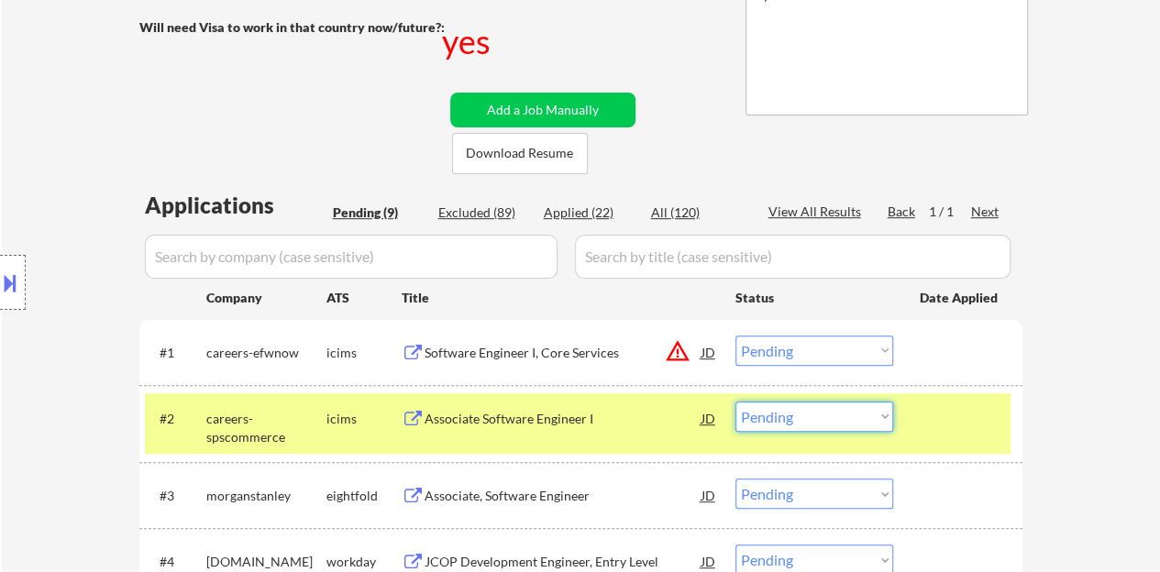
scroll to position [367, 0]
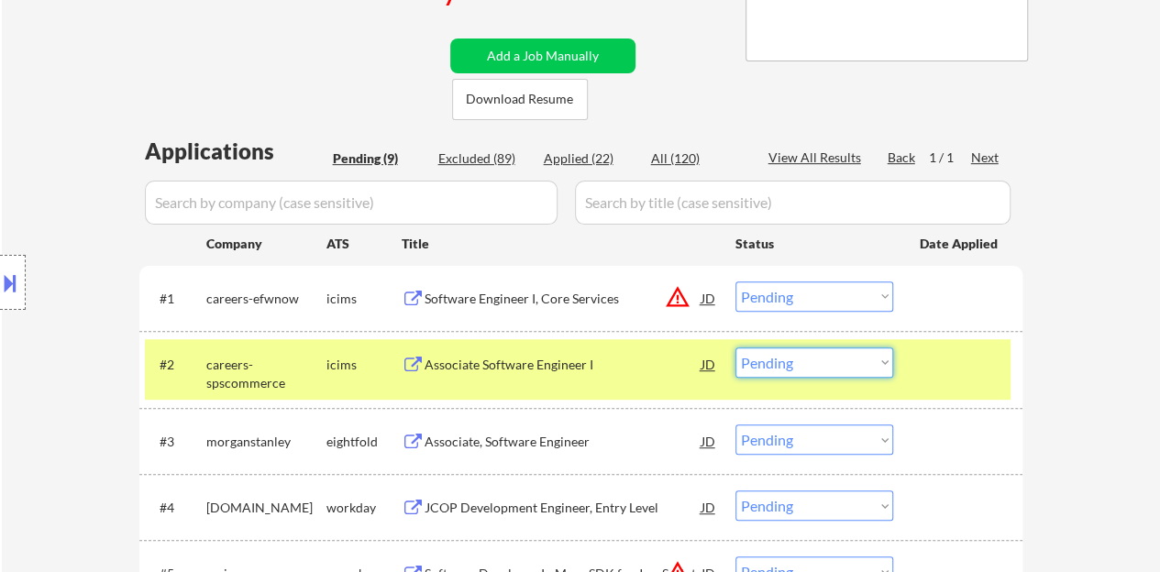
click at [836, 353] on select "Choose an option... Pending Applied Excluded (Questions) Excluded (Expired) Exc…" at bounding box center [815, 363] width 158 height 30
click at [736, 348] on select "Choose an option... Pending Applied Excluded (Questions) Excluded (Expired) Exc…" at bounding box center [815, 363] width 158 height 30
select select ""pending""
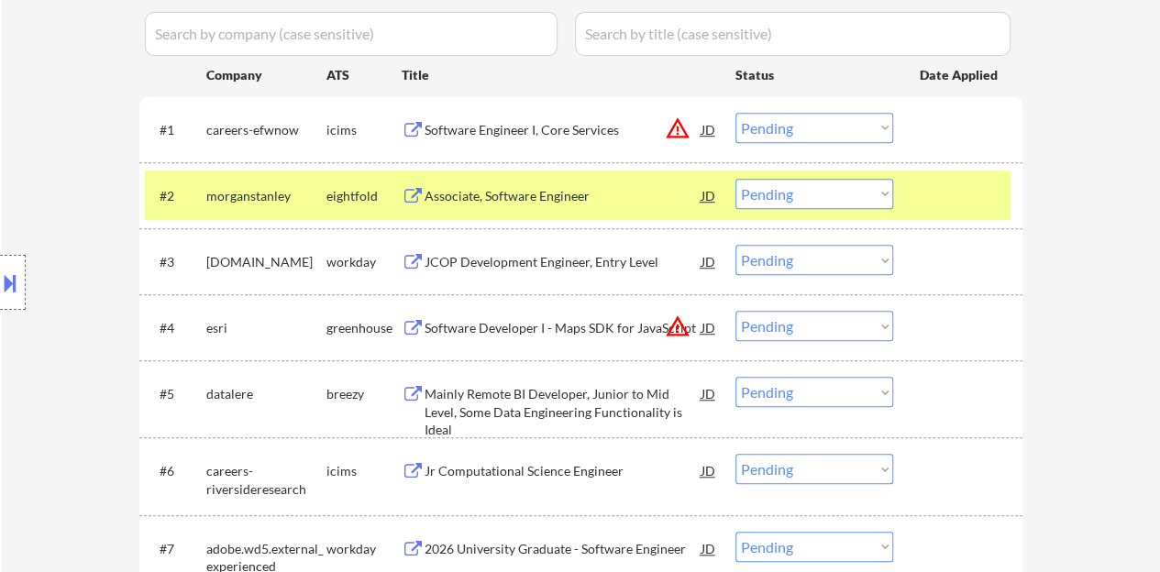
scroll to position [550, 0]
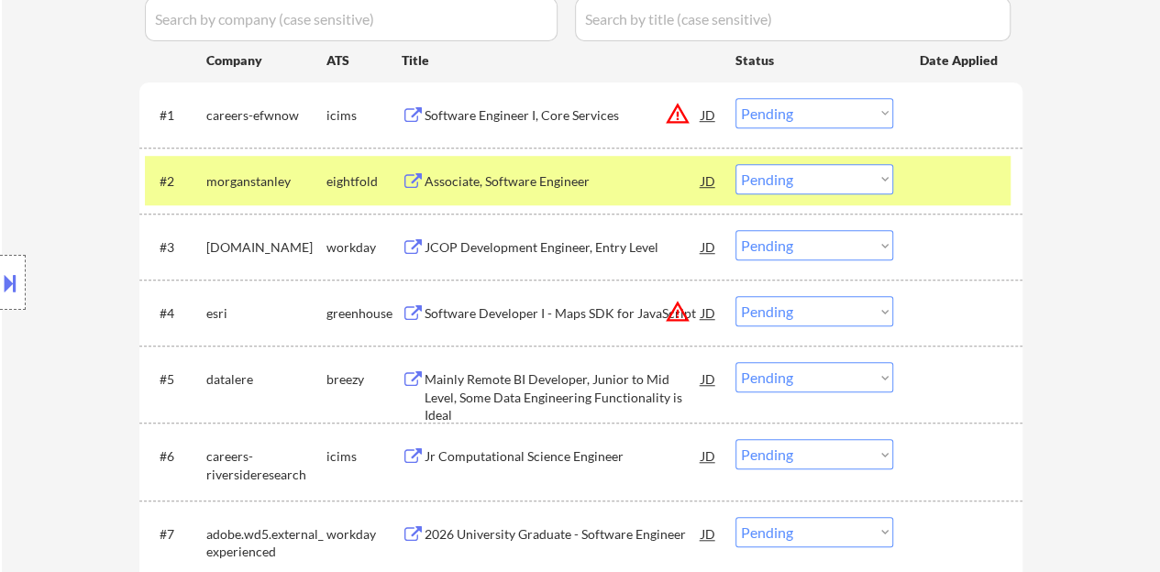
click at [948, 168] on div at bounding box center [960, 180] width 81 height 33
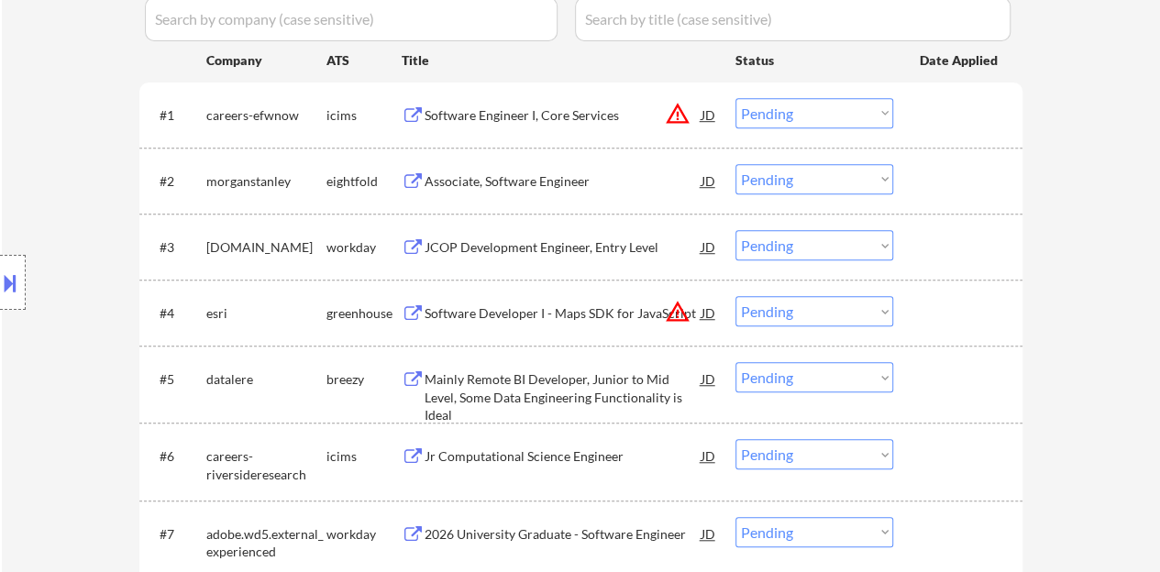
click at [622, 258] on div "JCOP Development Engineer, Entry Level" at bounding box center [563, 246] width 277 height 33
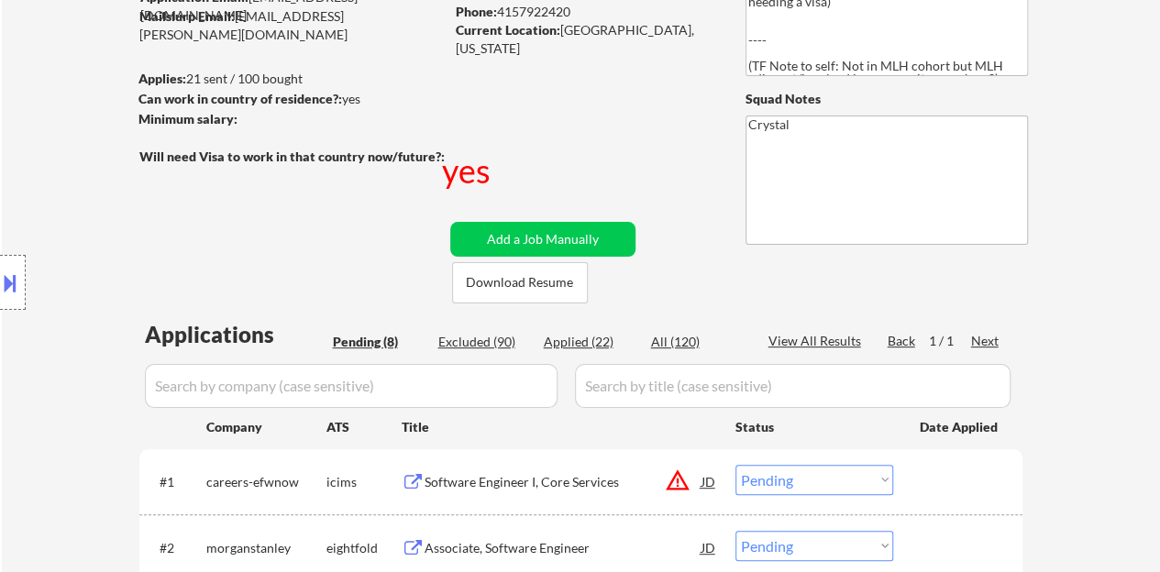
scroll to position [275, 0]
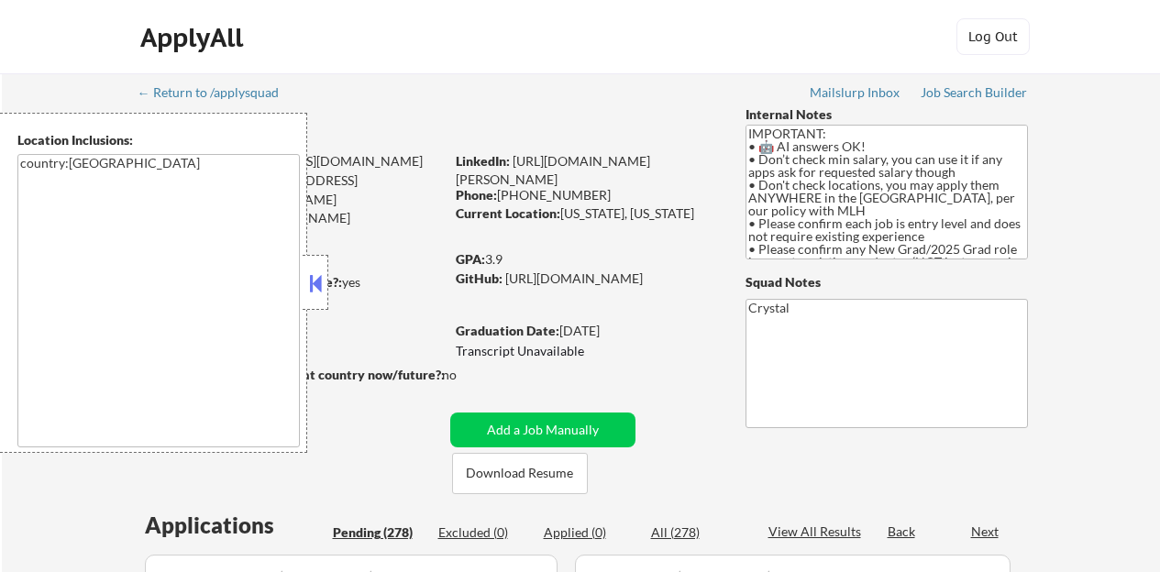
select select ""pending""
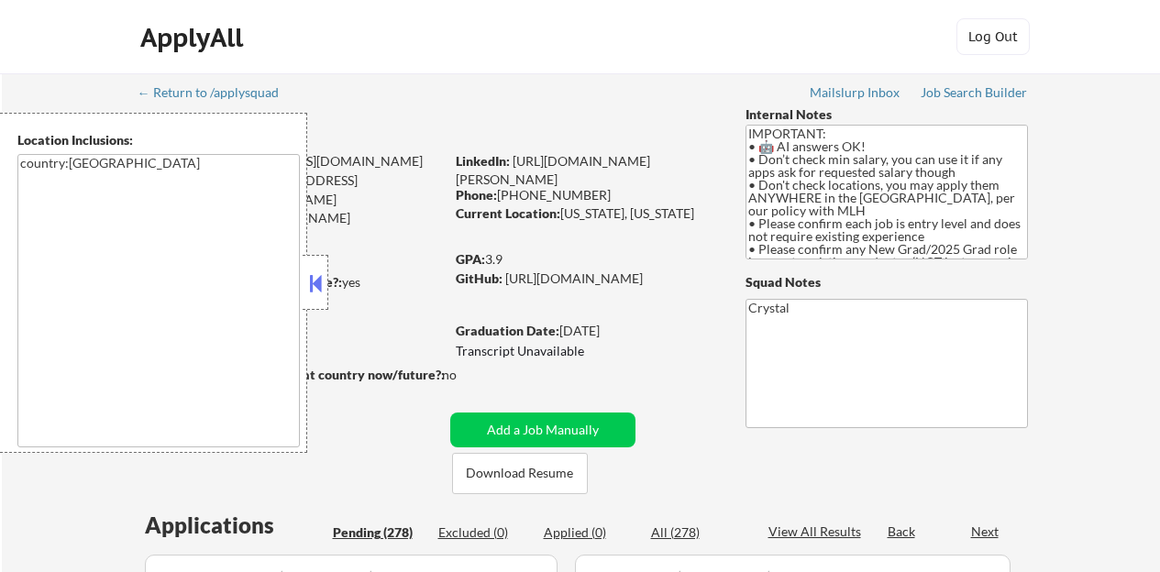
select select ""pending""
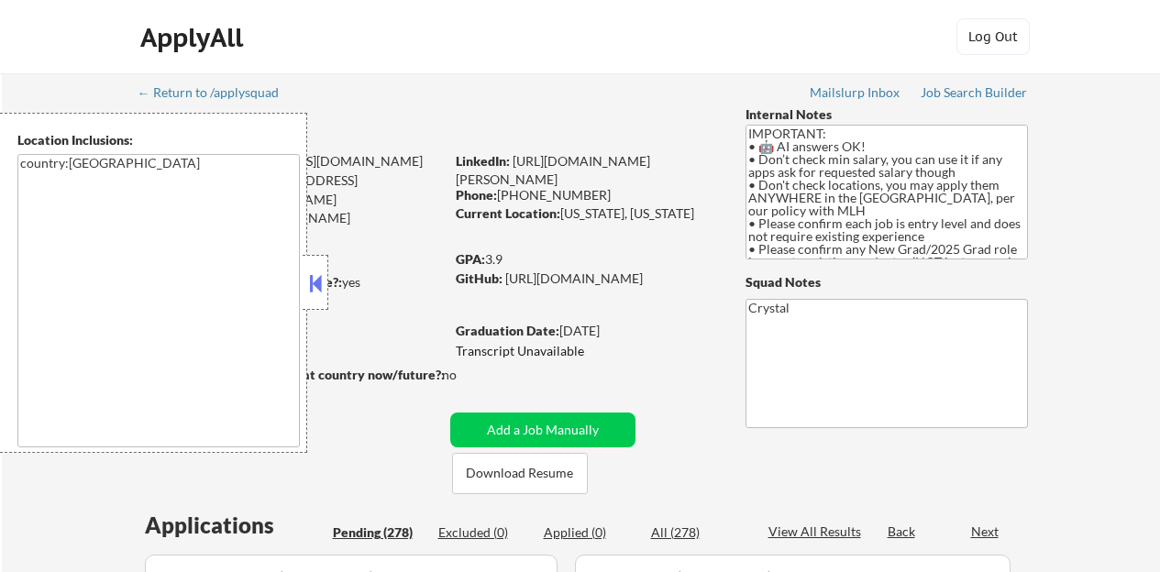
select select ""pending""
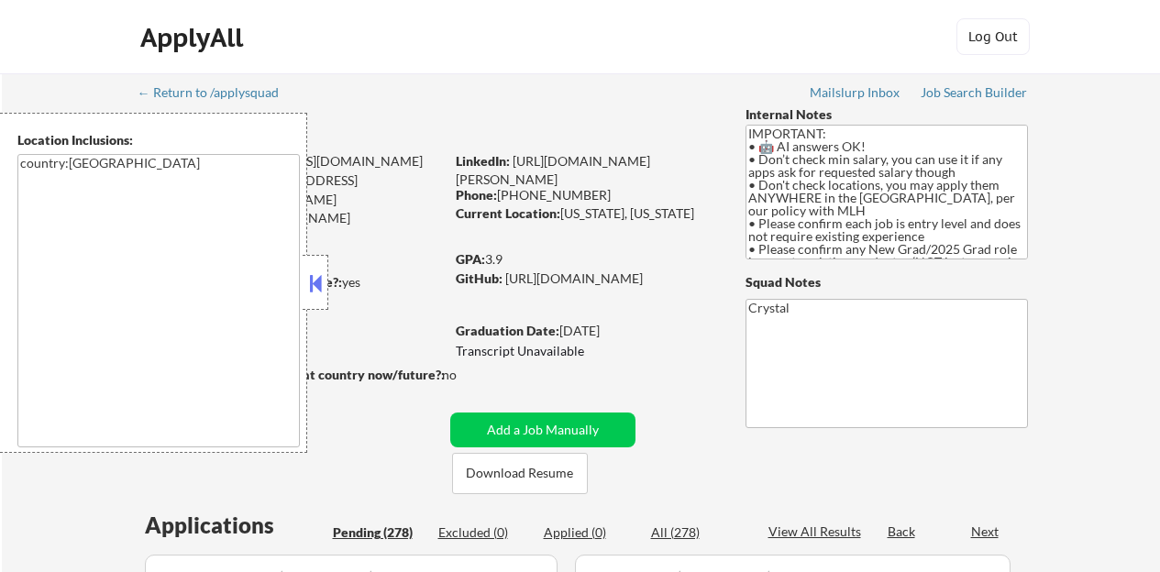
select select ""pending""
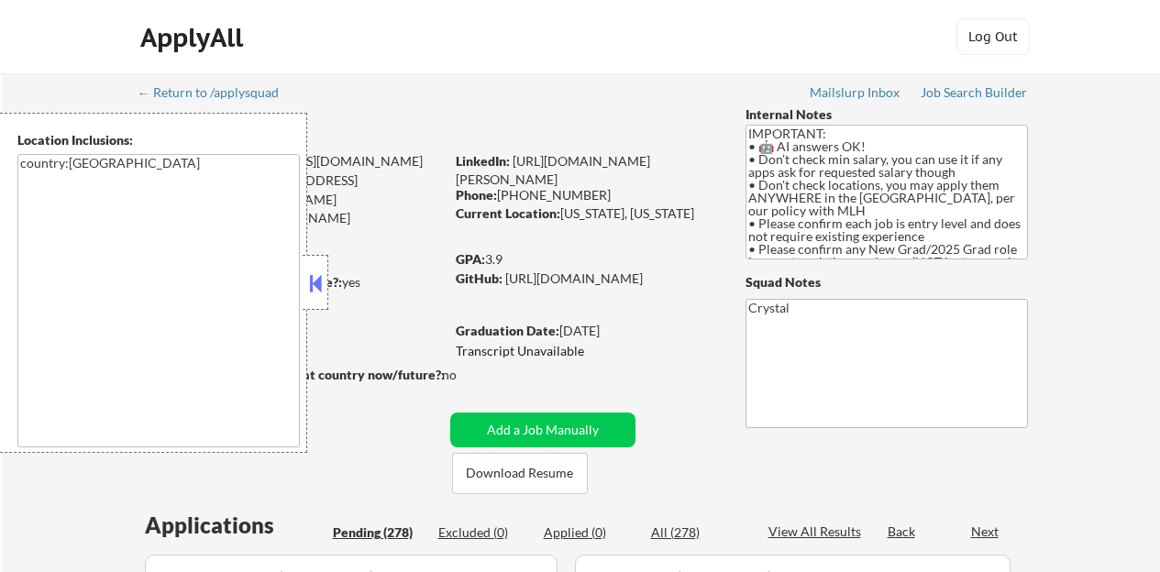
select select ""pending""
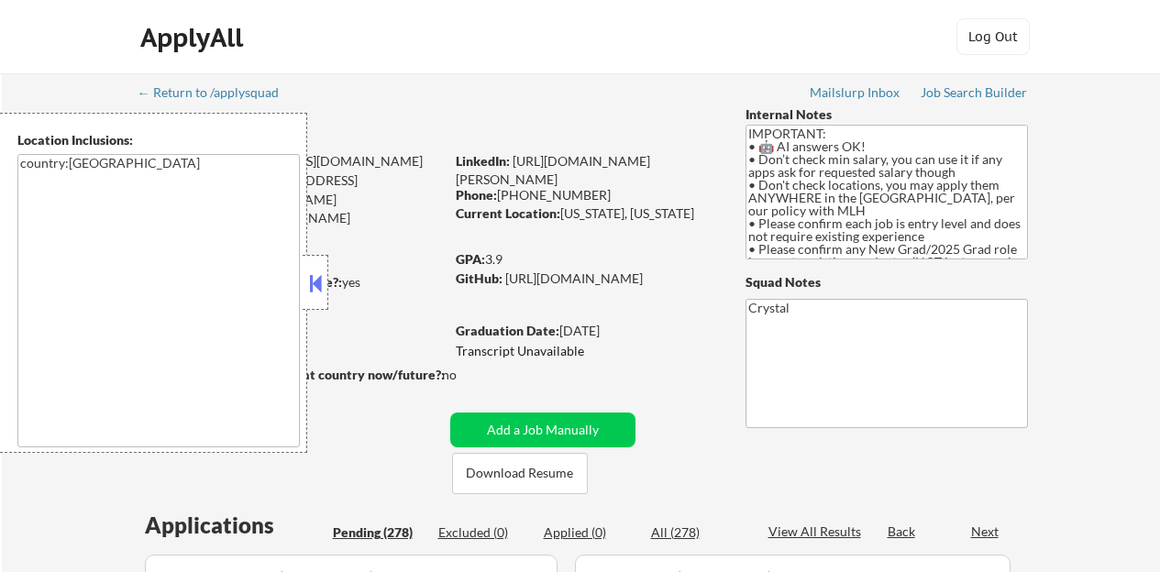
select select ""pending""
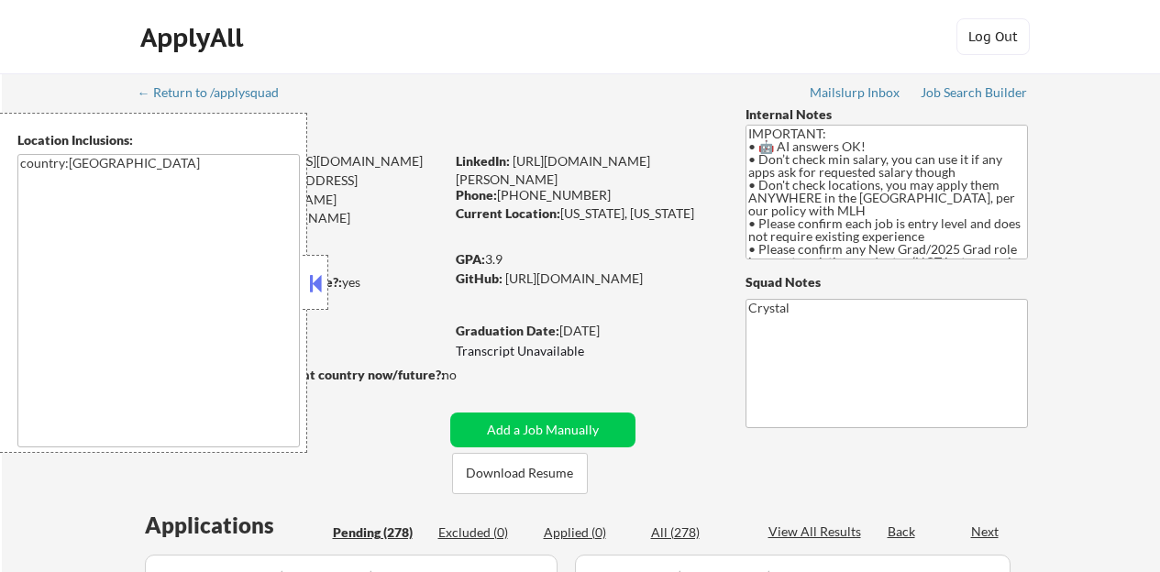
select select ""pending""
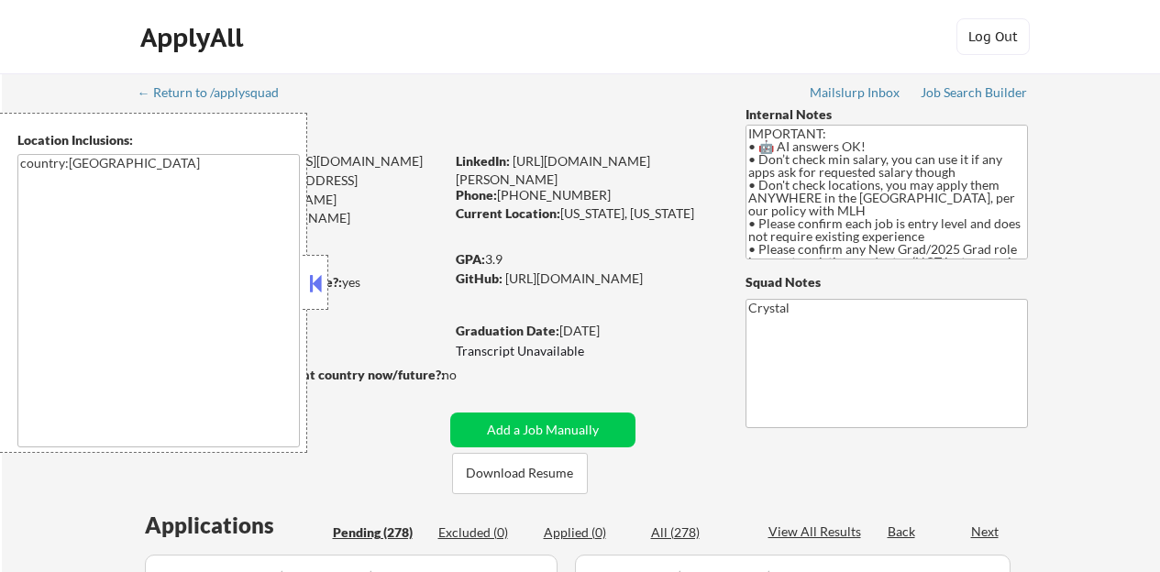
select select ""pending""
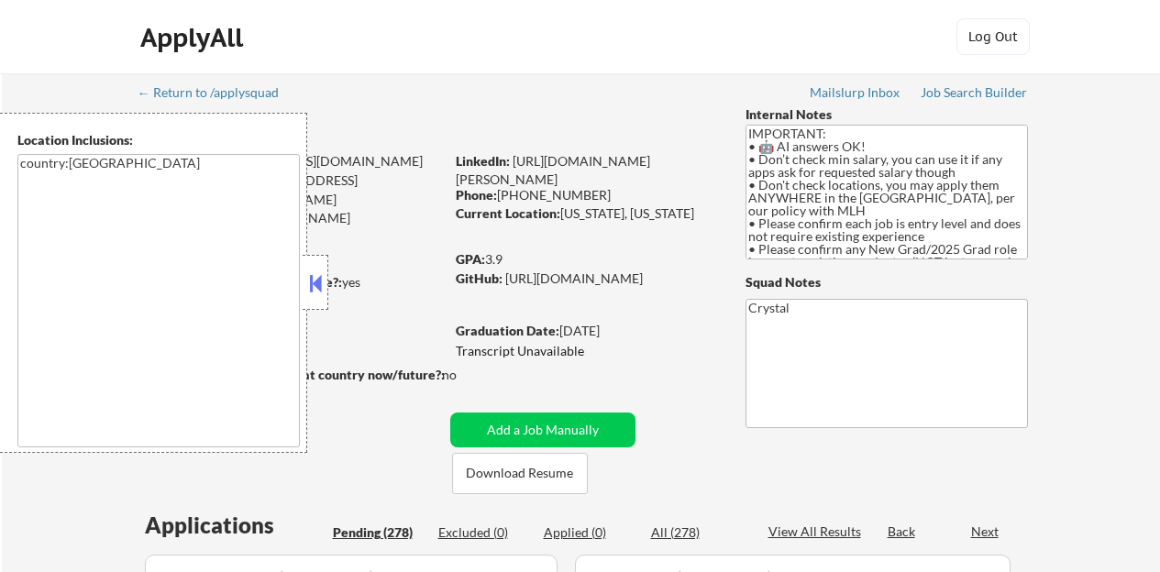
select select ""pending""
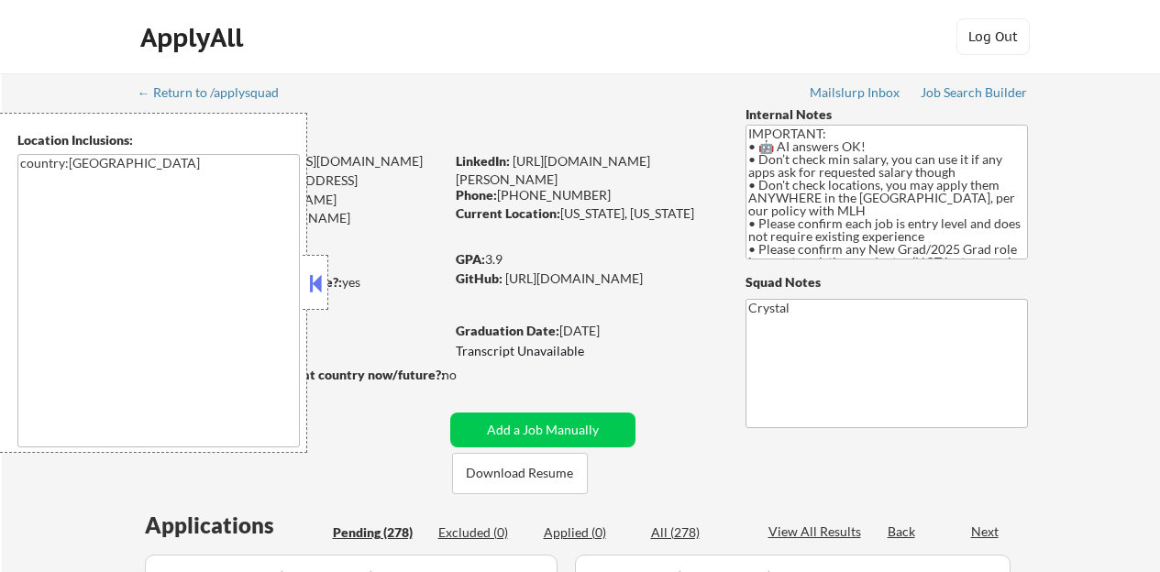
select select ""pending""
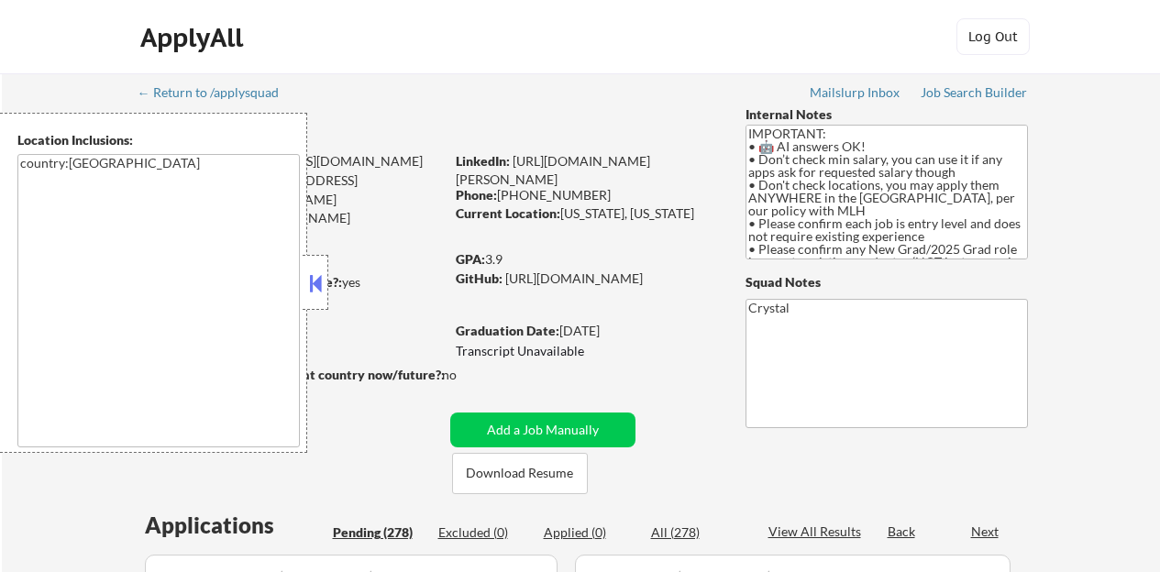
select select ""pending""
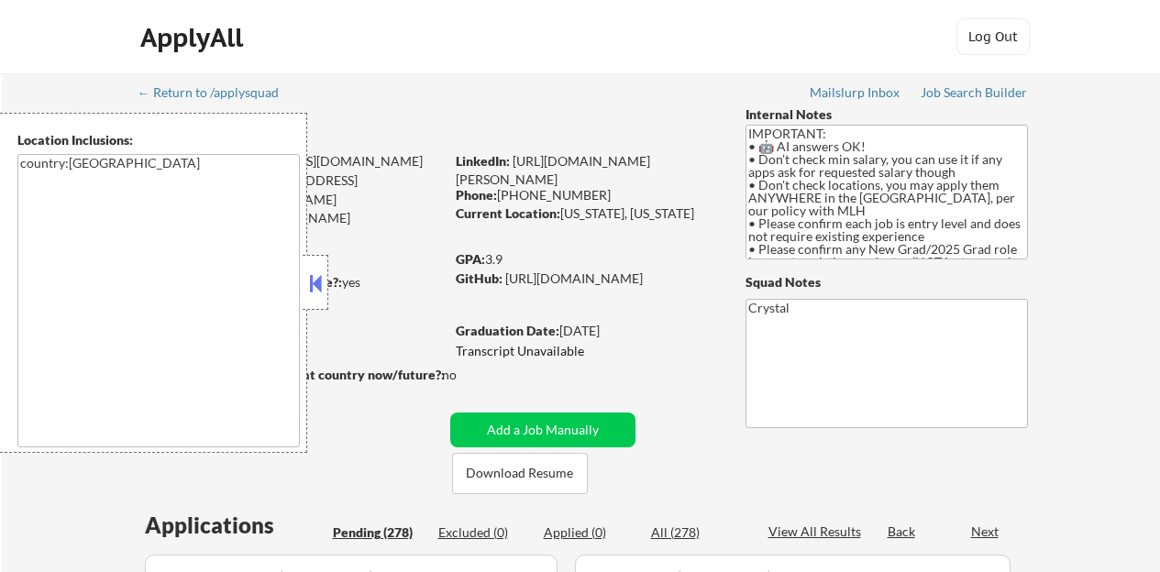
select select ""pending""
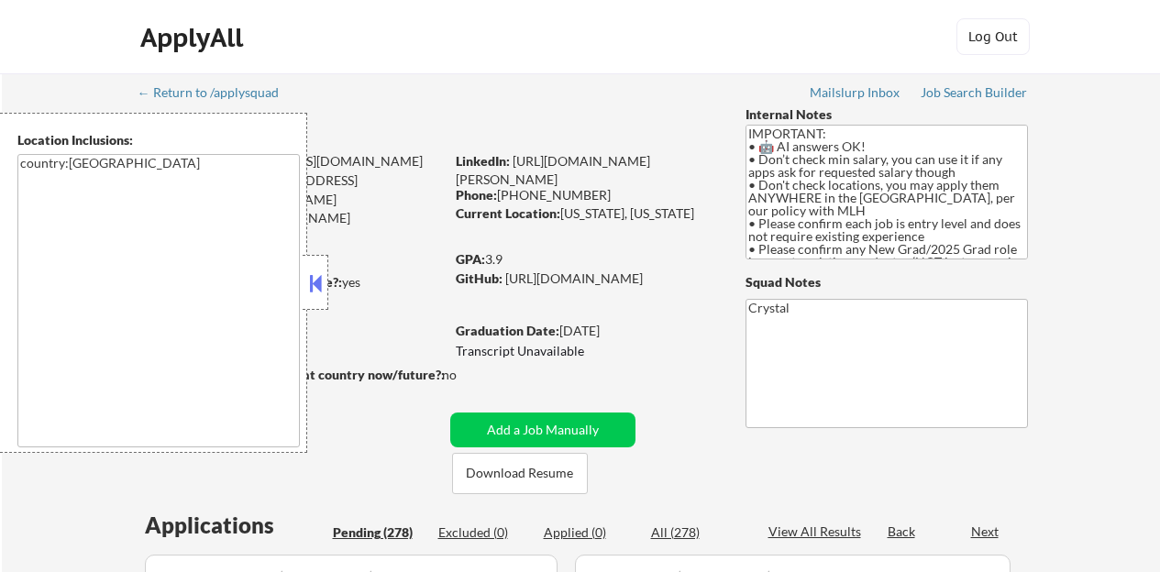
select select ""pending""
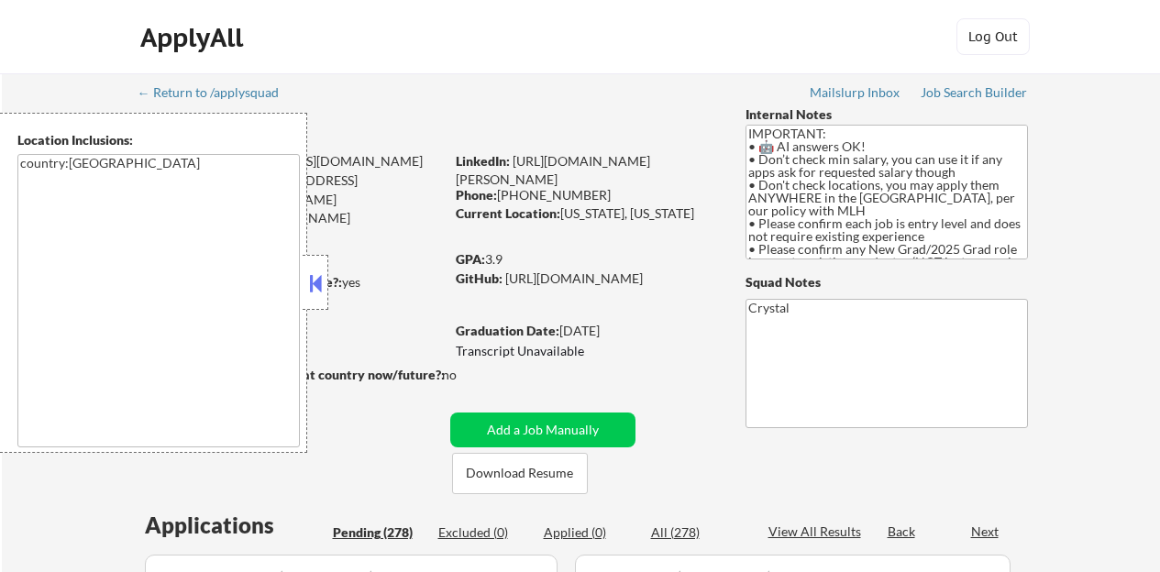
select select ""pending""
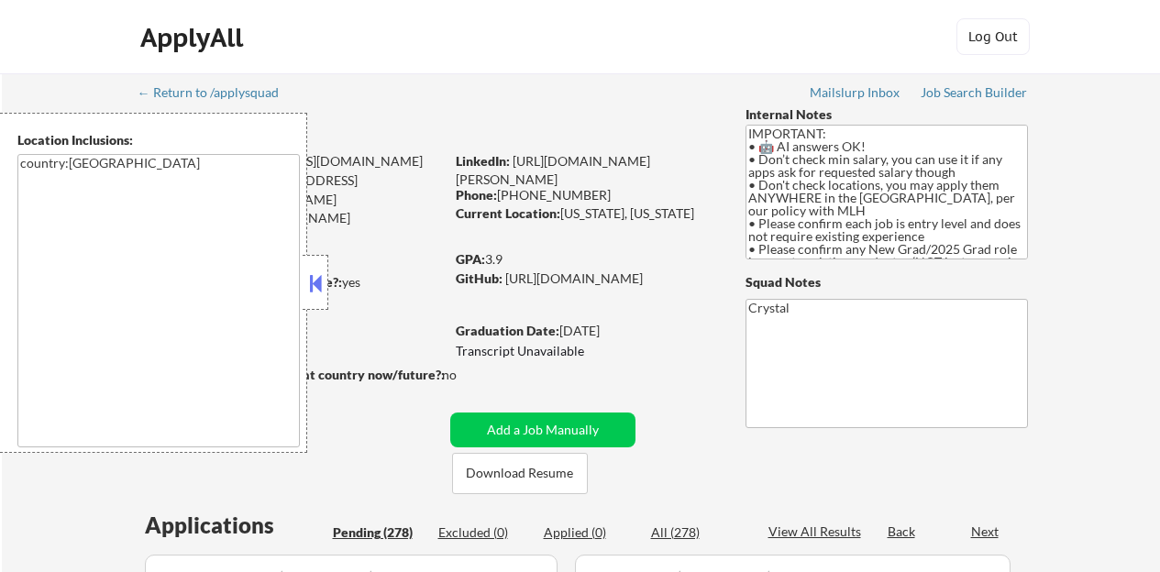
select select ""pending""
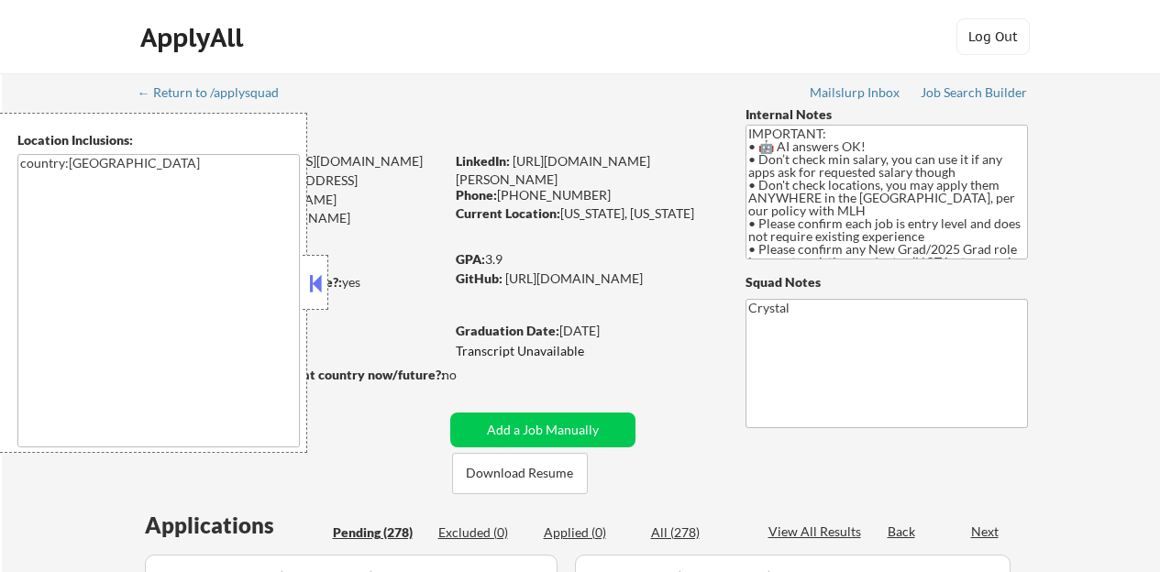
select select ""pending""
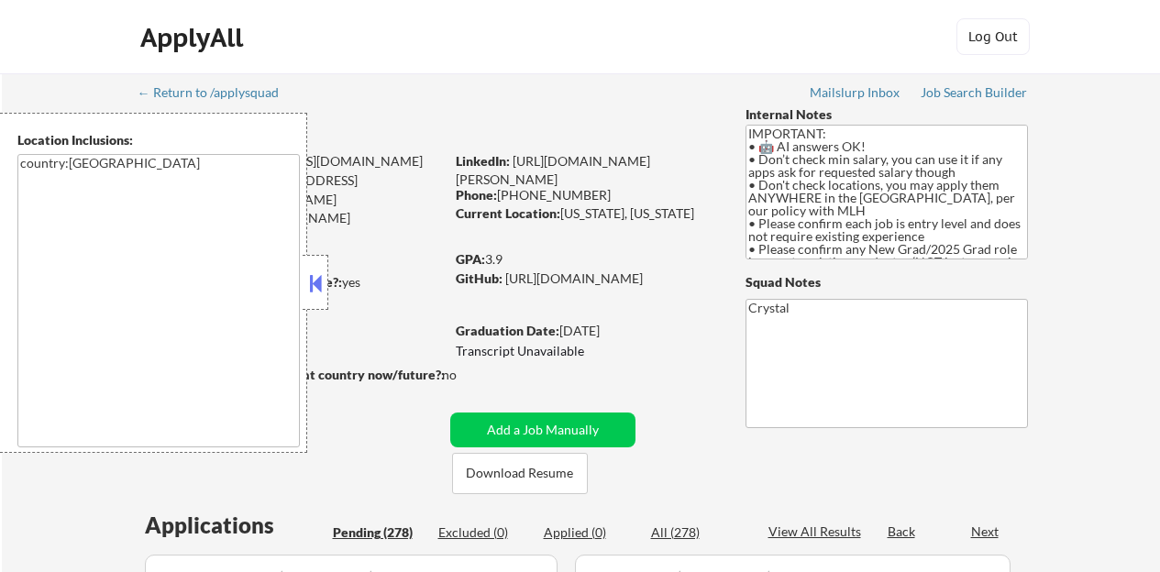
select select ""pending""
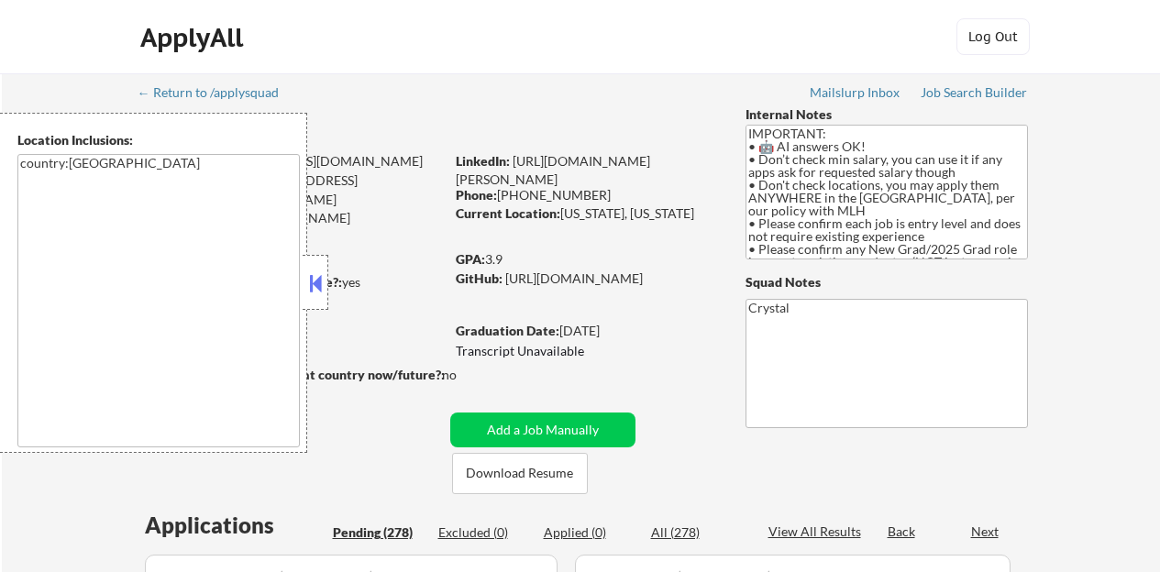
select select ""pending""
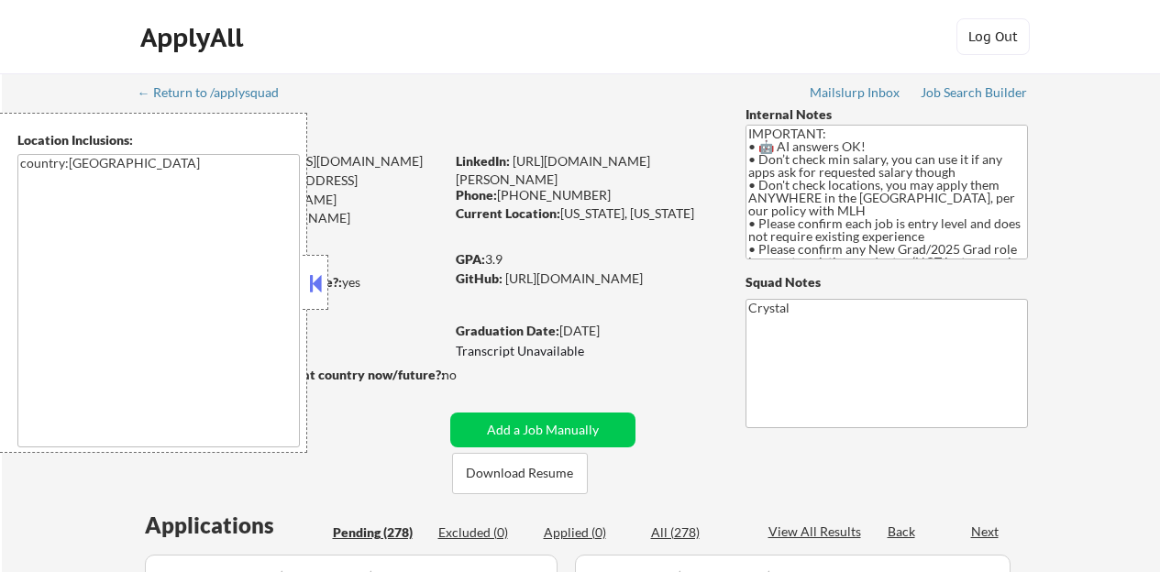
select select ""pending""
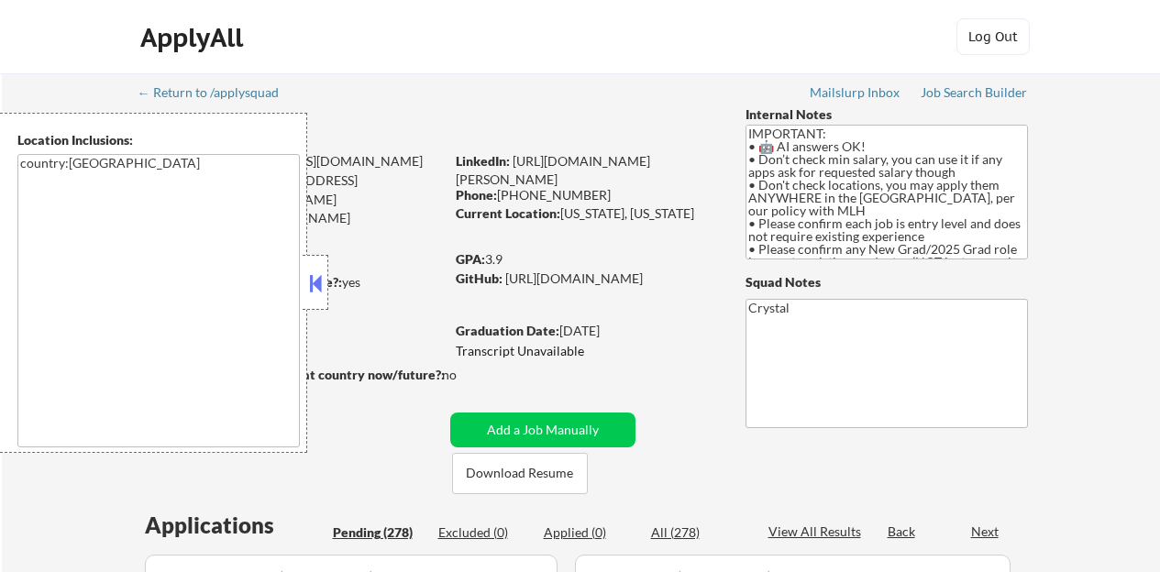
select select ""pending""
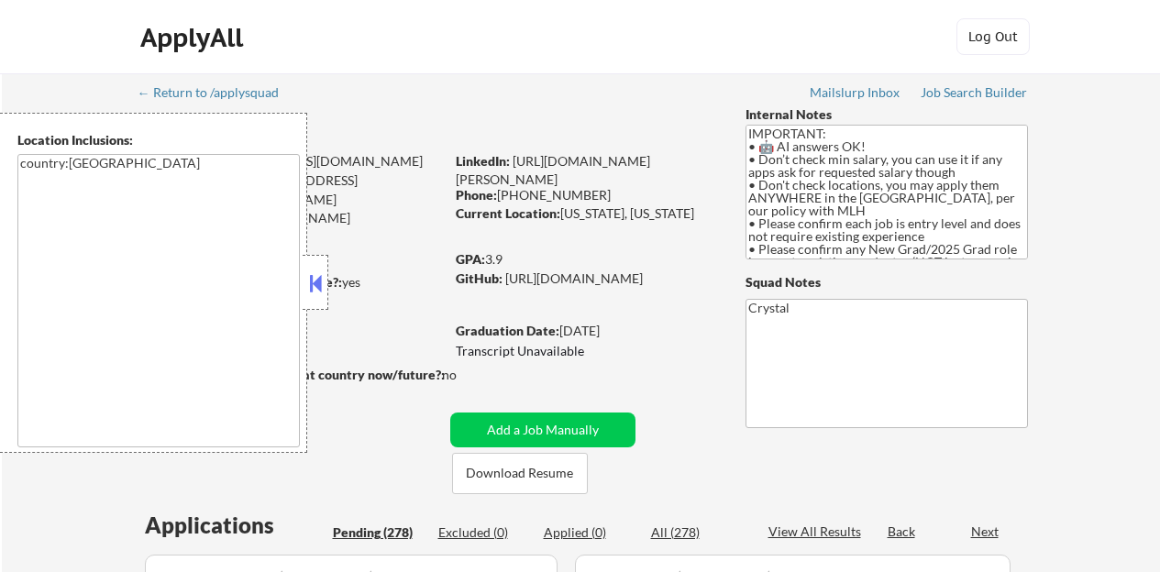
click at [318, 289] on button at bounding box center [315, 284] width 20 height 28
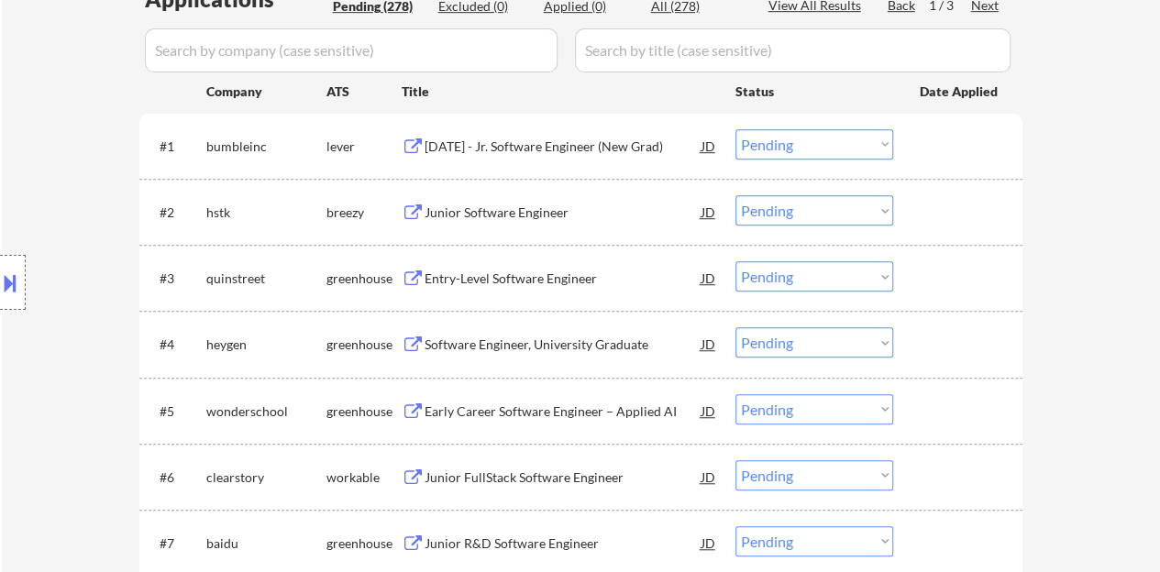
scroll to position [550, 0]
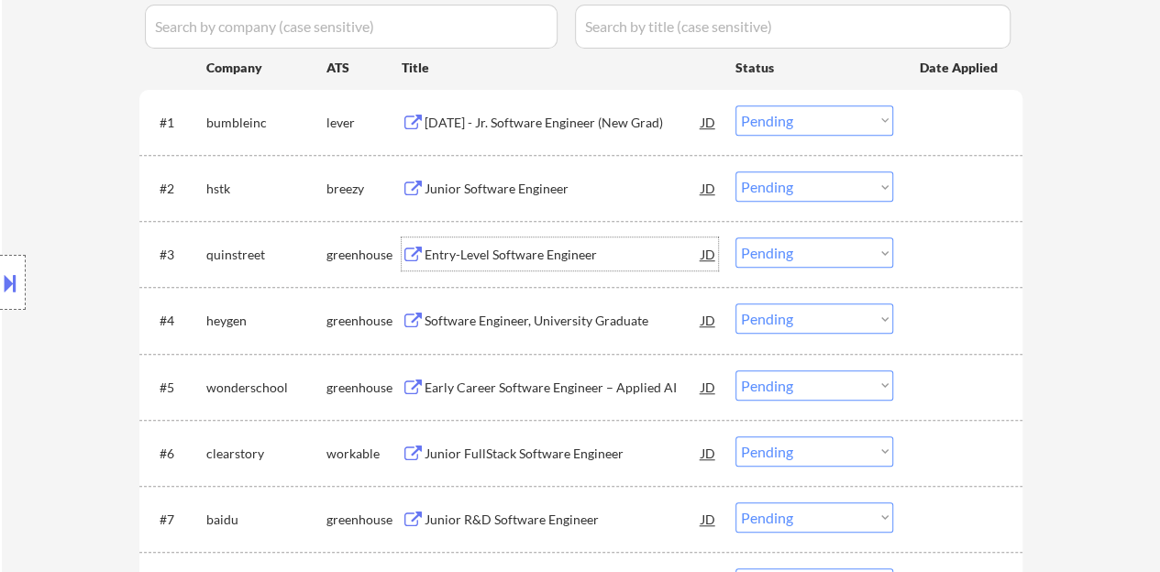
click at [452, 254] on div "Entry-Level Software Engineer" at bounding box center [563, 255] width 277 height 18
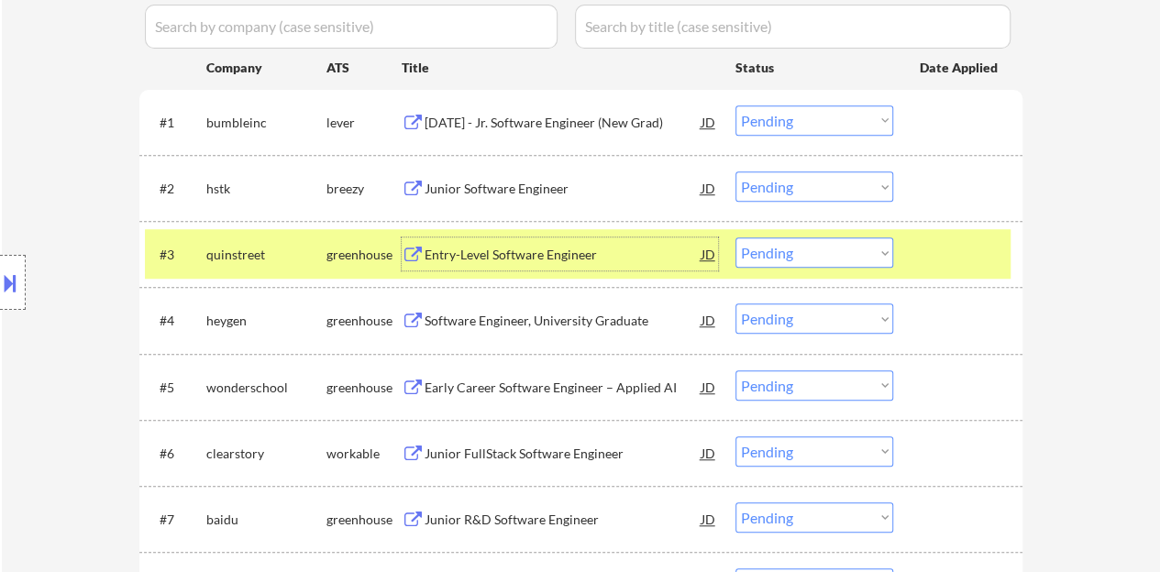
click at [825, 258] on select "Choose an option... Pending Applied Excluded (Questions) Excluded (Expired) Exc…" at bounding box center [815, 253] width 158 height 30
click at [736, 238] on select "Choose an option... Pending Applied Excluded (Questions) Excluded (Expired) Exc…" at bounding box center [815, 253] width 158 height 30
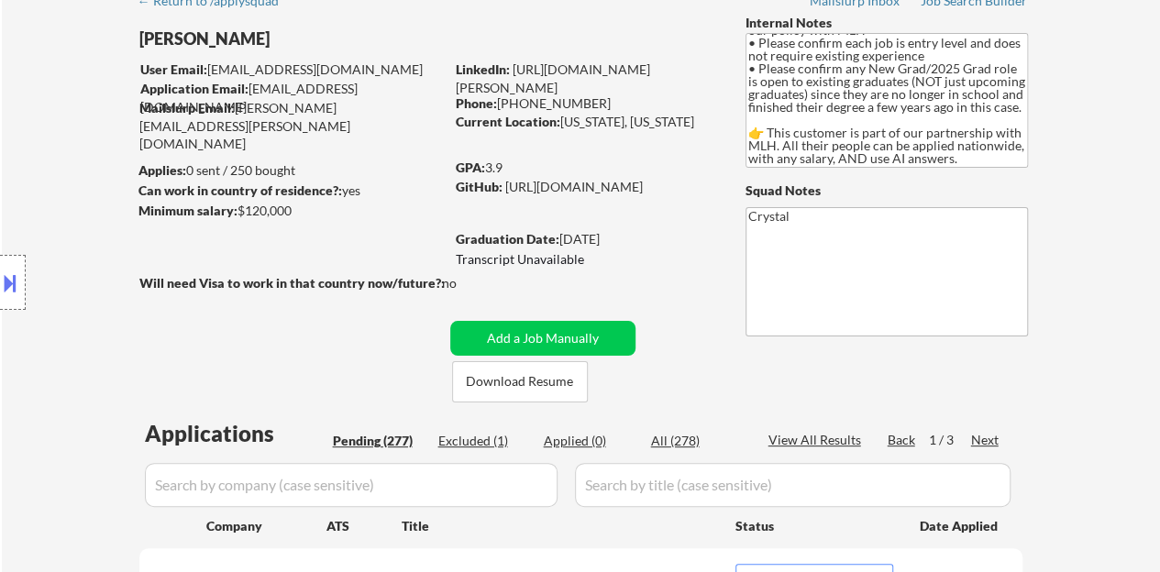
scroll to position [155, 0]
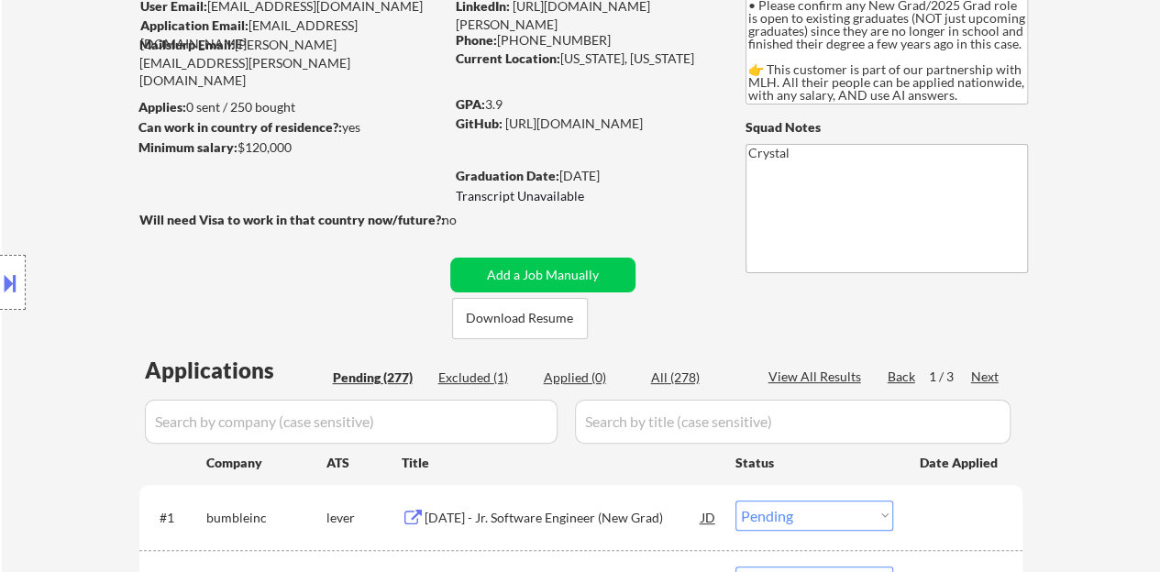
select select ""pending""
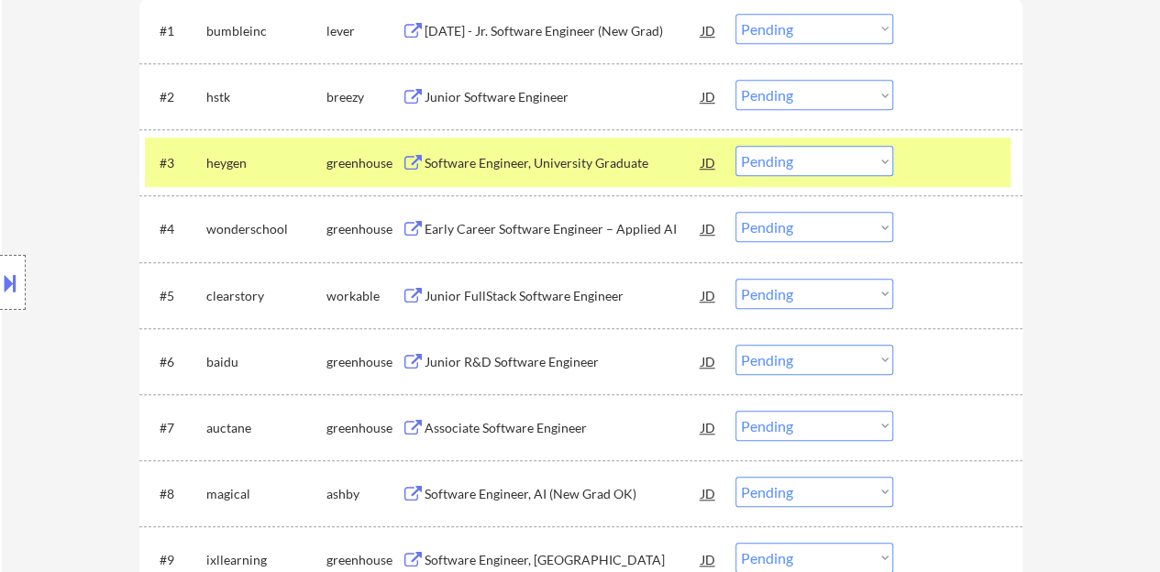
click at [492, 156] on div "Software Engineer, University Graduate" at bounding box center [563, 163] width 277 height 18
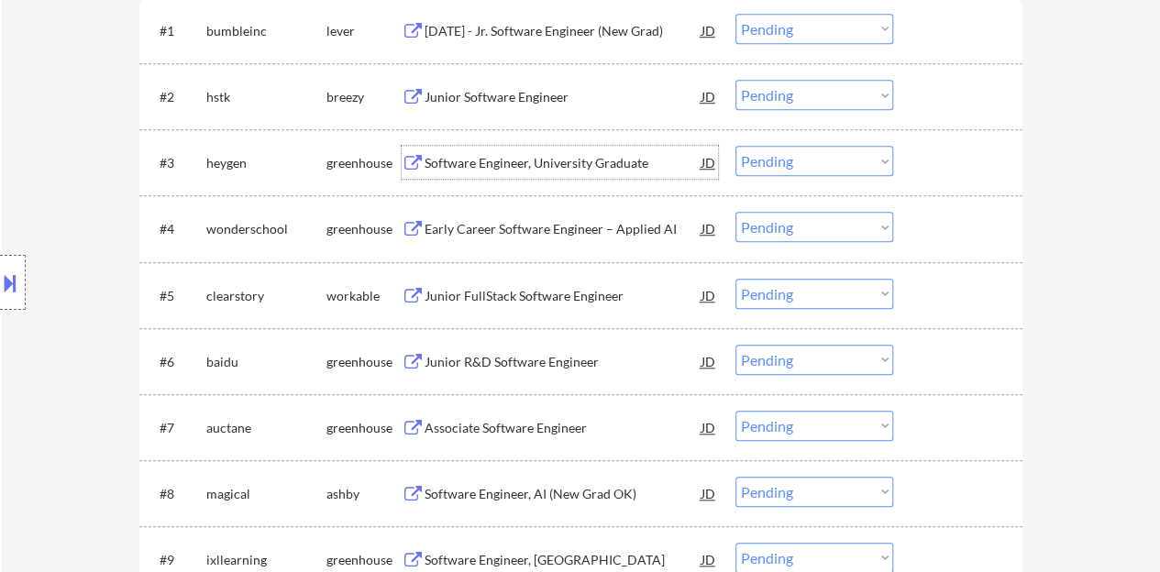
click at [928, 175] on div at bounding box center [960, 162] width 81 height 33
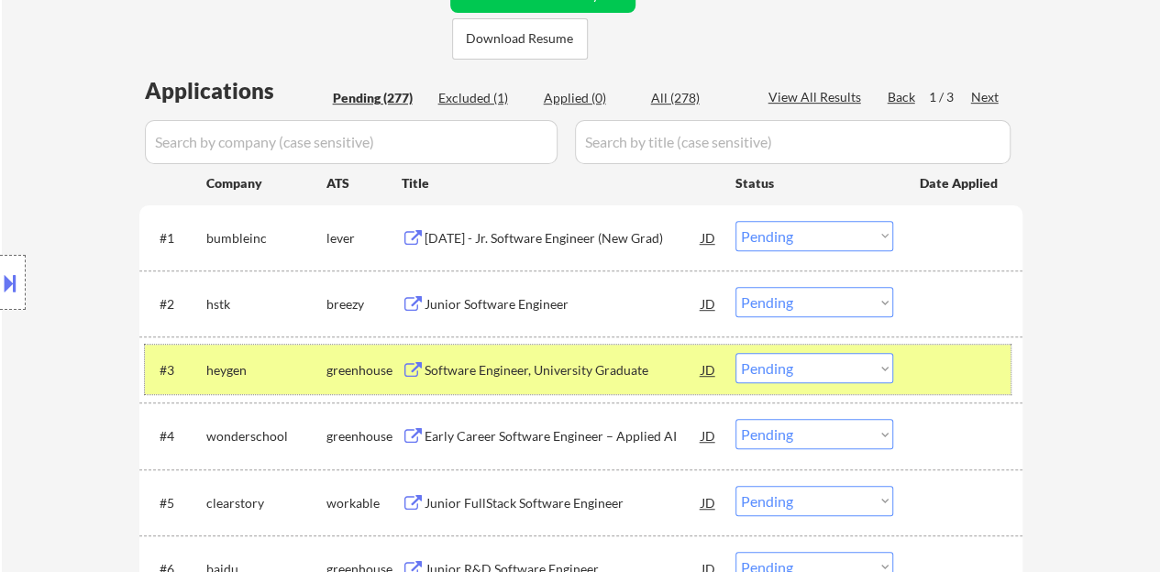
scroll to position [459, 0]
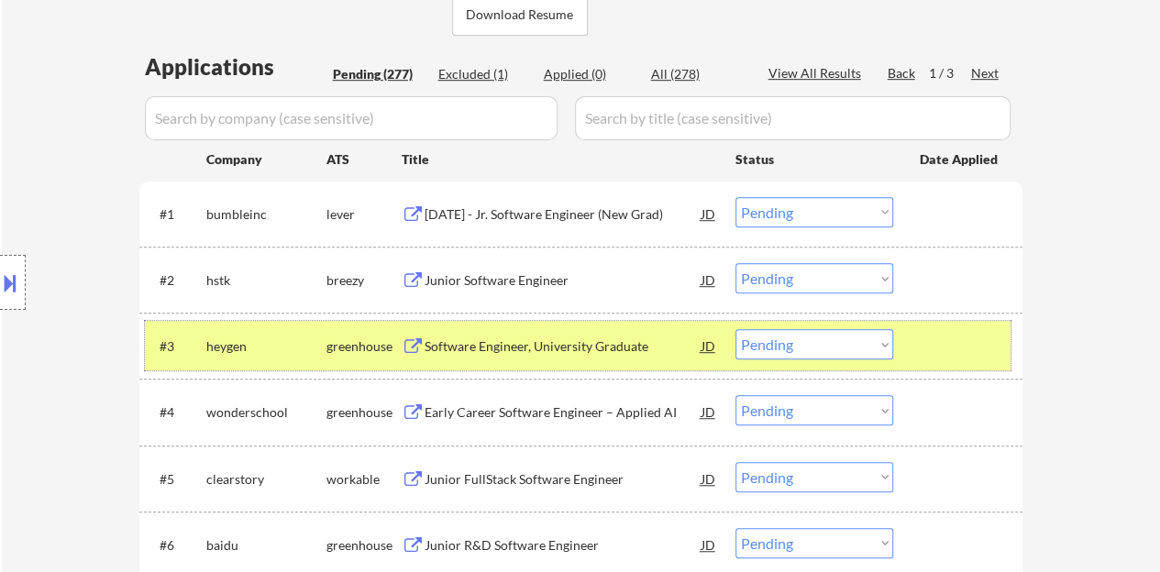
click at [802, 351] on select "Choose an option... Pending Applied Excluded (Questions) Excluded (Expired) Exc…" at bounding box center [815, 344] width 158 height 30
click at [941, 343] on div at bounding box center [960, 345] width 81 height 33
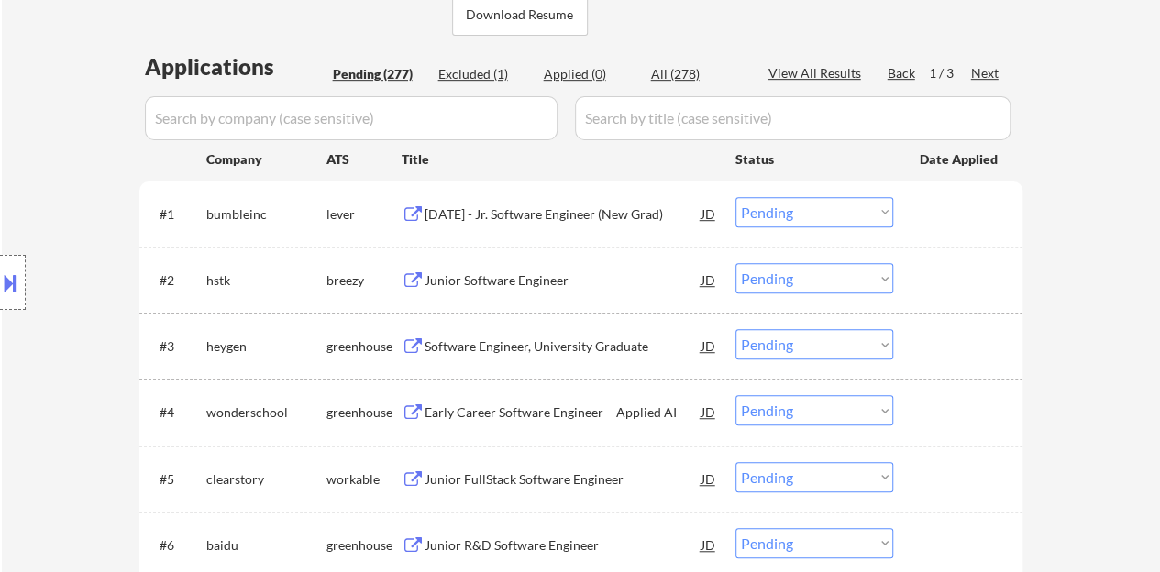
click at [493, 217] on div "[DATE] - Jr. Software Engineer (New Grad)" at bounding box center [563, 214] width 277 height 18
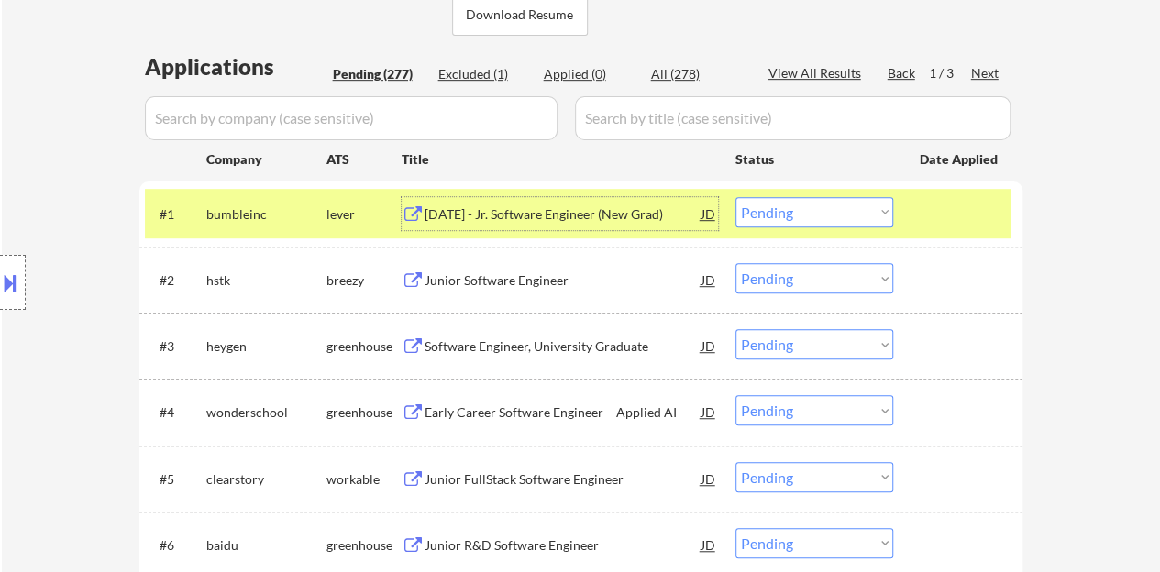
click at [755, 226] on select "Choose an option... Pending Applied Excluded (Questions) Excluded (Expired) Exc…" at bounding box center [815, 212] width 158 height 30
click at [736, 197] on select "Choose an option... Pending Applied Excluded (Questions) Excluded (Expired) Exc…" at bounding box center [815, 212] width 158 height 30
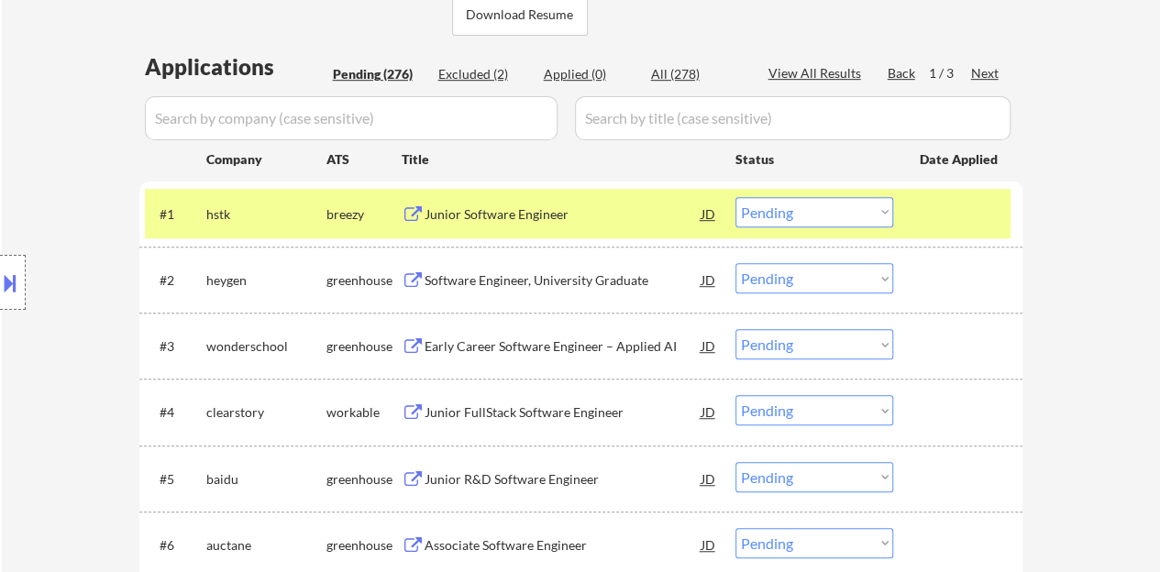
click at [508, 216] on div "Junior Software Engineer" at bounding box center [563, 214] width 277 height 18
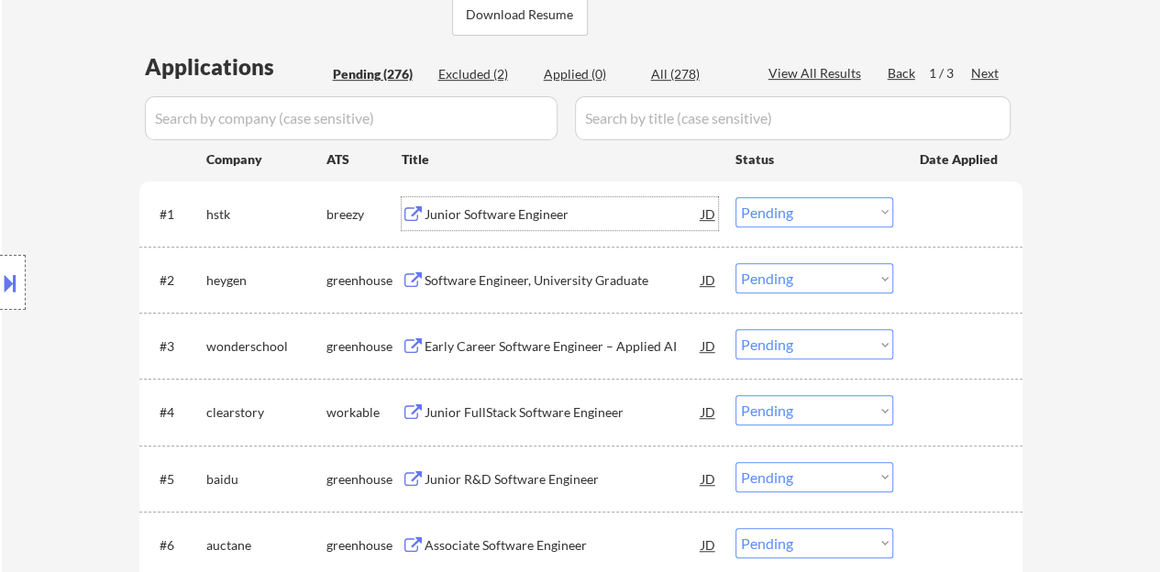
click at [980, 223] on div at bounding box center [960, 213] width 81 height 33
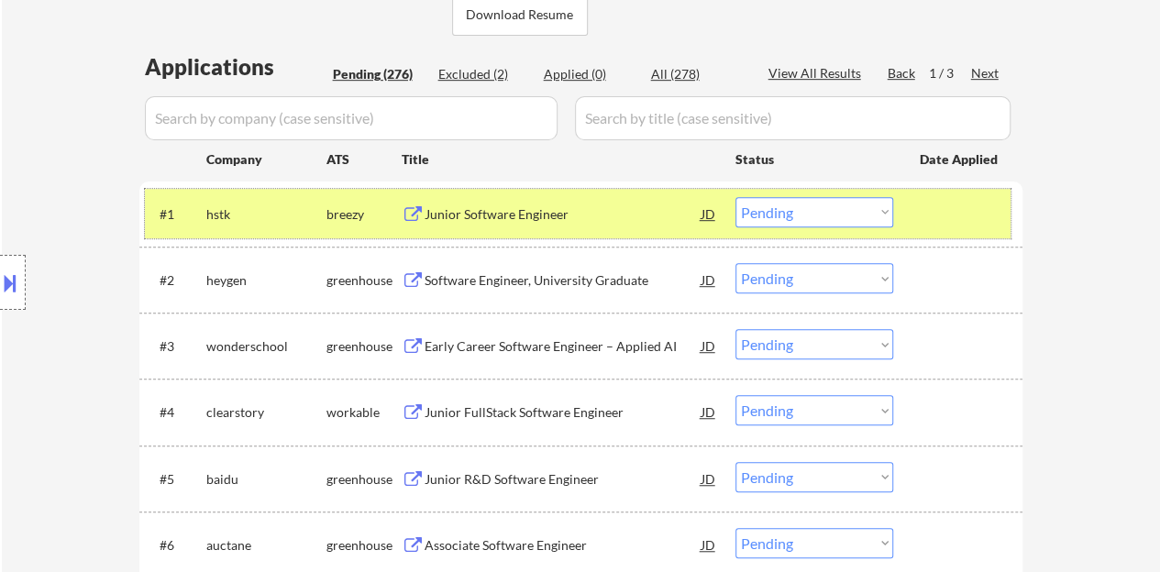
click at [776, 220] on select "Choose an option... Pending Applied Excluded (Questions) Excluded (Expired) Exc…" at bounding box center [815, 212] width 158 height 30
click at [736, 197] on select "Choose an option... Pending Applied Excluded (Questions) Excluded (Expired) Exc…" at bounding box center [815, 212] width 158 height 30
select select ""pending""
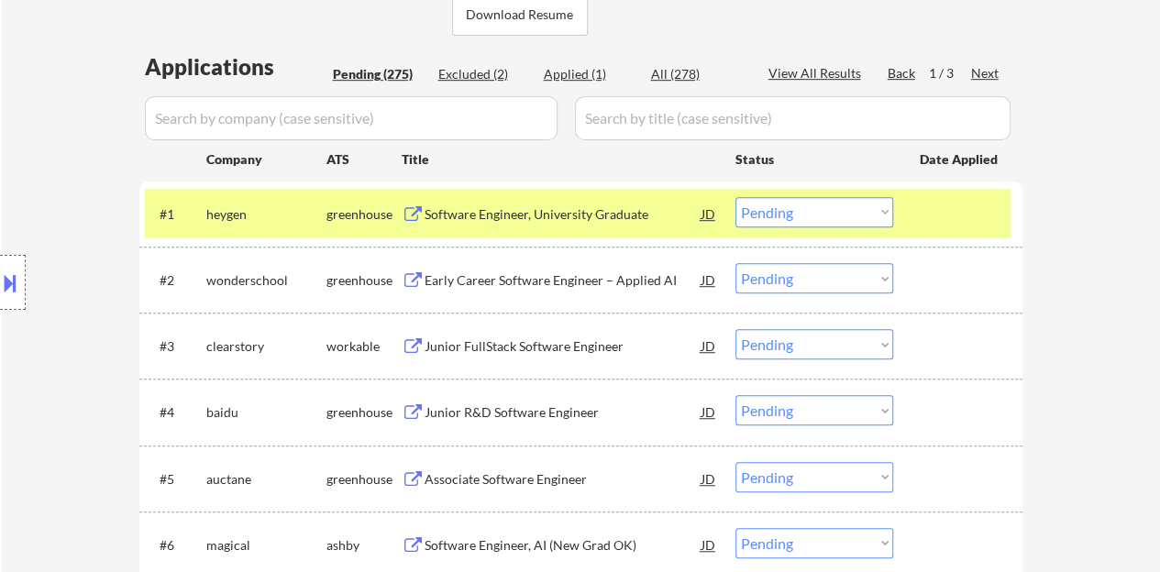
click at [918, 205] on div "#1 heygen greenhouse Software Engineer, University Graduate JD Choose an option…" at bounding box center [578, 214] width 866 height 50
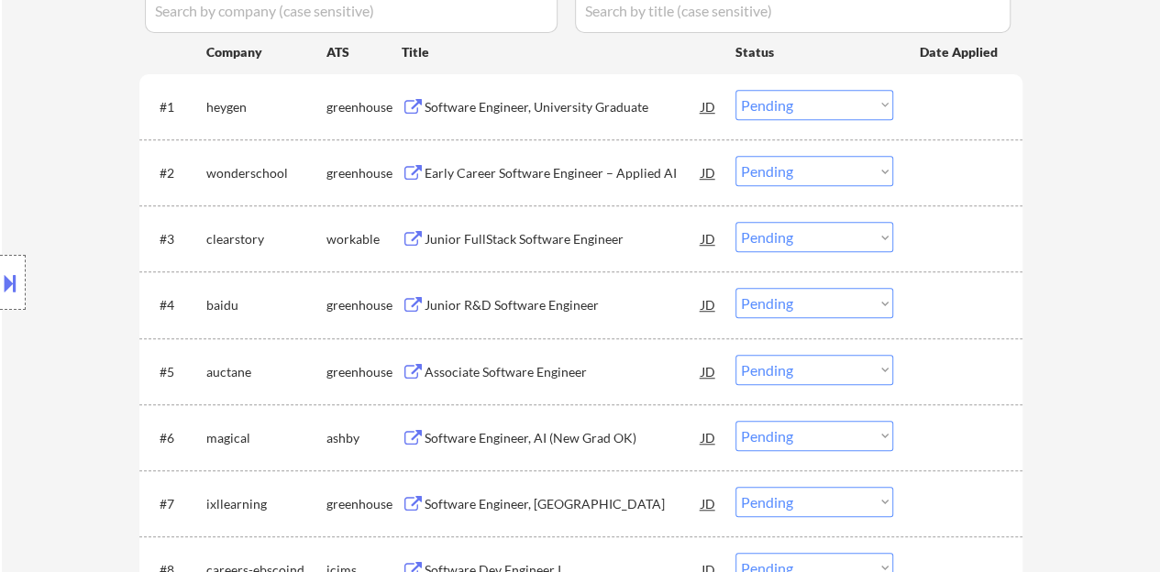
scroll to position [642, 0]
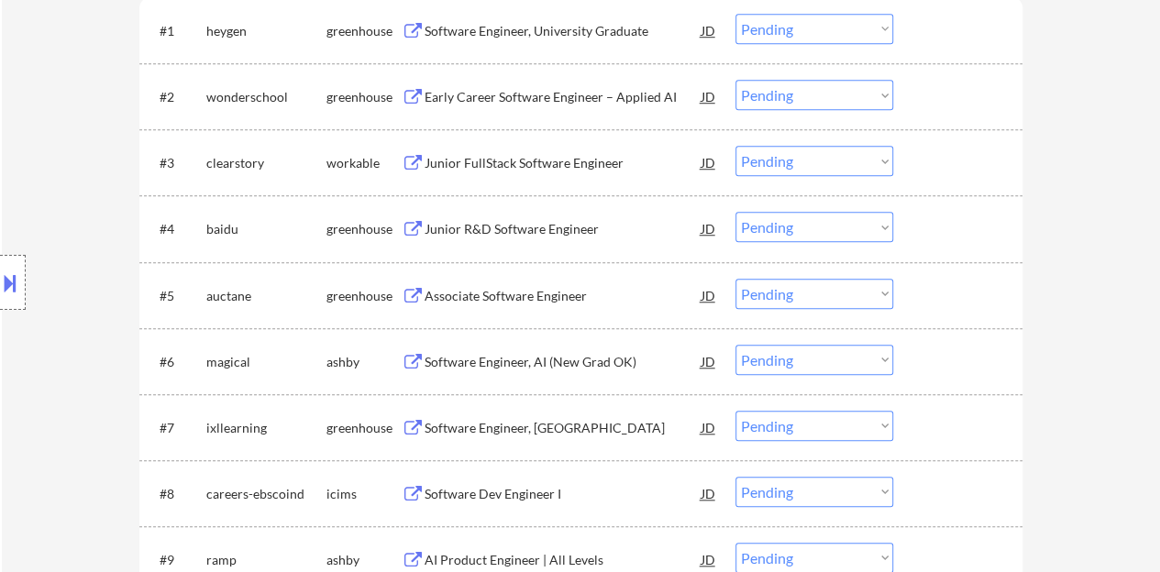
click at [535, 223] on div "Junior R&D Software Engineer" at bounding box center [563, 229] width 277 height 18
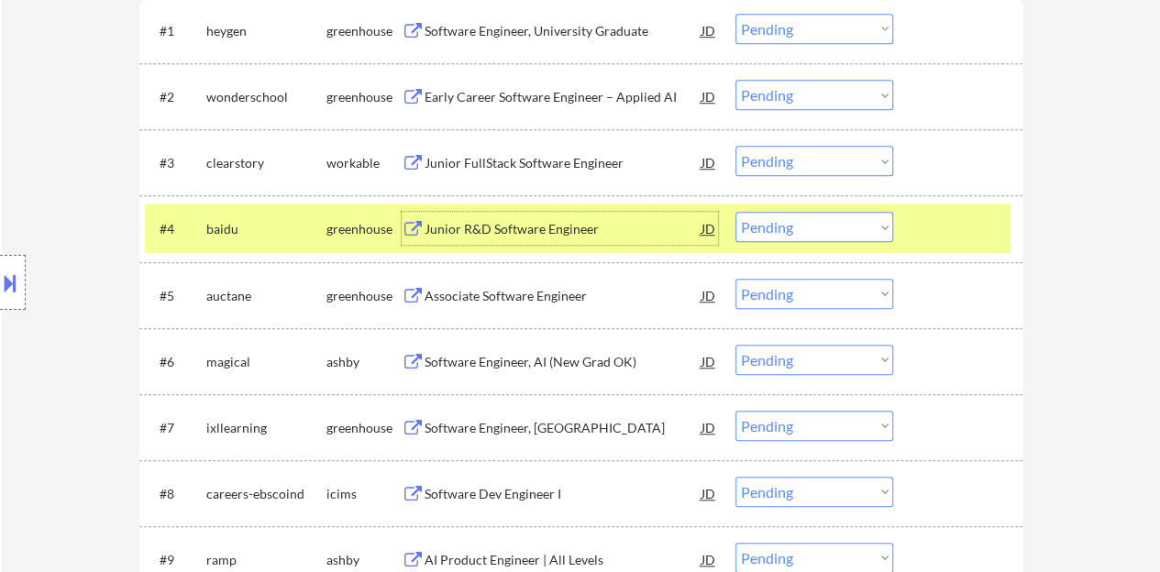
click at [787, 234] on select "Choose an option... Pending Applied Excluded (Questions) Excluded (Expired) Exc…" at bounding box center [815, 227] width 158 height 30
click at [736, 212] on select "Choose an option... Pending Applied Excluded (Questions) Excluded (Expired) Exc…" at bounding box center [815, 227] width 158 height 30
select select ""pending""
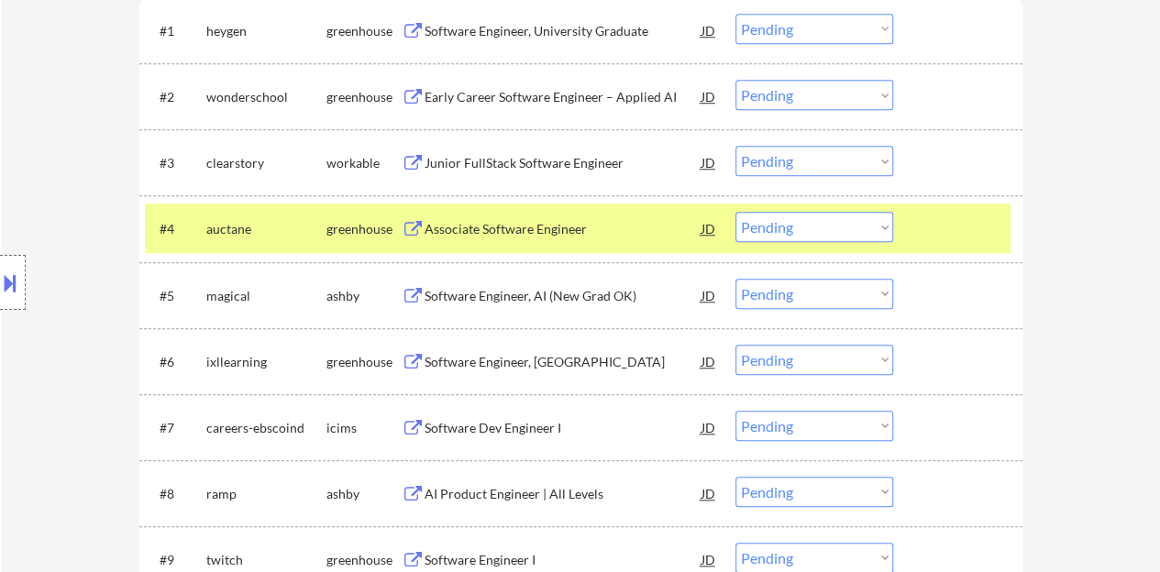
click at [950, 234] on div at bounding box center [960, 228] width 81 height 33
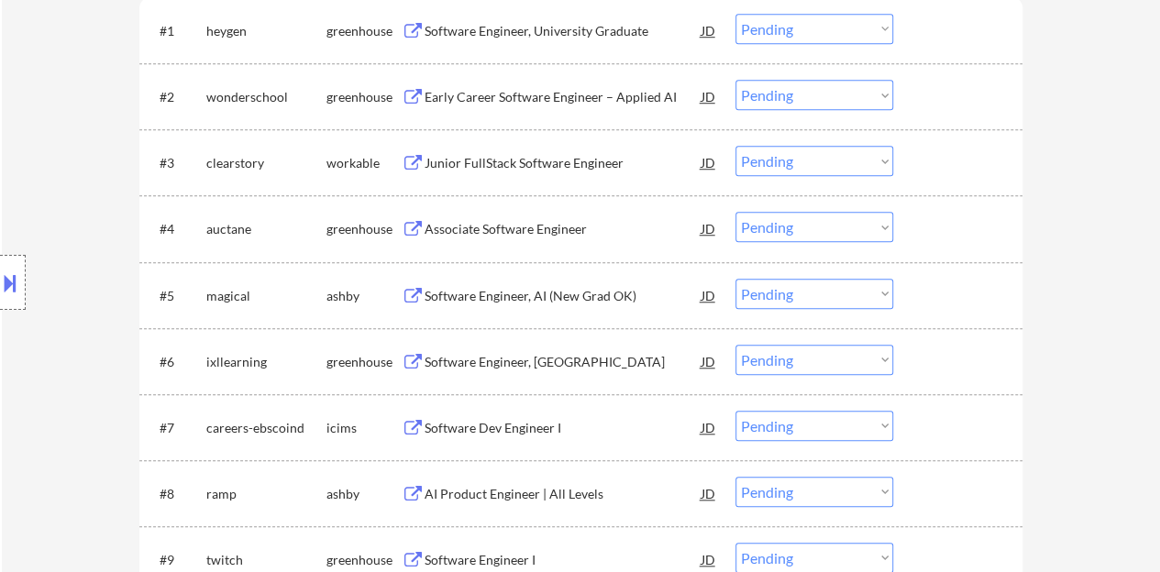
scroll to position [550, 0]
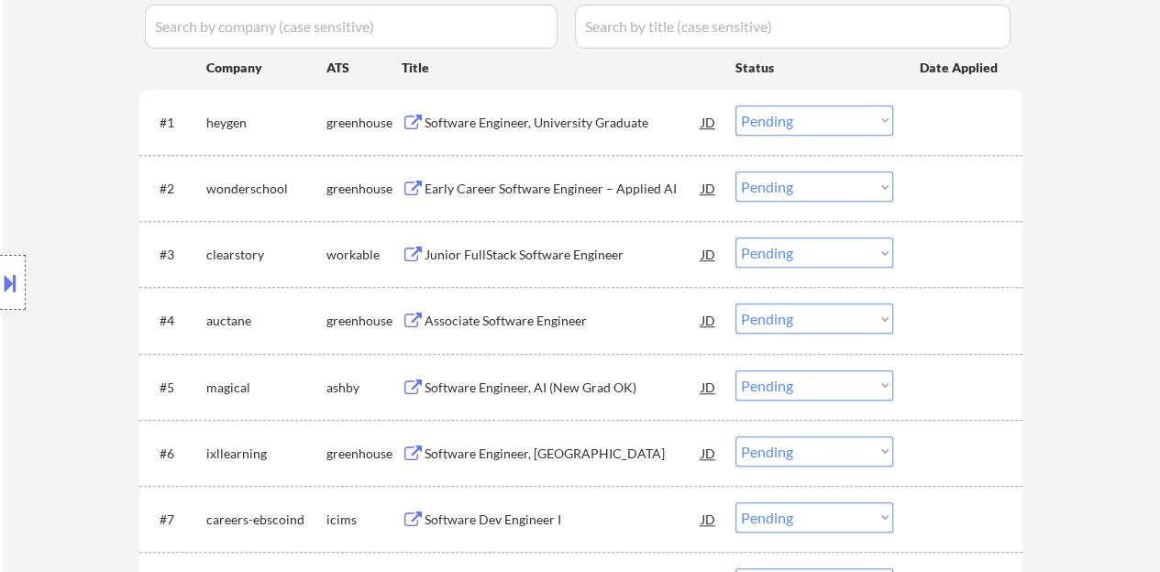
click at [519, 192] on div "Early Career Software Engineer – Applied AI" at bounding box center [563, 189] width 277 height 18
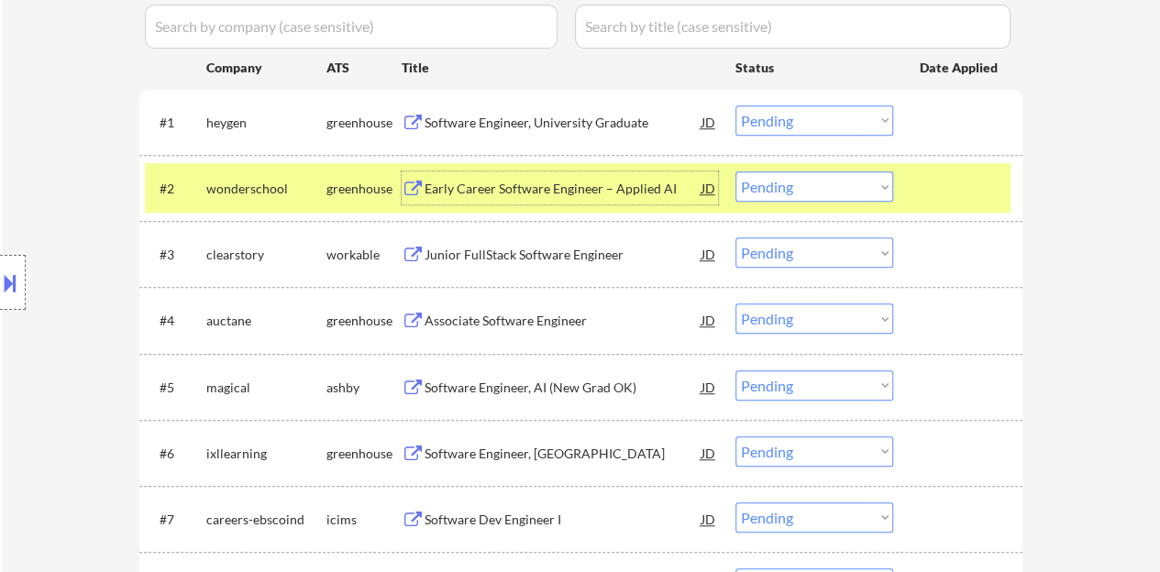
click at [798, 183] on select "Choose an option... Pending Applied Excluded (Questions) Excluded (Expired) Exc…" at bounding box center [815, 187] width 158 height 30
click at [736, 172] on select "Choose an option... Pending Applied Excluded (Questions) Excluded (Expired) Exc…" at bounding box center [815, 187] width 158 height 30
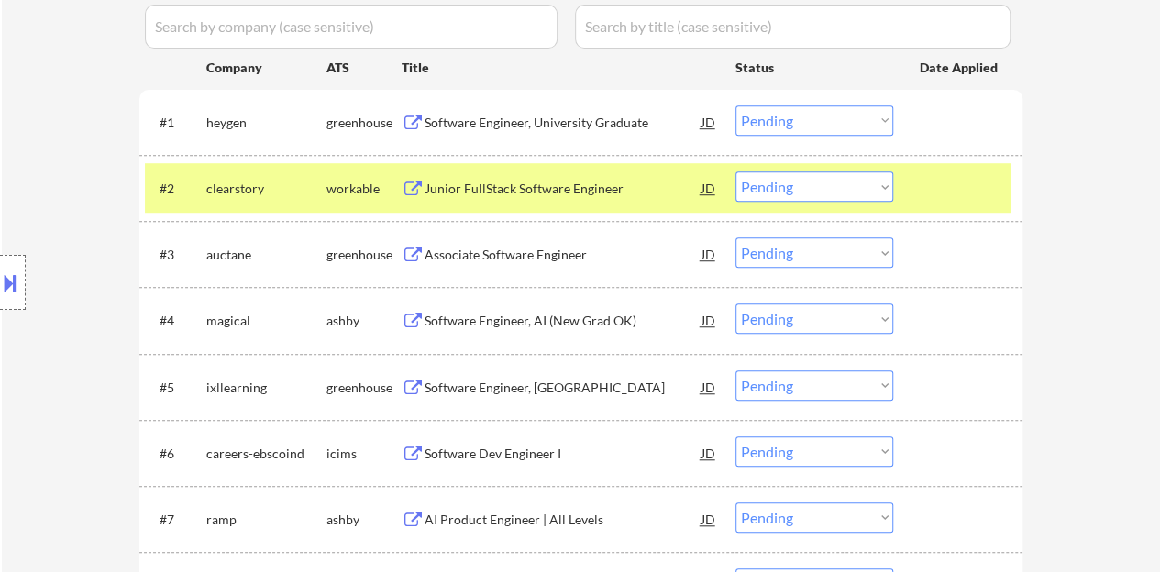
click at [510, 184] on div "Junior FullStack Software Engineer" at bounding box center [563, 189] width 277 height 18
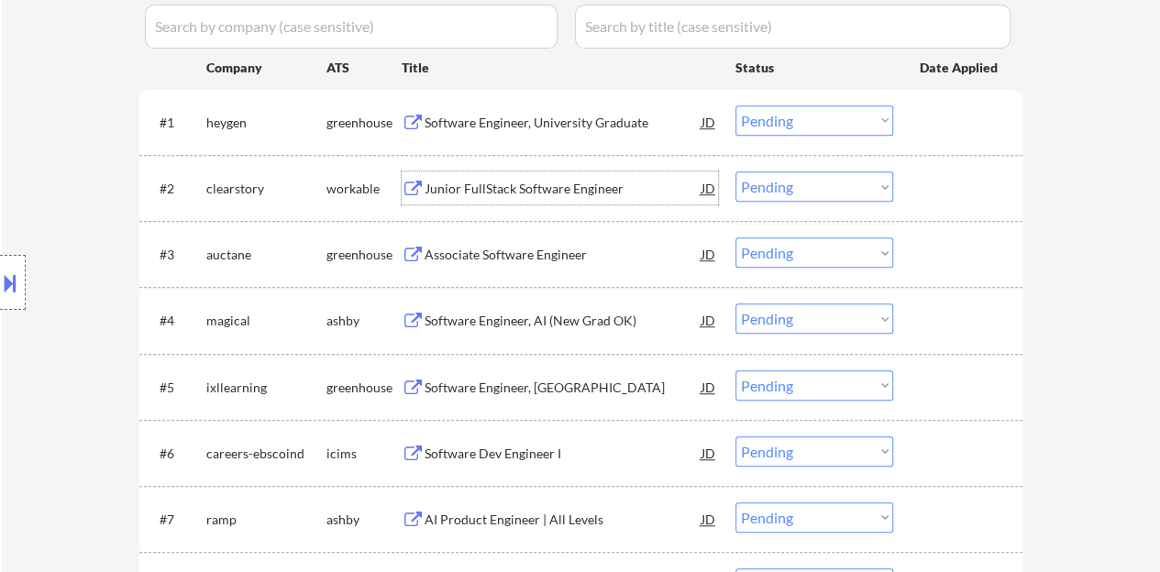
click at [936, 183] on div at bounding box center [960, 188] width 81 height 33
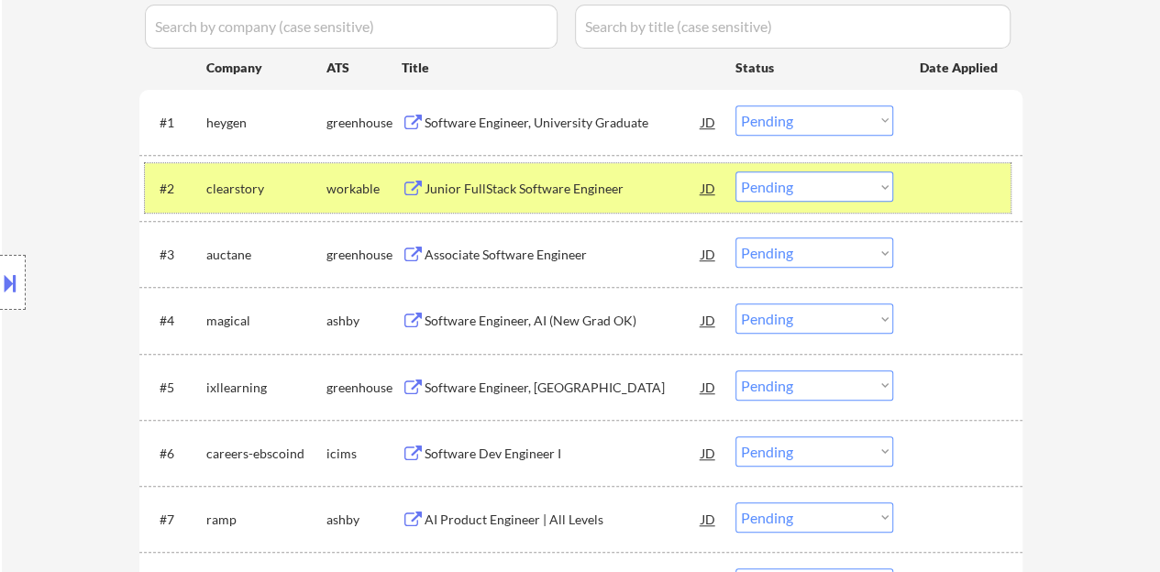
drag, startPoint x: 782, startPoint y: 183, endPoint x: 785, endPoint y: 193, distance: 9.6
click at [782, 183] on select "Choose an option... Pending Applied Excluded (Questions) Excluded (Expired) Exc…" at bounding box center [815, 187] width 158 height 30
click at [736, 172] on select "Choose an option... Pending Applied Excluded (Questions) Excluded (Expired) Exc…" at bounding box center [815, 187] width 158 height 30
click at [602, 188] on div "Junior FullStack Software Engineer" at bounding box center [563, 189] width 277 height 18
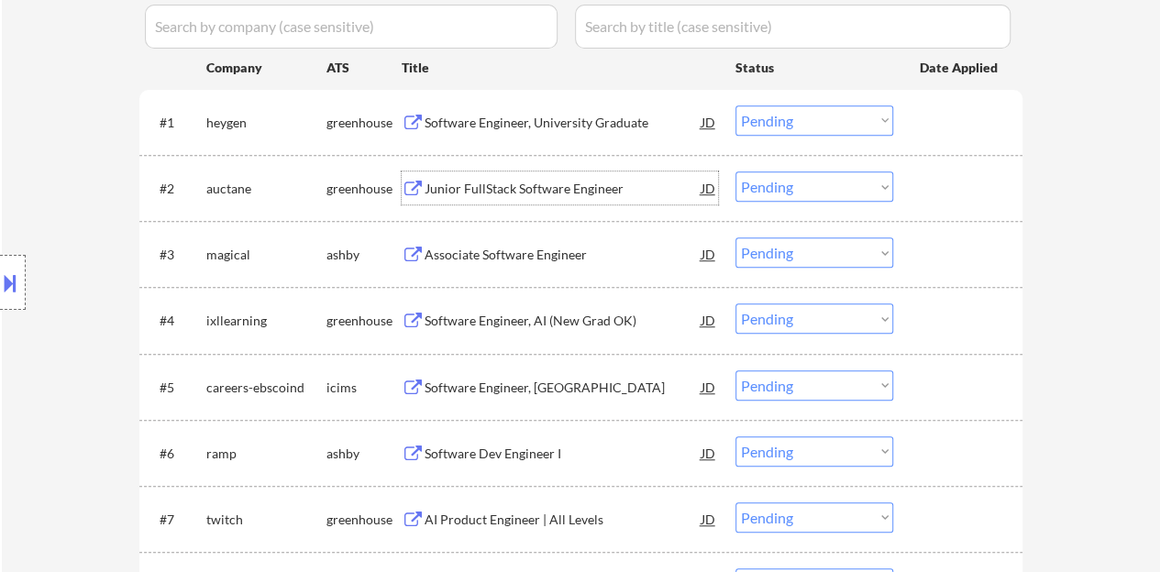
drag, startPoint x: 925, startPoint y: 206, endPoint x: 893, endPoint y: 151, distance: 63.3
click at [925, 205] on div "#2 auctane greenhouse Junior FullStack Software Engineer JD Choose an option...…" at bounding box center [578, 188] width 866 height 50
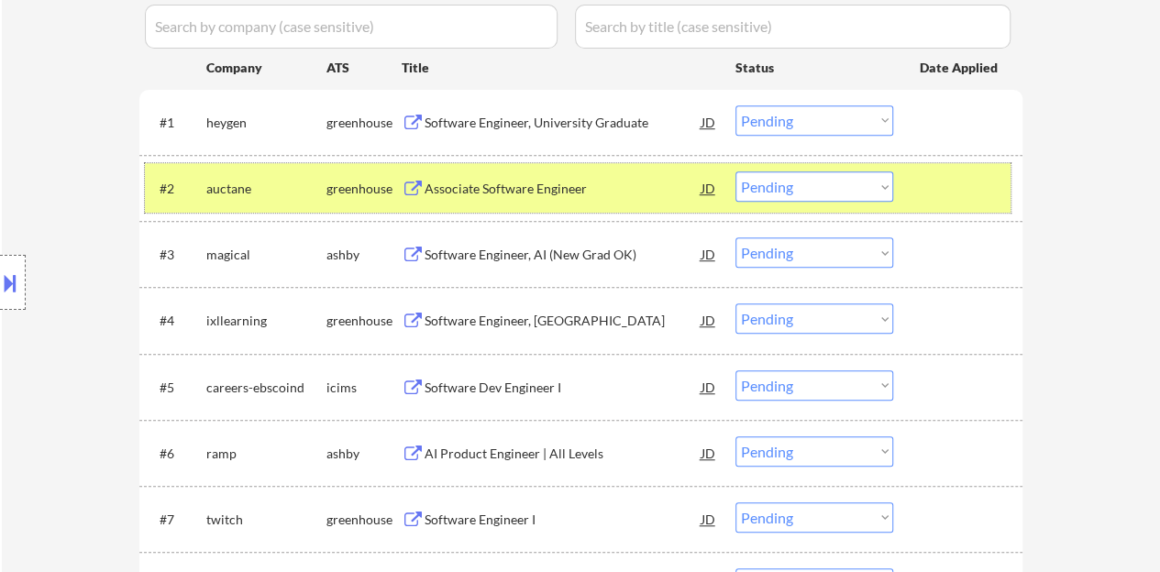
click at [776, 190] on select "Choose an option... Pending Applied Excluded (Questions) Excluded (Expired) Exc…" at bounding box center [815, 187] width 158 height 30
click at [736, 172] on select "Choose an option... Pending Applied Excluded (Questions) Excluded (Expired) Exc…" at bounding box center [815, 187] width 158 height 30
select select ""pending""
click at [906, 182] on div "#2 magical [PERSON_NAME] Associate Software Engineer JD Choose an option... Pen…" at bounding box center [578, 188] width 866 height 50
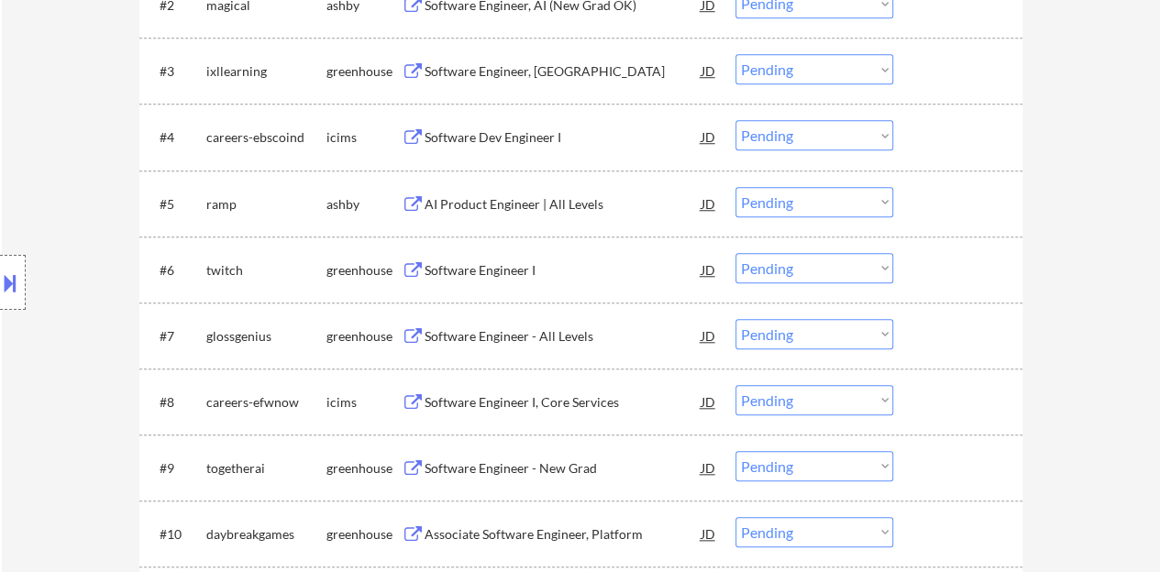
scroll to position [825, 0]
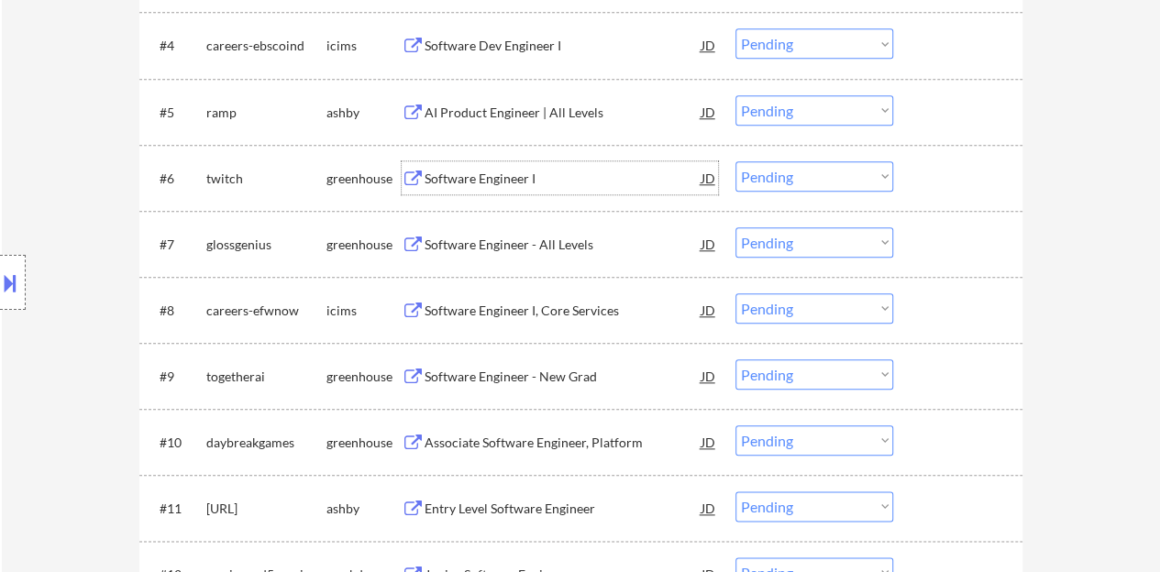
click at [494, 181] on div "Software Engineer I" at bounding box center [563, 179] width 277 height 18
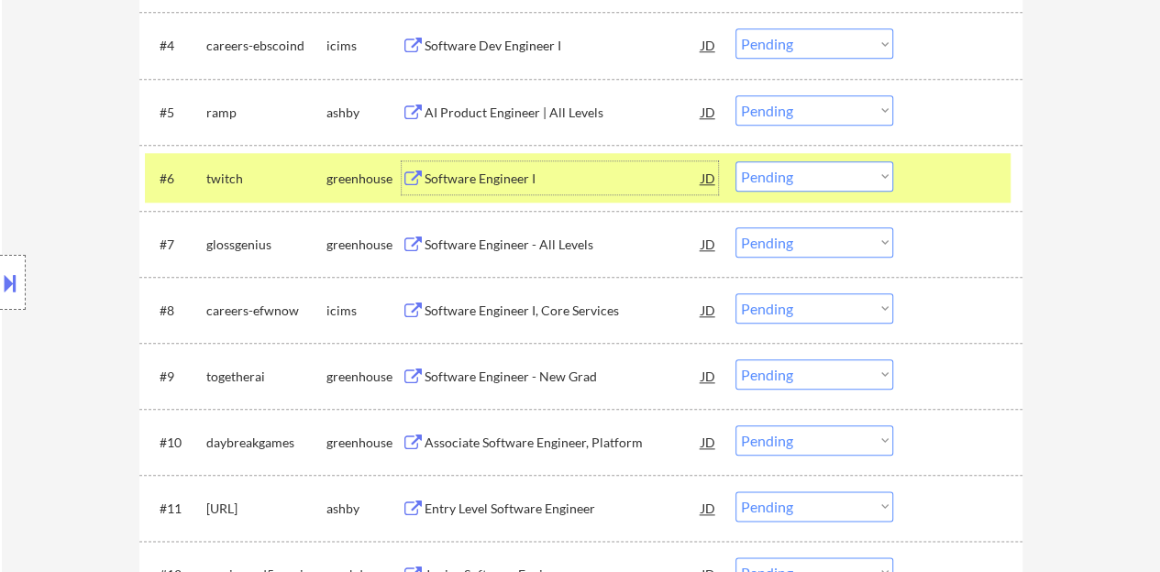
click at [790, 170] on select "Choose an option... Pending Applied Excluded (Questions) Excluded (Expired) Exc…" at bounding box center [815, 176] width 158 height 30
click at [736, 161] on select "Choose an option... Pending Applied Excluded (Questions) Excluded (Expired) Exc…" at bounding box center [815, 176] width 158 height 30
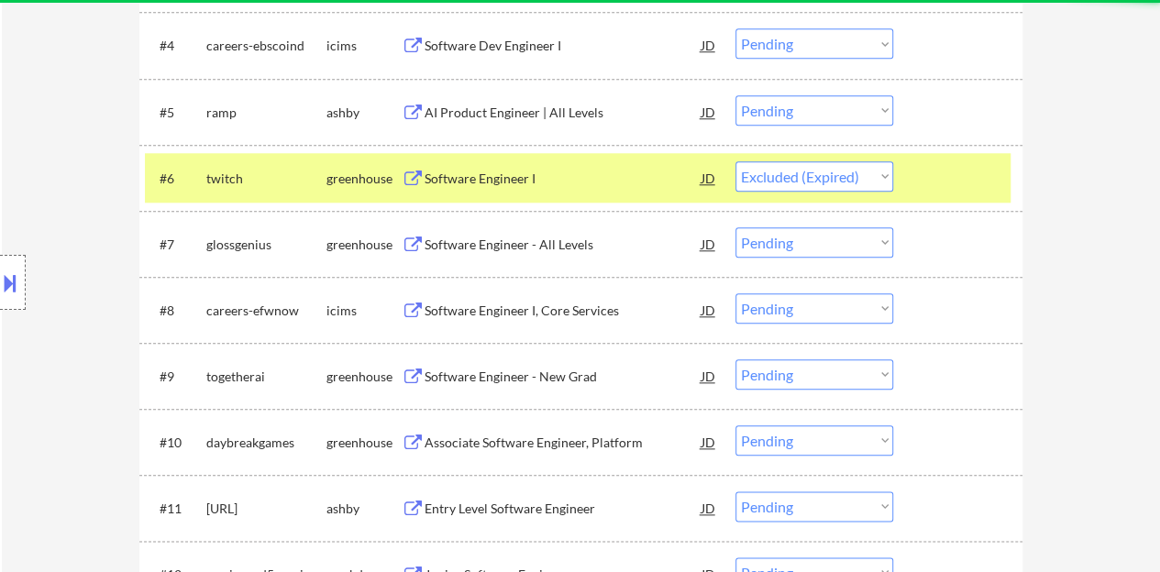
select select ""pending""
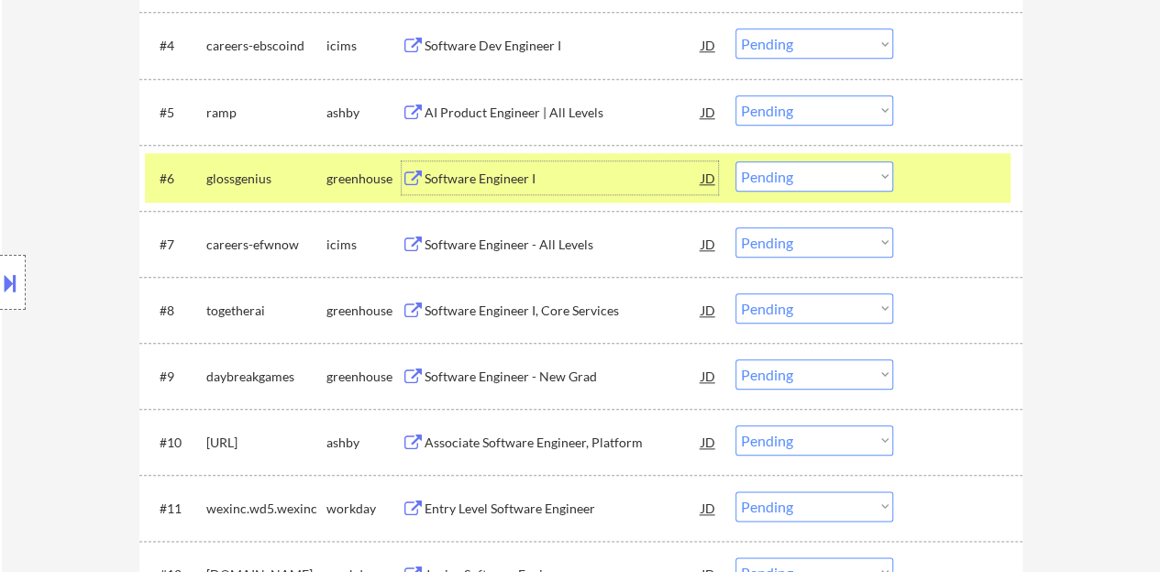
click at [482, 177] on div "Software Engineer I" at bounding box center [563, 179] width 277 height 18
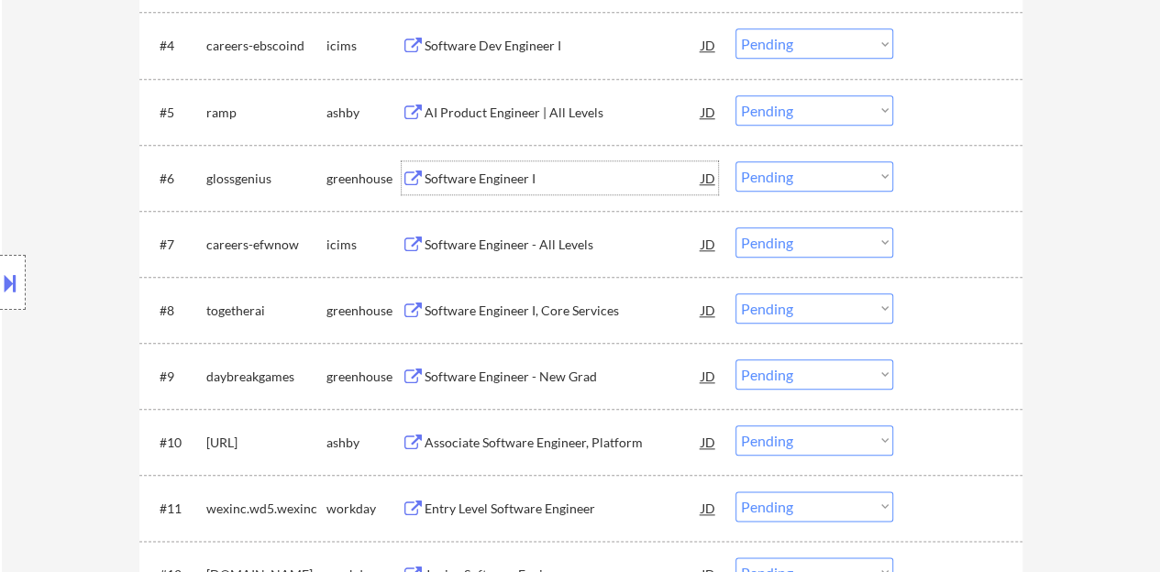
click at [943, 195] on div "#6 glossgenius greenhouse Software Engineer I JD Choose an option... Pending Ap…" at bounding box center [578, 178] width 866 height 50
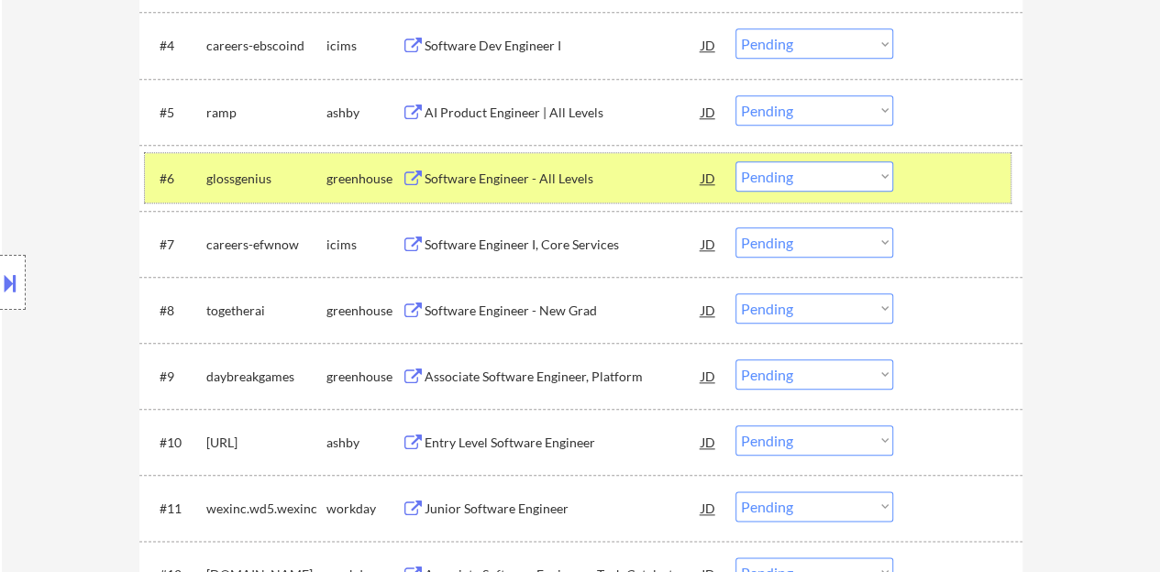
click at [939, 175] on div at bounding box center [960, 177] width 81 height 33
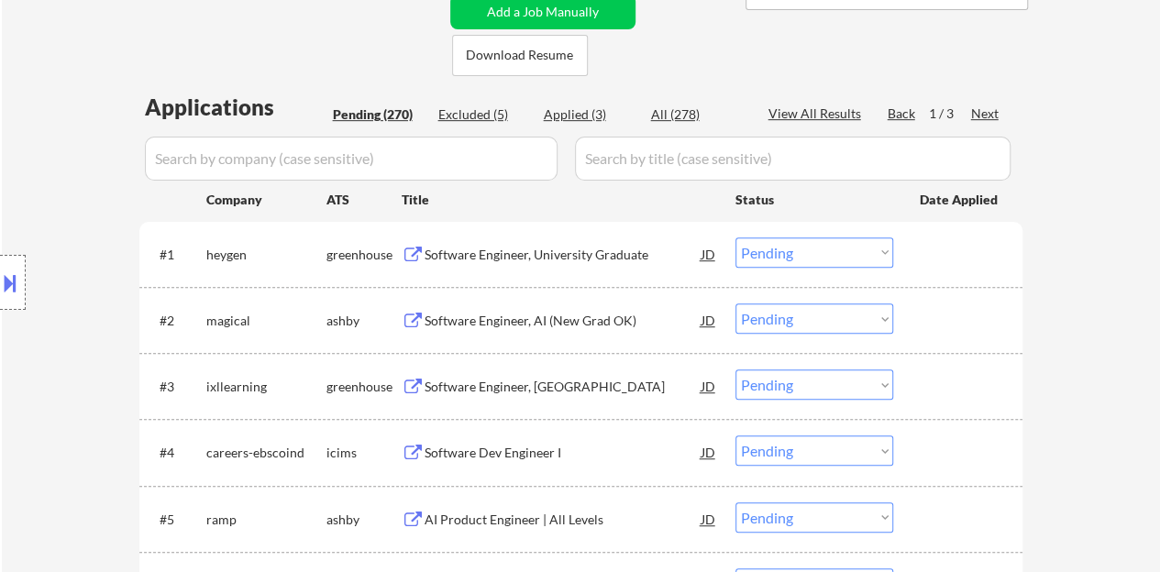
scroll to position [459, 0]
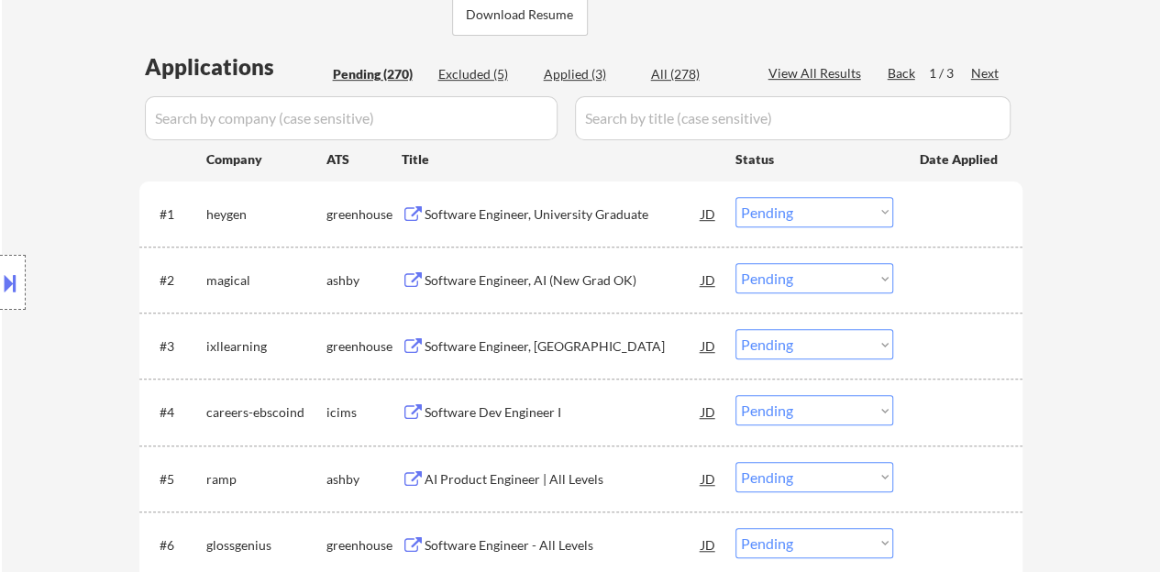
click at [570, 216] on div "Software Engineer, University Graduate" at bounding box center [563, 214] width 277 height 18
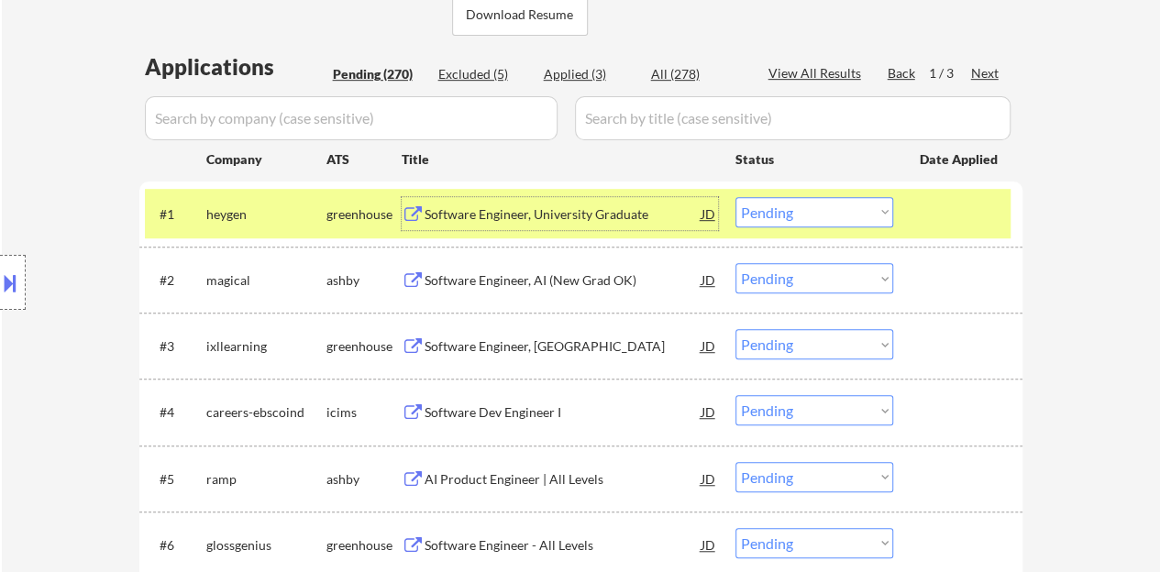
click at [923, 208] on div at bounding box center [960, 213] width 81 height 33
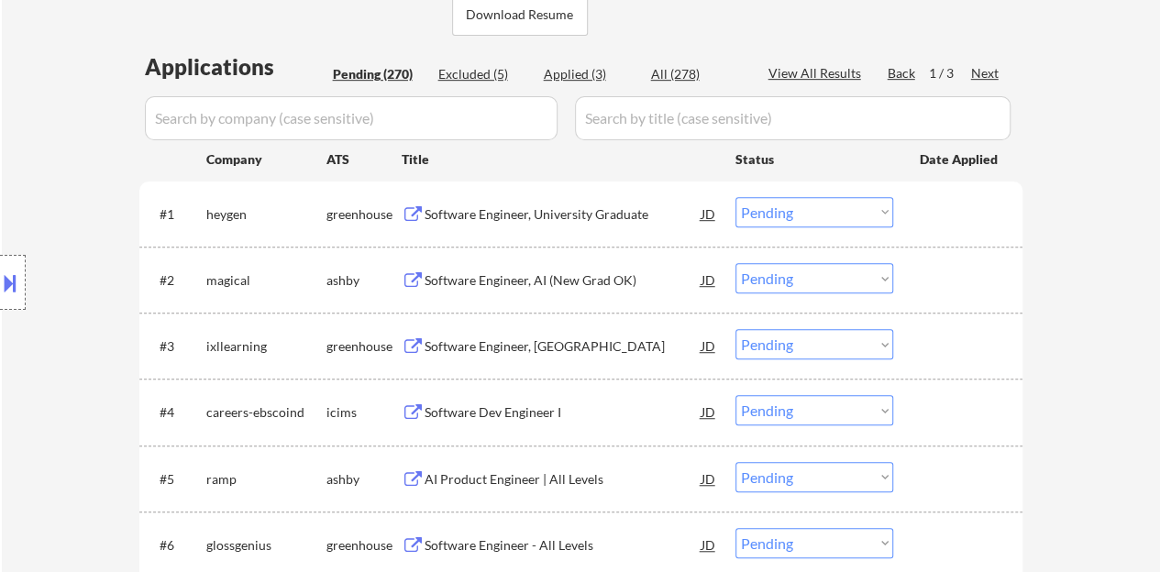
click at [573, 282] on div "Software Engineer, AI (New Grad OK)" at bounding box center [563, 280] width 277 height 18
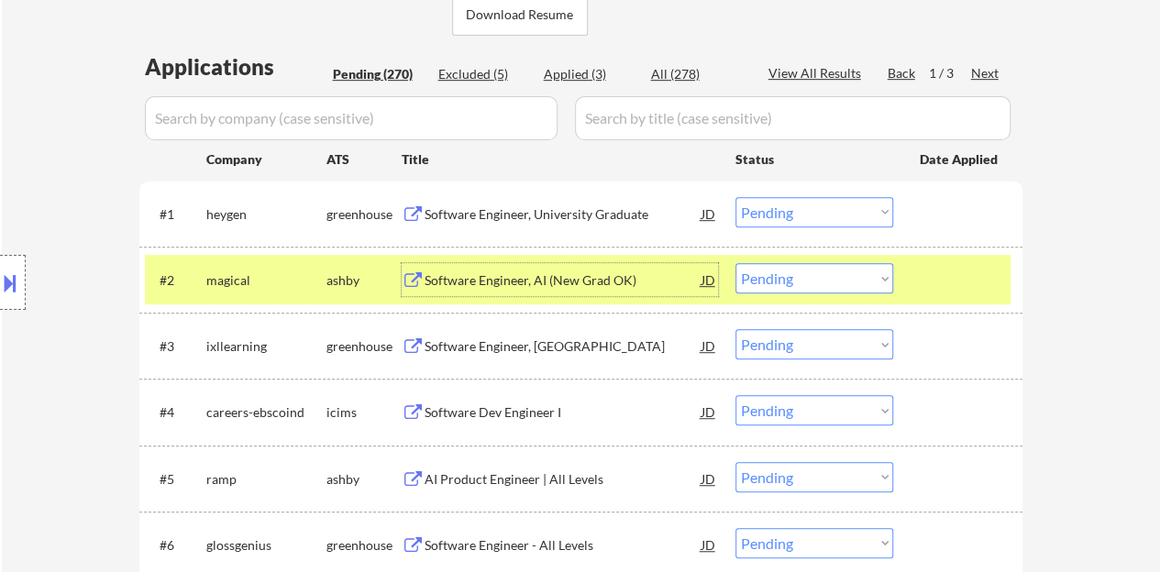
click at [981, 282] on div at bounding box center [960, 279] width 81 height 33
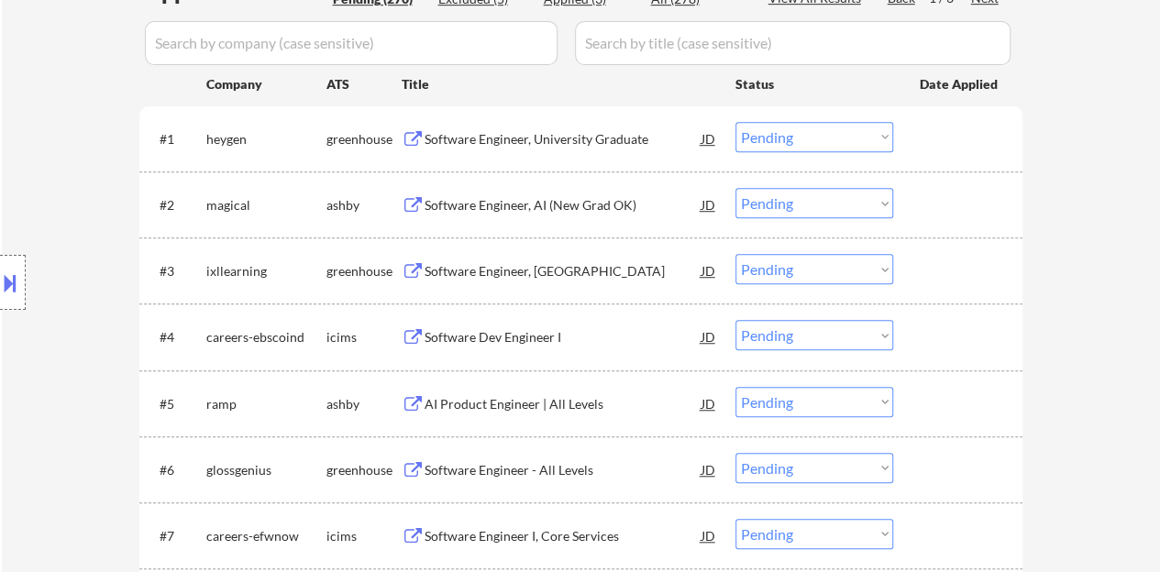
scroll to position [550, 0]
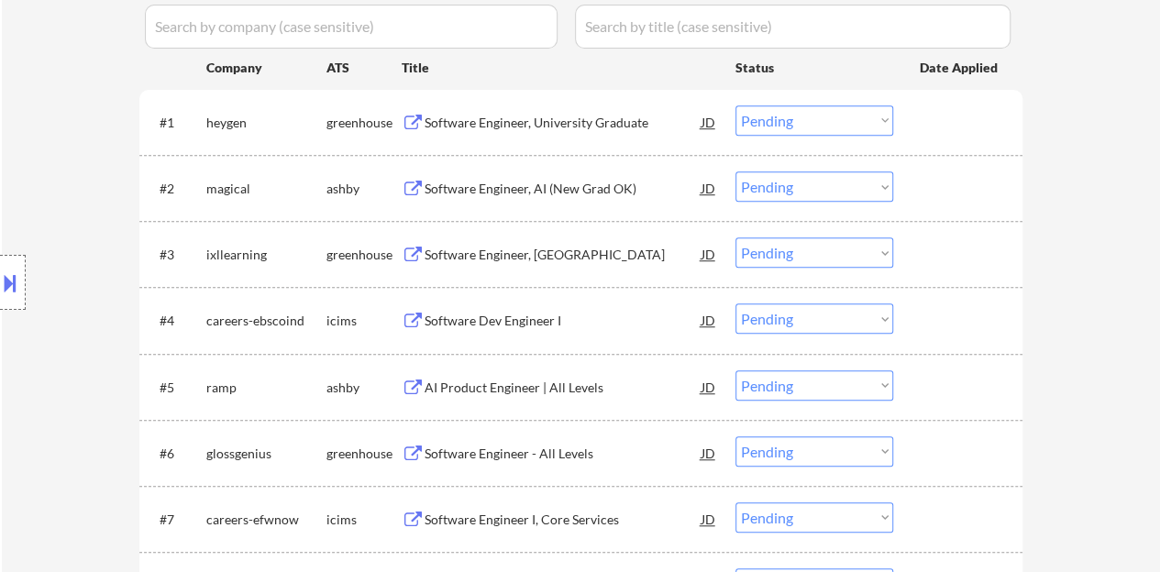
click at [527, 256] on div "Software Engineer, [GEOGRAPHIC_DATA]" at bounding box center [563, 255] width 277 height 18
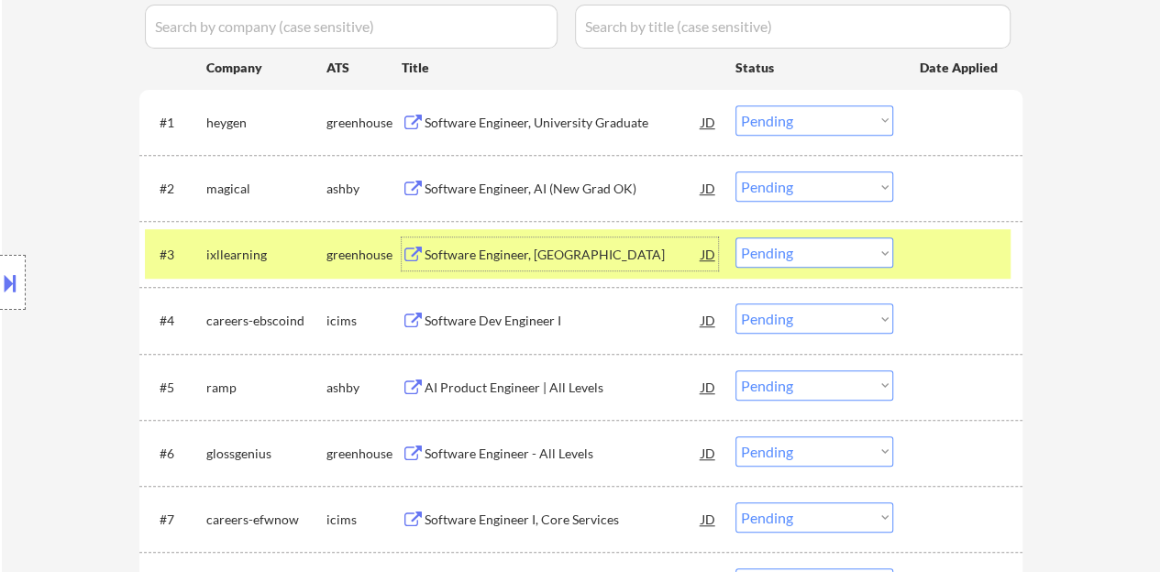
click at [854, 258] on select "Choose an option... Pending Applied Excluded (Questions) Excluded (Expired) Exc…" at bounding box center [815, 253] width 158 height 30
click at [736, 238] on select "Choose an option... Pending Applied Excluded (Questions) Excluded (Expired) Exc…" at bounding box center [815, 253] width 158 height 30
select select ""pending""
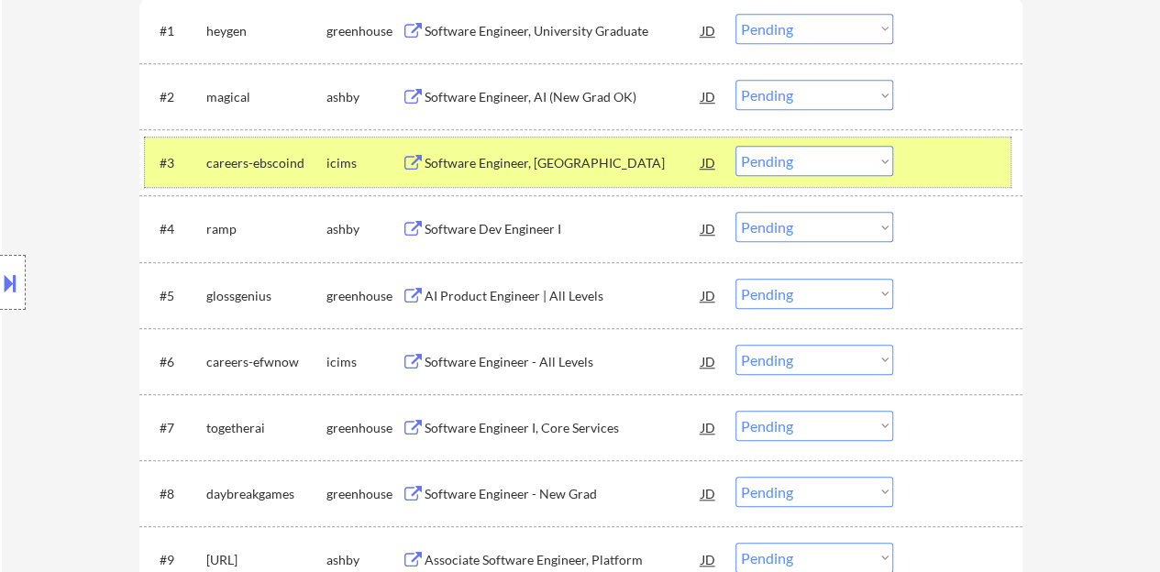
click at [972, 169] on div at bounding box center [960, 162] width 81 height 33
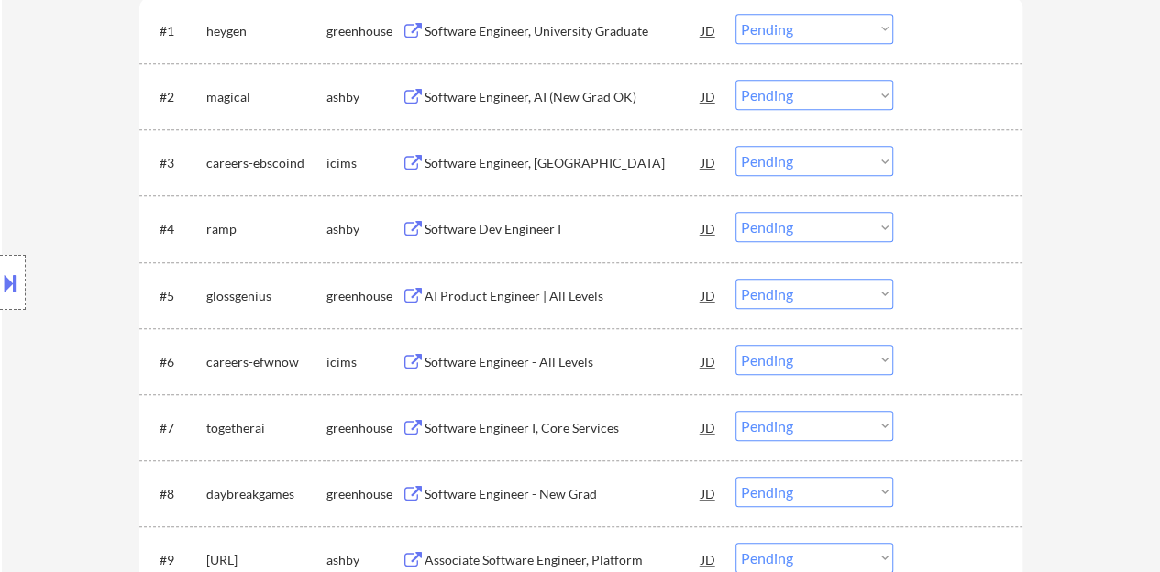
click at [527, 238] on div "Software Dev Engineer I" at bounding box center [563, 229] width 277 height 18
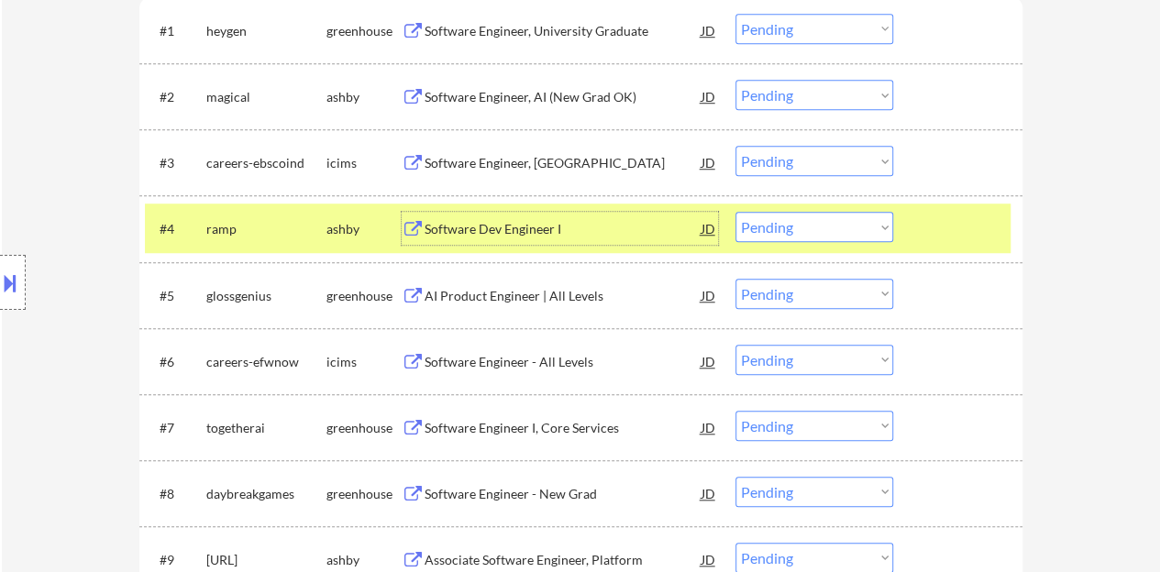
click at [951, 230] on div at bounding box center [960, 228] width 81 height 33
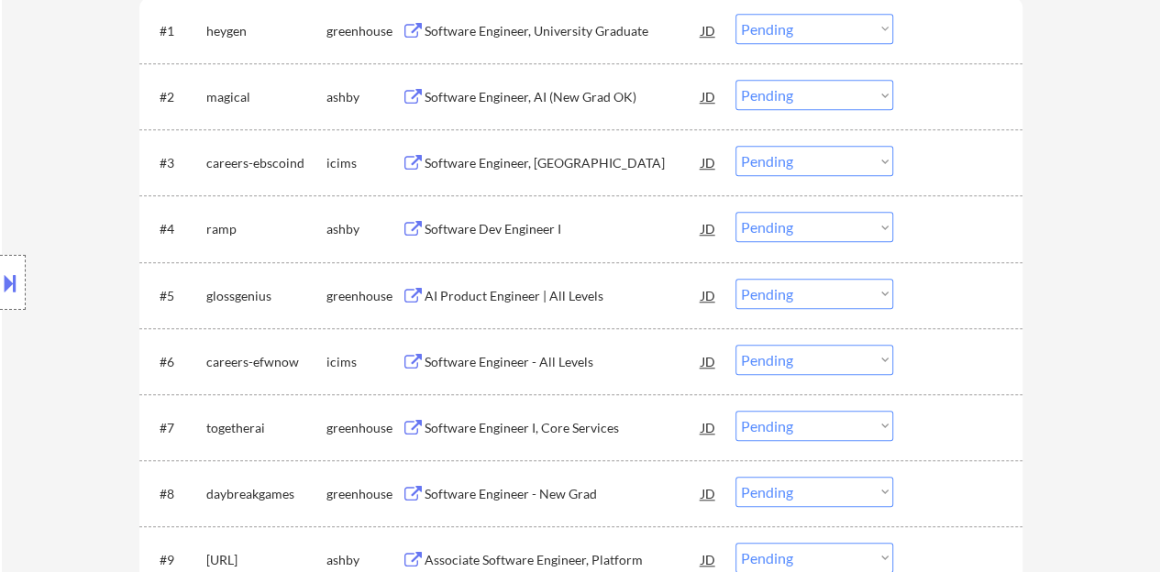
click at [563, 300] on div "AI Product Engineer | All Levels" at bounding box center [563, 296] width 277 height 18
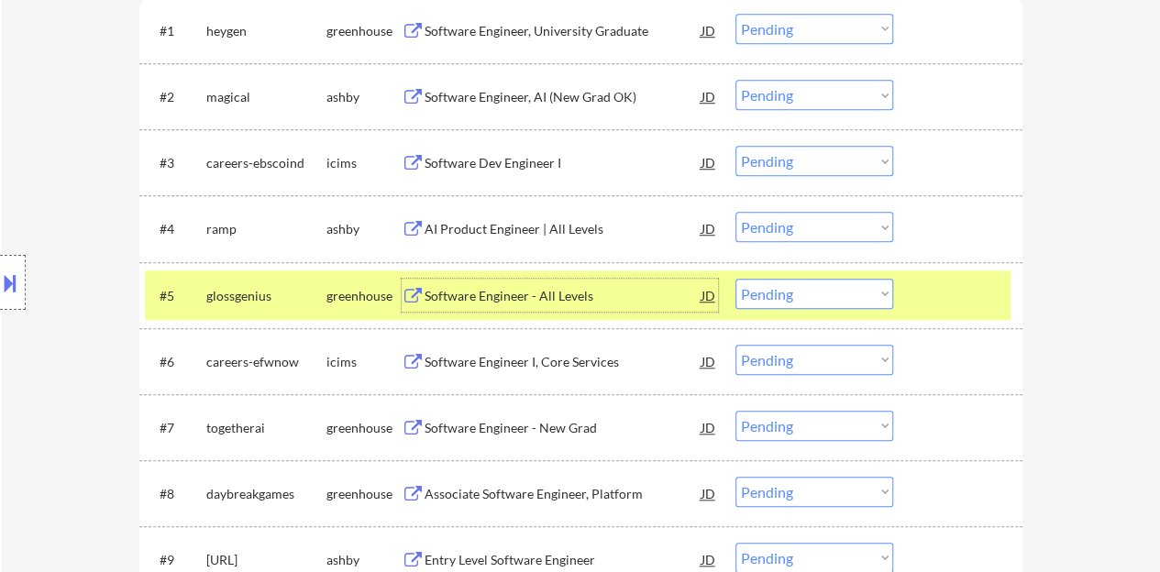
click at [935, 296] on div at bounding box center [960, 295] width 81 height 33
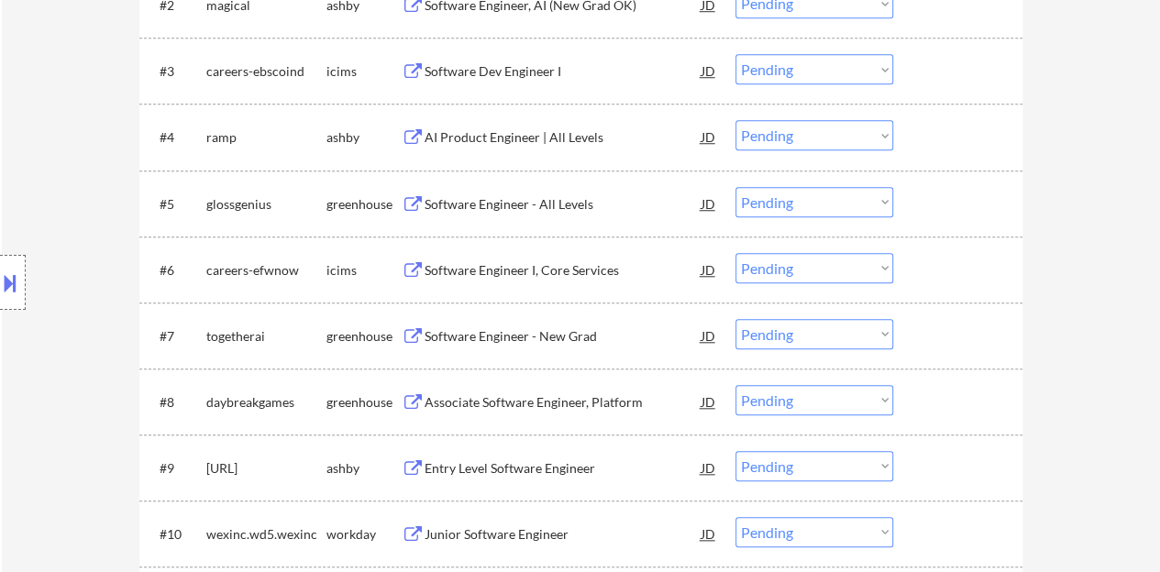
scroll to position [825, 0]
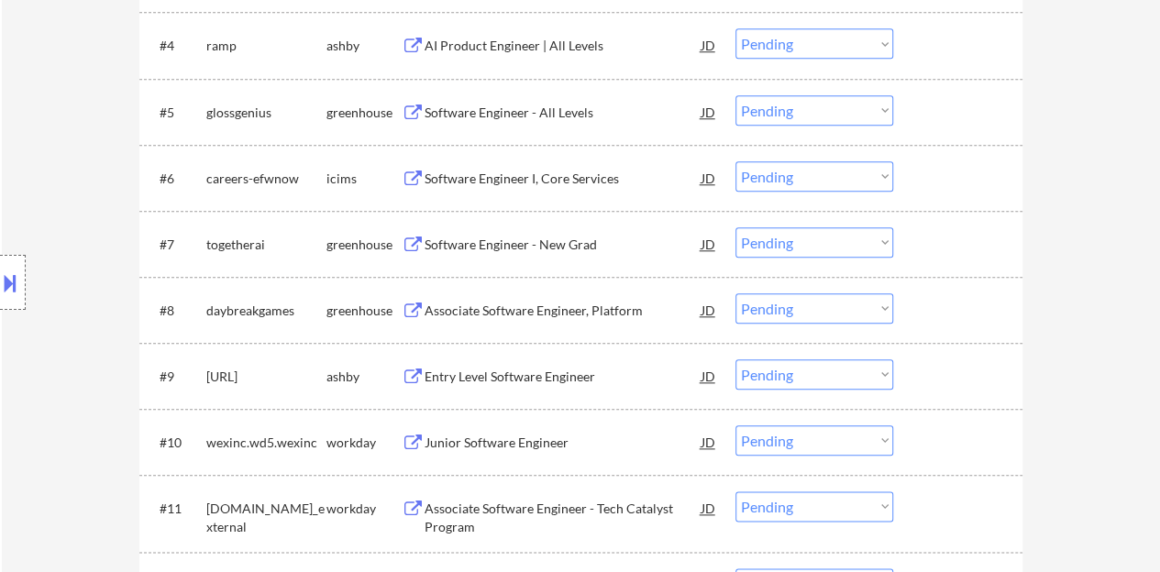
click at [569, 244] on div "Software Engineer - New Grad" at bounding box center [563, 245] width 277 height 18
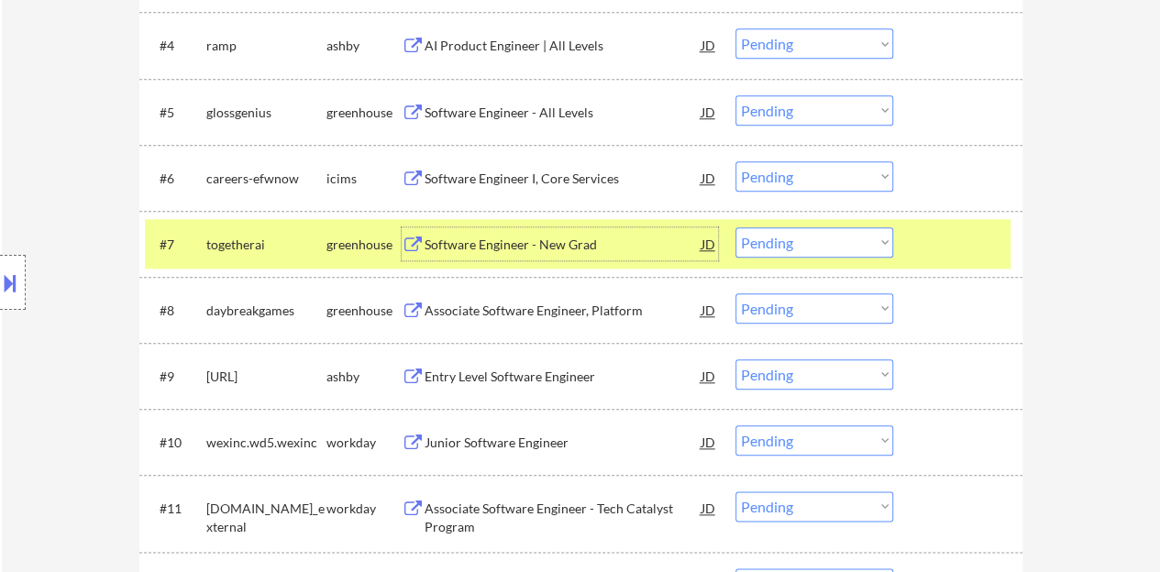
click at [776, 232] on select "Choose an option... Pending Applied Excluded (Questions) Excluded (Expired) Exc…" at bounding box center [815, 242] width 158 height 30
click at [736, 227] on select "Choose an option... Pending Applied Excluded (Questions) Excluded (Expired) Exc…" at bounding box center [815, 242] width 158 height 30
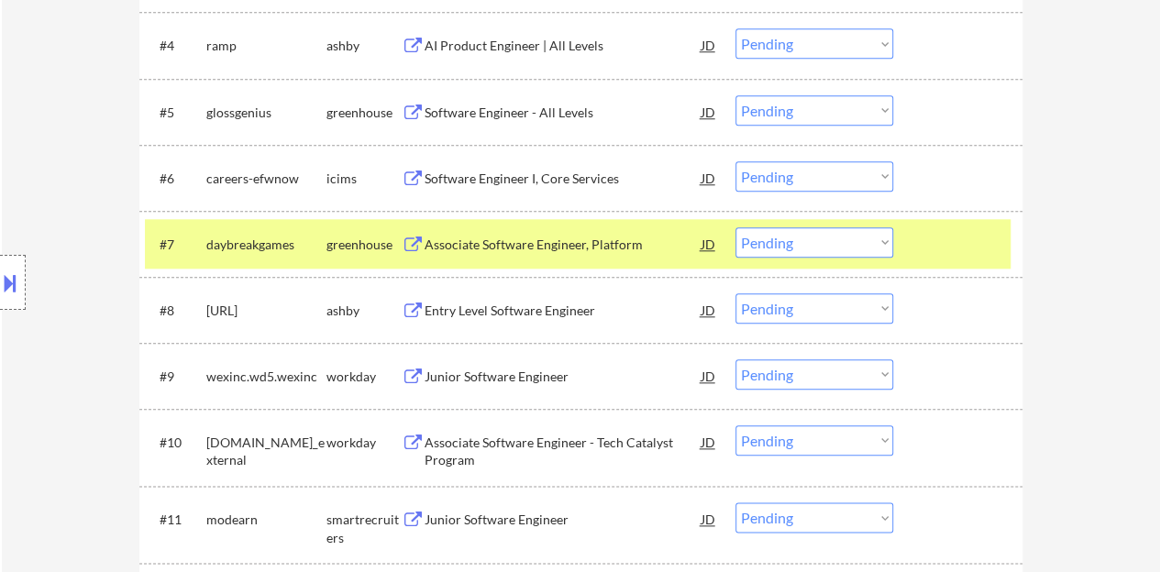
click at [528, 244] on div "Associate Software Engineer, Platform" at bounding box center [563, 245] width 277 height 18
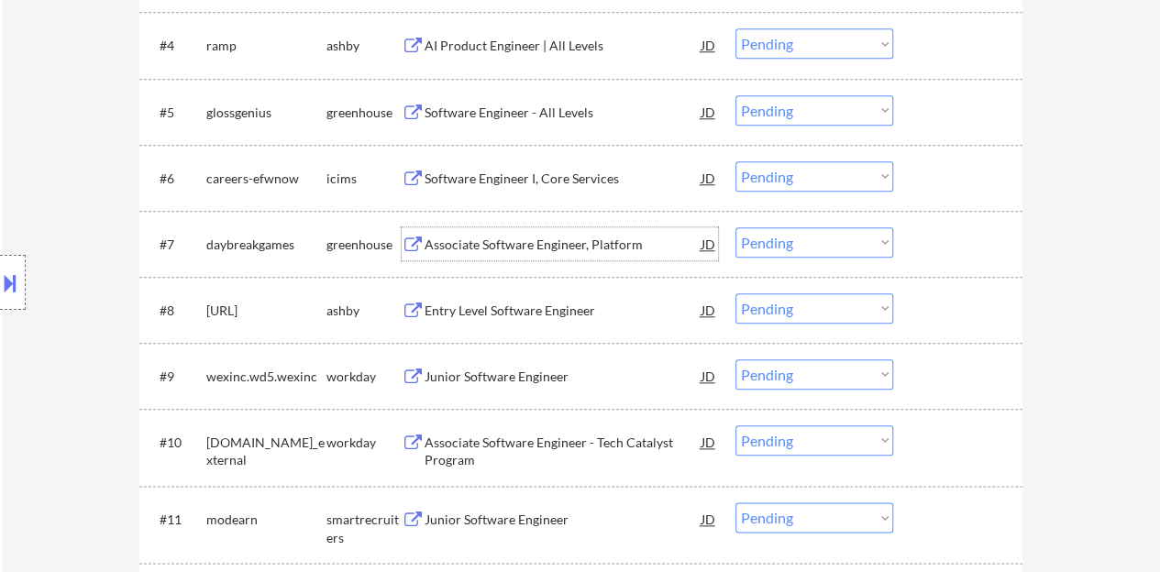
click at [970, 250] on div at bounding box center [960, 243] width 81 height 33
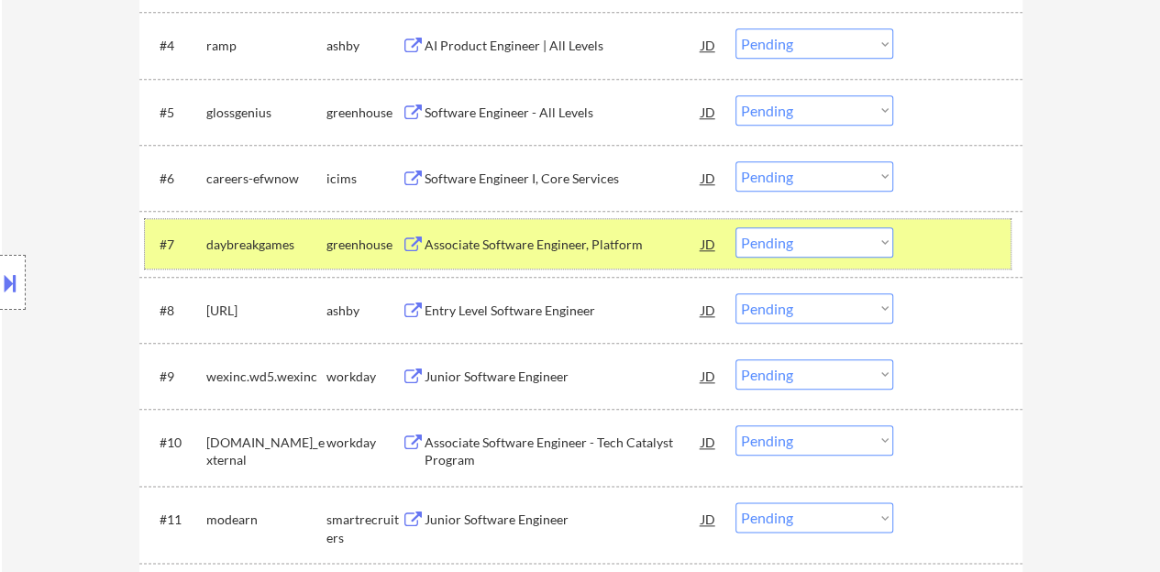
click at [792, 249] on select "Choose an option... Pending Applied Excluded (Questions) Excluded (Expired) Exc…" at bounding box center [815, 242] width 158 height 30
click at [736, 227] on select "Choose an option... Pending Applied Excluded (Questions) Excluded (Expired) Exc…" at bounding box center [815, 242] width 158 height 30
select select ""pending""
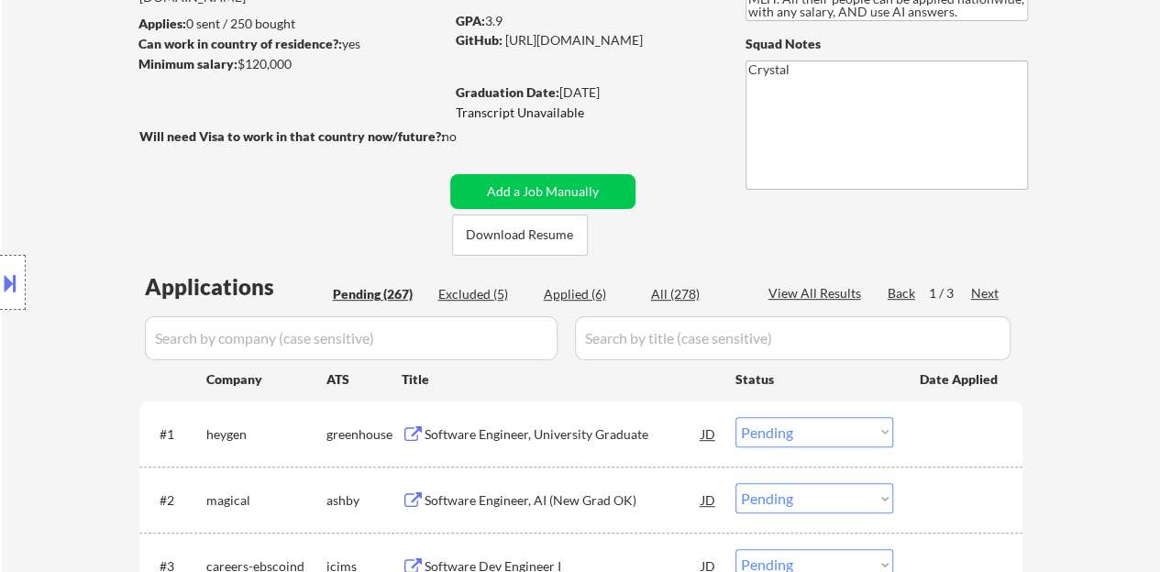
scroll to position [275, 0]
